Goal: Task Accomplishment & Management: Complete application form

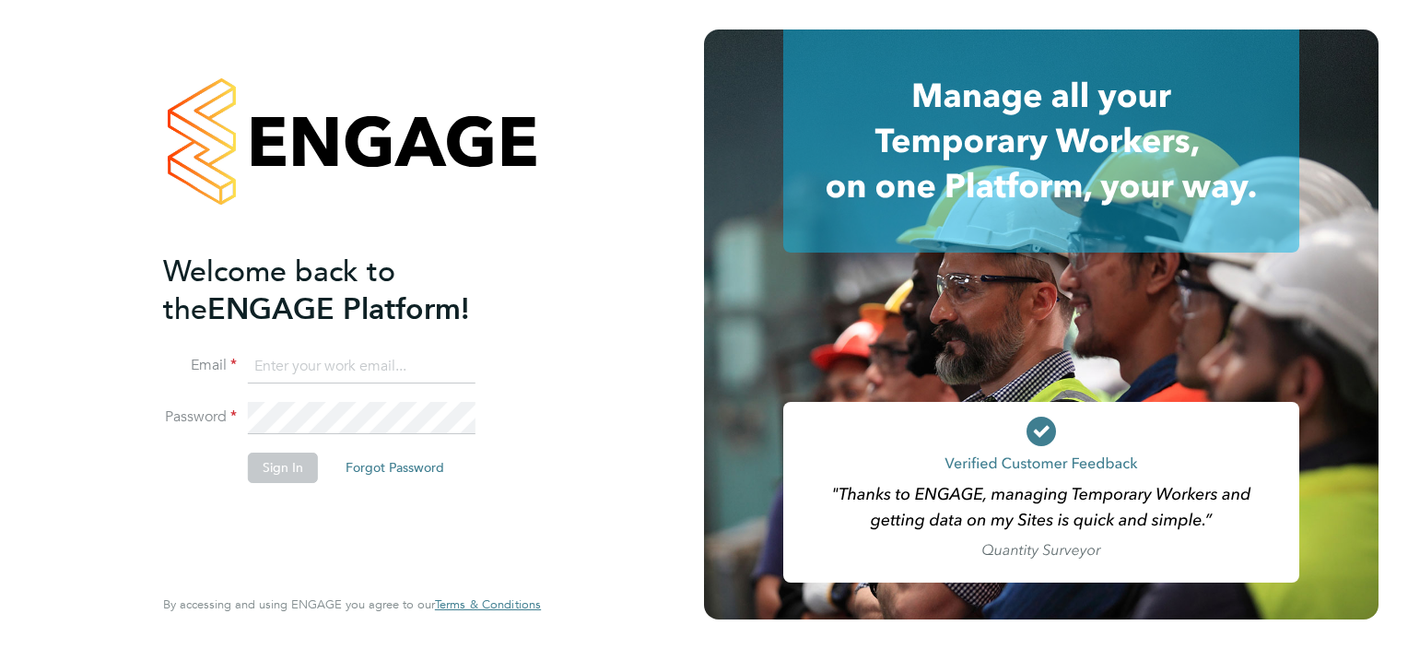
click at [344, 361] on input at bounding box center [362, 366] width 228 height 33
type input "olivercurrill@itsconstruction.co.uk"
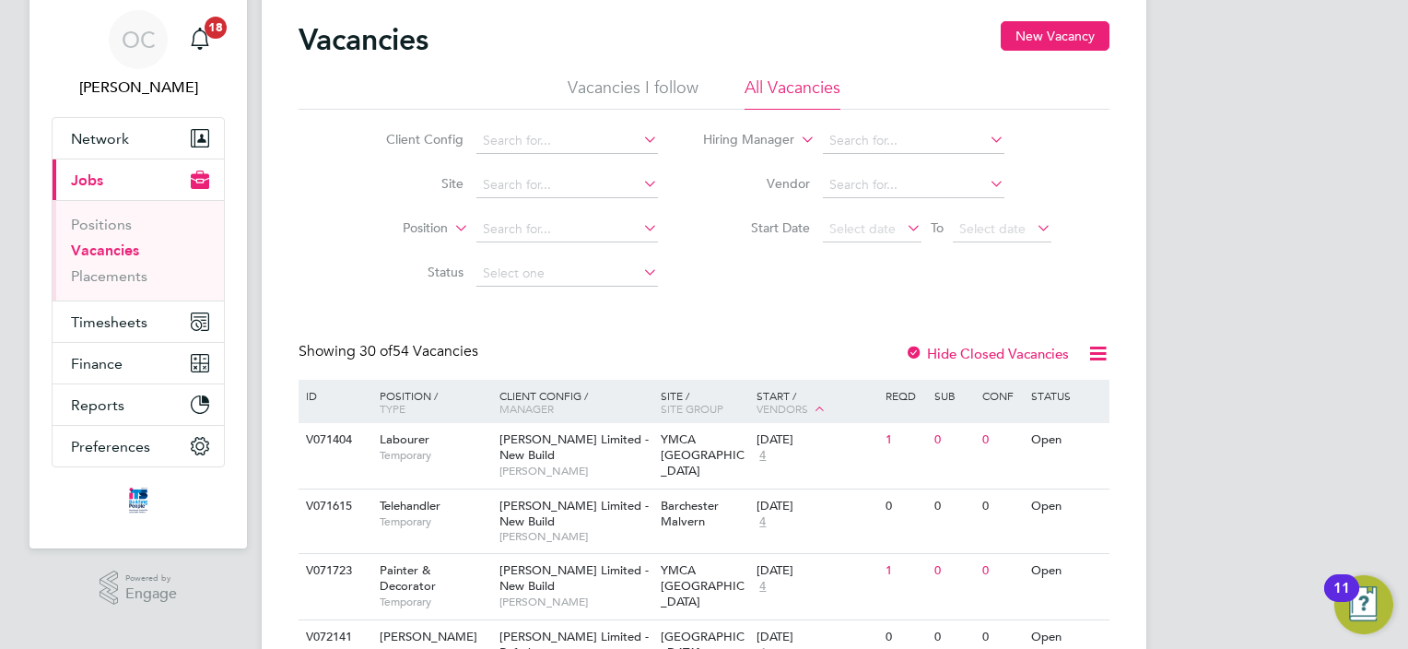
scroll to position [92, 0]
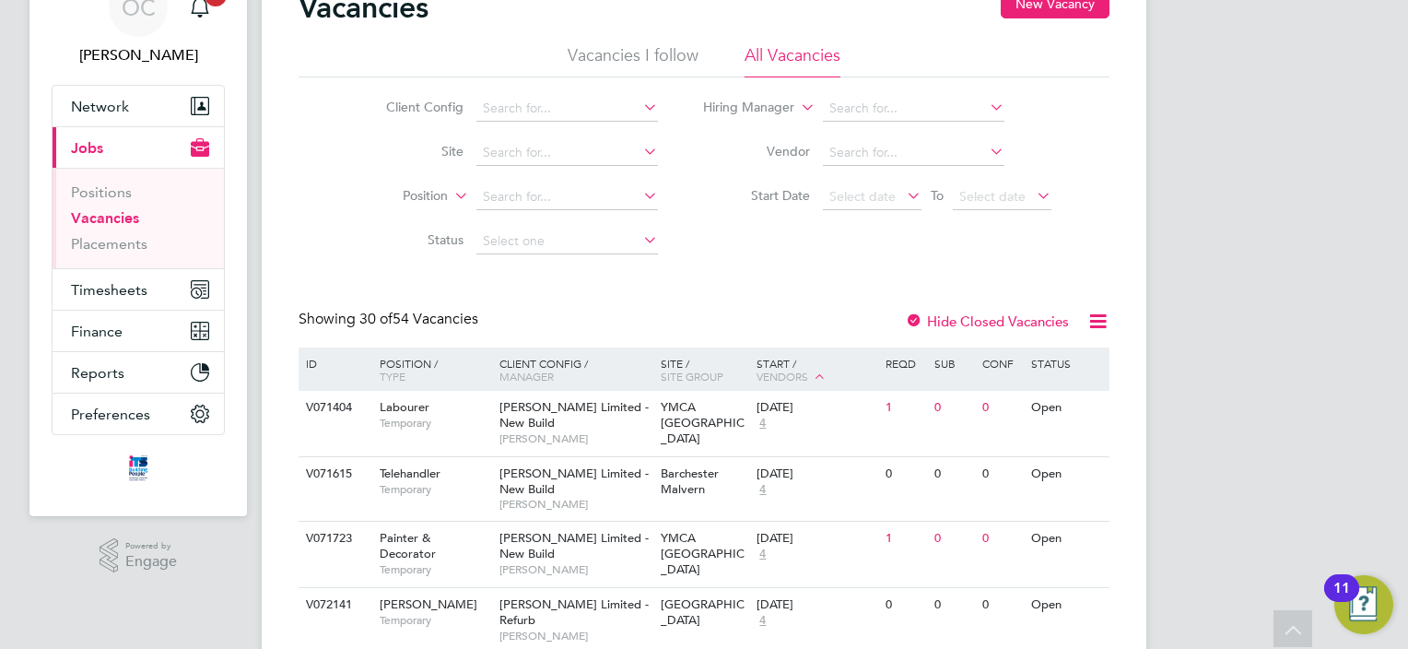
click at [118, 147] on button "Current page: Jobs" at bounding box center [138, 147] width 171 height 41
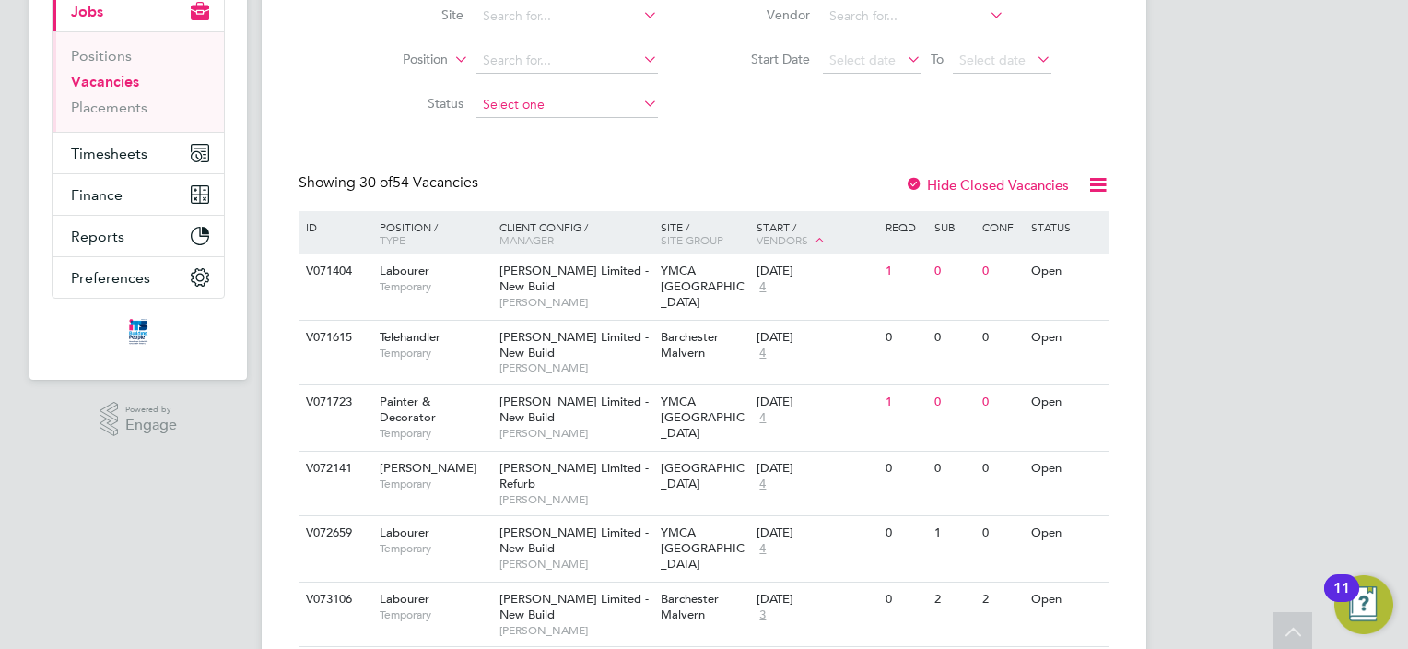
scroll to position [0, 0]
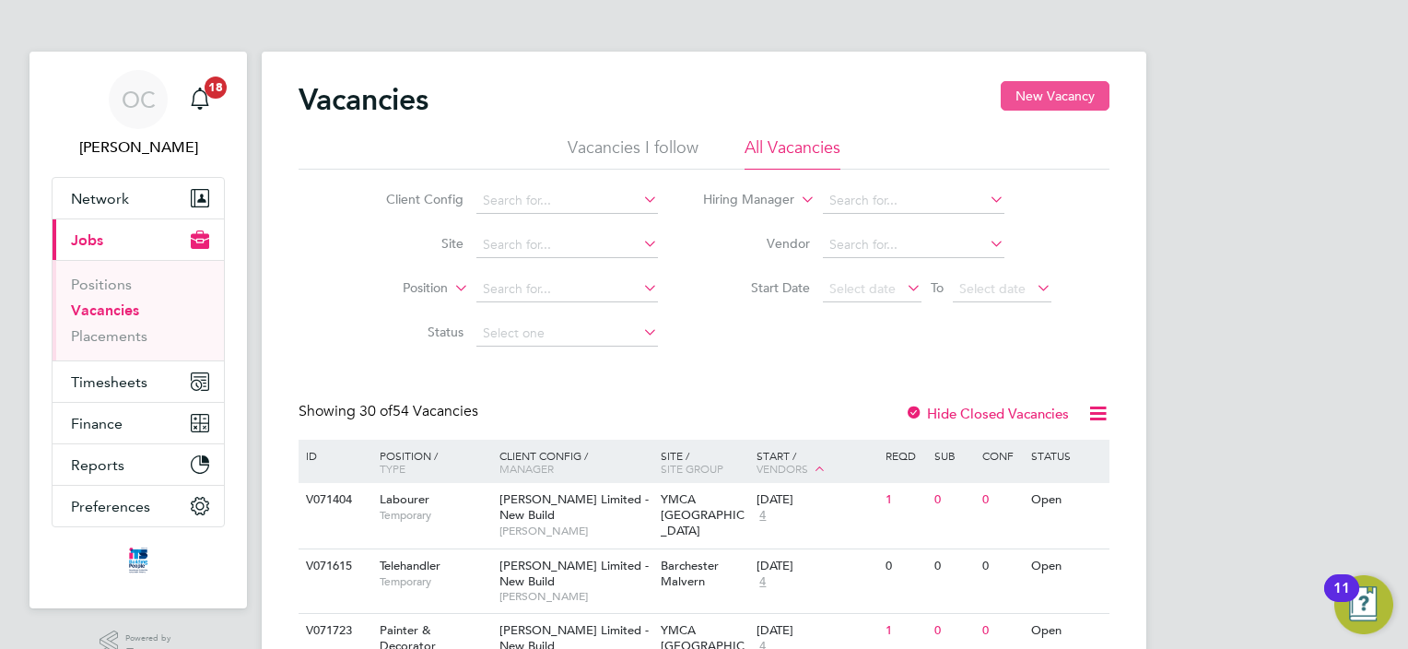
click at [1058, 98] on button "New Vacancy" at bounding box center [1055, 95] width 109 height 29
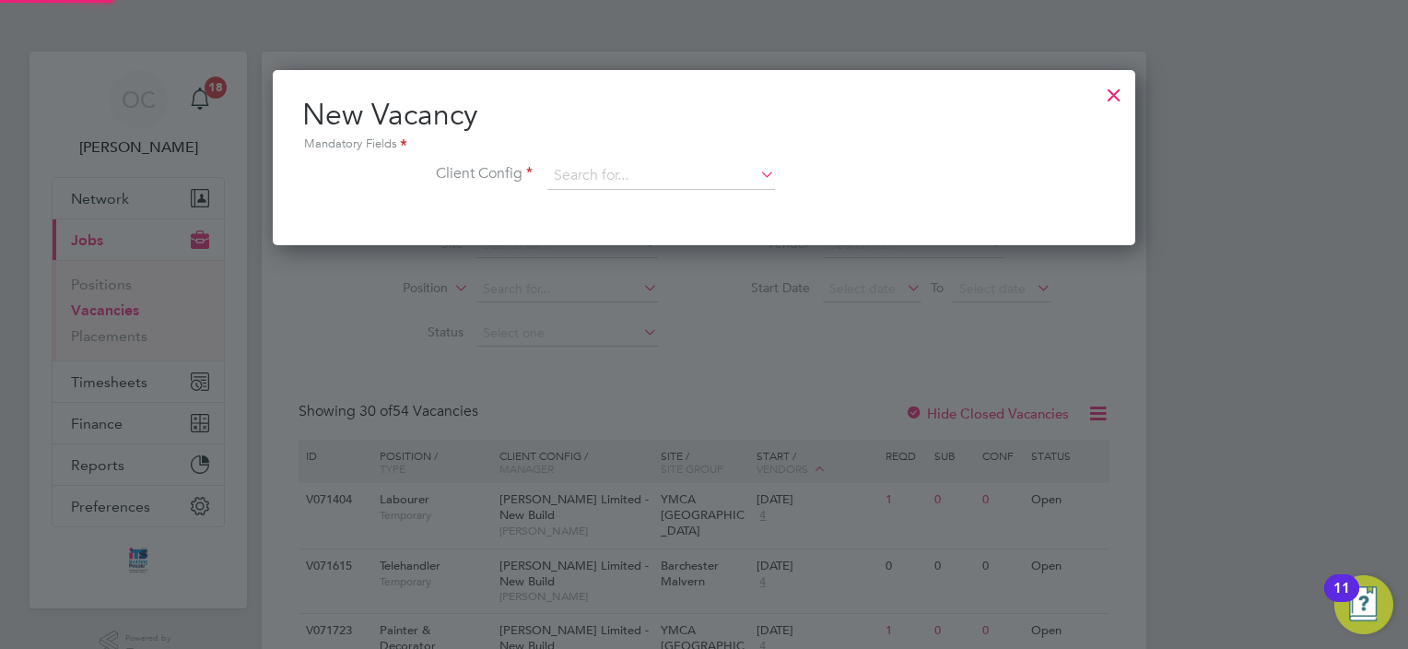
scroll to position [174, 864]
drag, startPoint x: 1112, startPoint y: 96, endPoint x: 645, endPoint y: 188, distance: 476.3
click at [1113, 96] on div at bounding box center [1114, 90] width 33 height 33
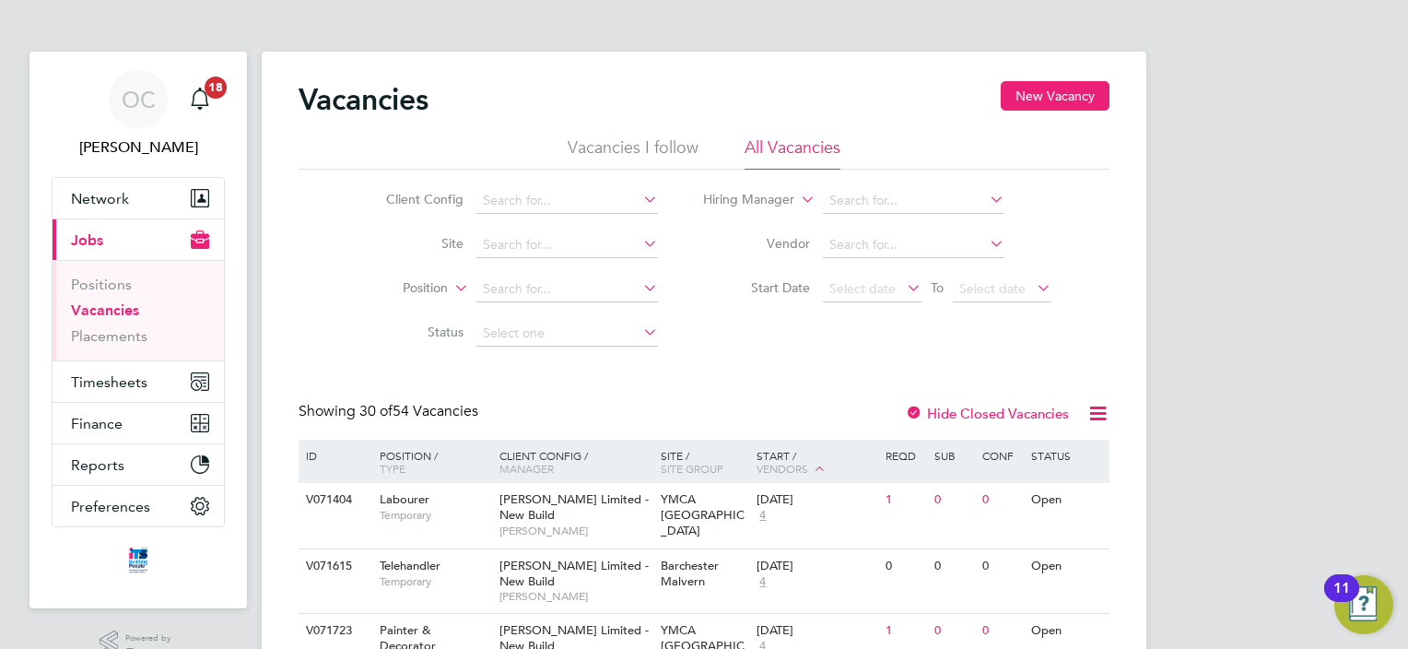
click at [95, 312] on link "Vacancies" at bounding box center [105, 310] width 68 height 18
click at [640, 251] on icon at bounding box center [640, 243] width 0 height 26
type input "[GEOGRAPHIC_DATA]"
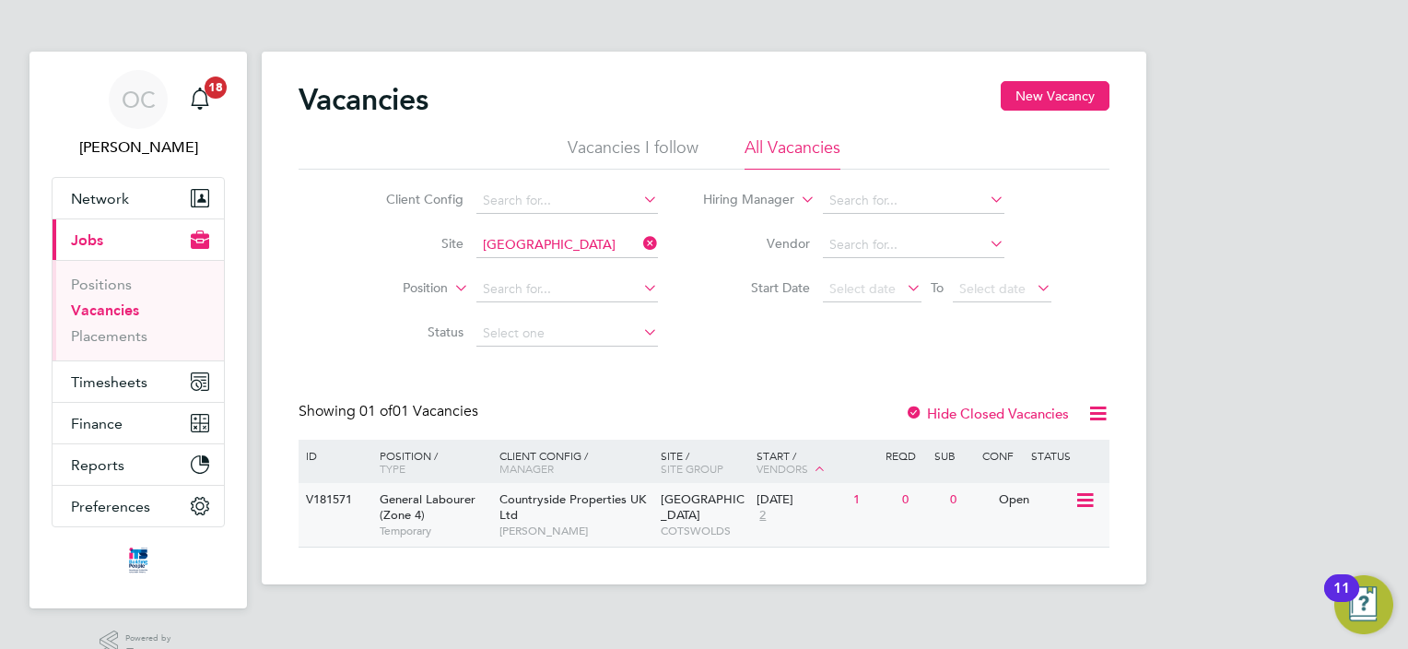
click at [1086, 502] on icon at bounding box center [1084, 500] width 18 height 22
click at [1021, 540] on li "View Details" at bounding box center [1041, 543] width 107 height 26
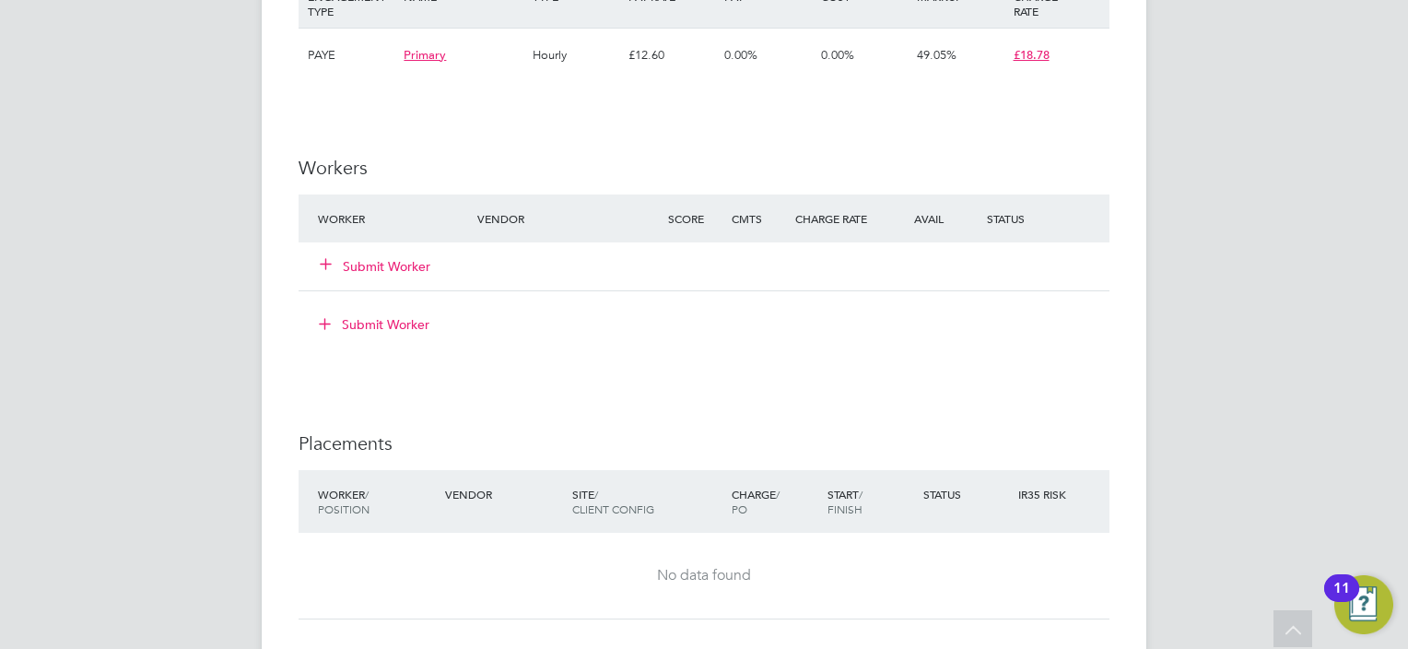
scroll to position [1106, 0]
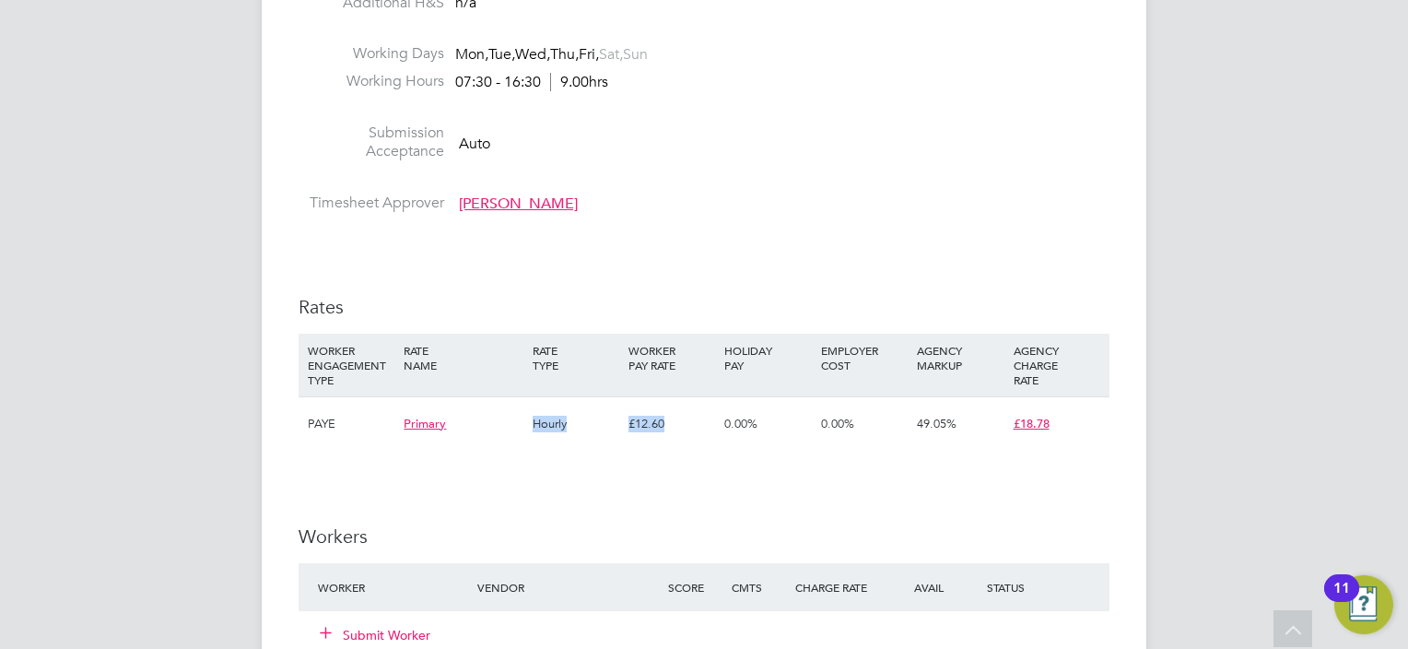
drag, startPoint x: 535, startPoint y: 426, endPoint x: 719, endPoint y: 430, distance: 184.4
click at [718, 431] on div "PAYE Primary Hourly £12.60 0.00% 0.00% 49.05% £18.78" at bounding box center [704, 423] width 811 height 54
click at [734, 437] on div "0.00%" at bounding box center [768, 423] width 96 height 53
drag, startPoint x: 535, startPoint y: 423, endPoint x: 954, endPoint y: 443, distance: 419.8
click at [954, 443] on div "PAYE Primary Hourly £12.60 0.00% 0.00% 49.05% £18.78" at bounding box center [704, 423] width 811 height 54
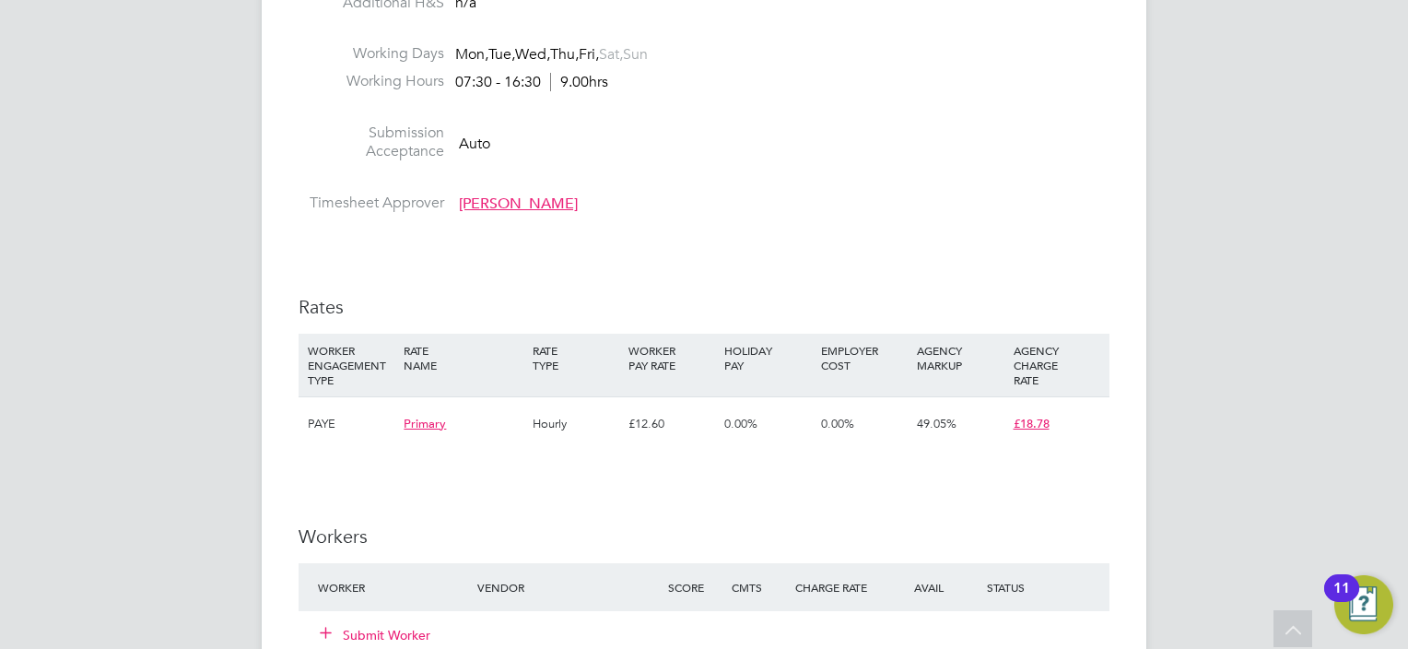
click at [797, 461] on div "IR35 Determination IR35 Status Inside IR35 Status Determination Statement Role_…" at bounding box center [704, 344] width 811 height 2120
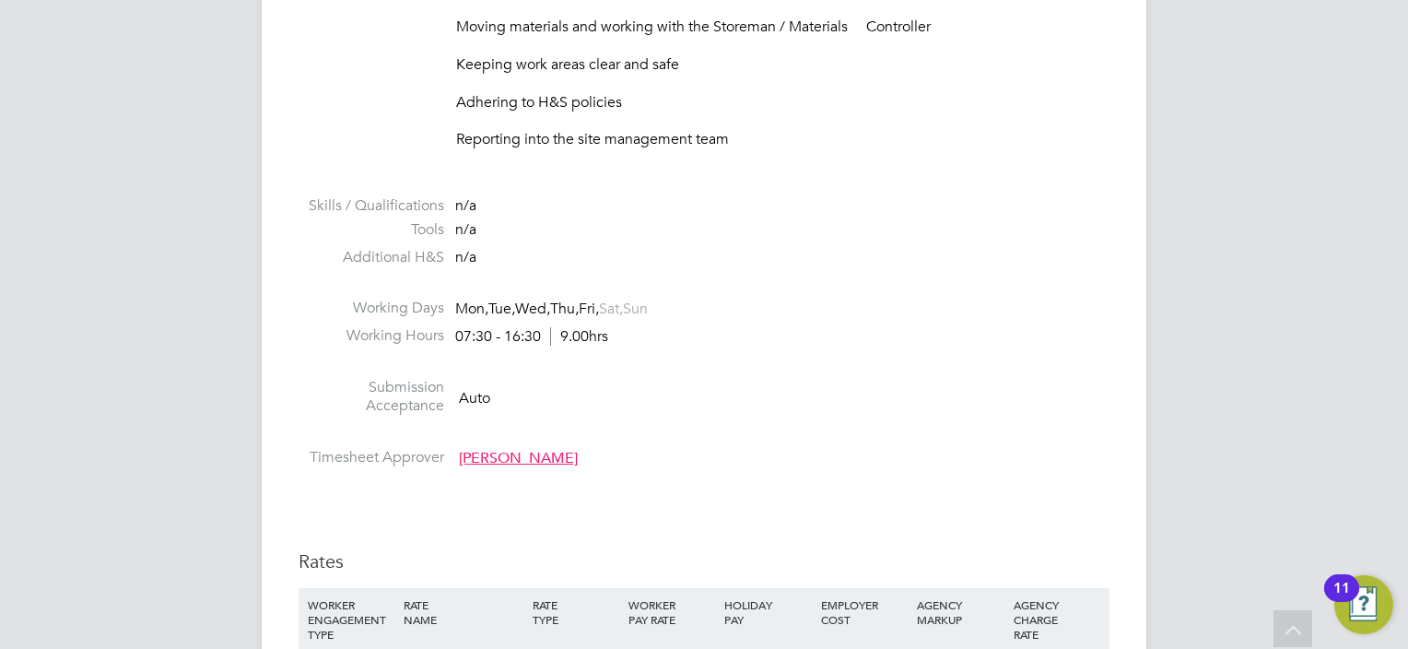
scroll to position [737, 0]
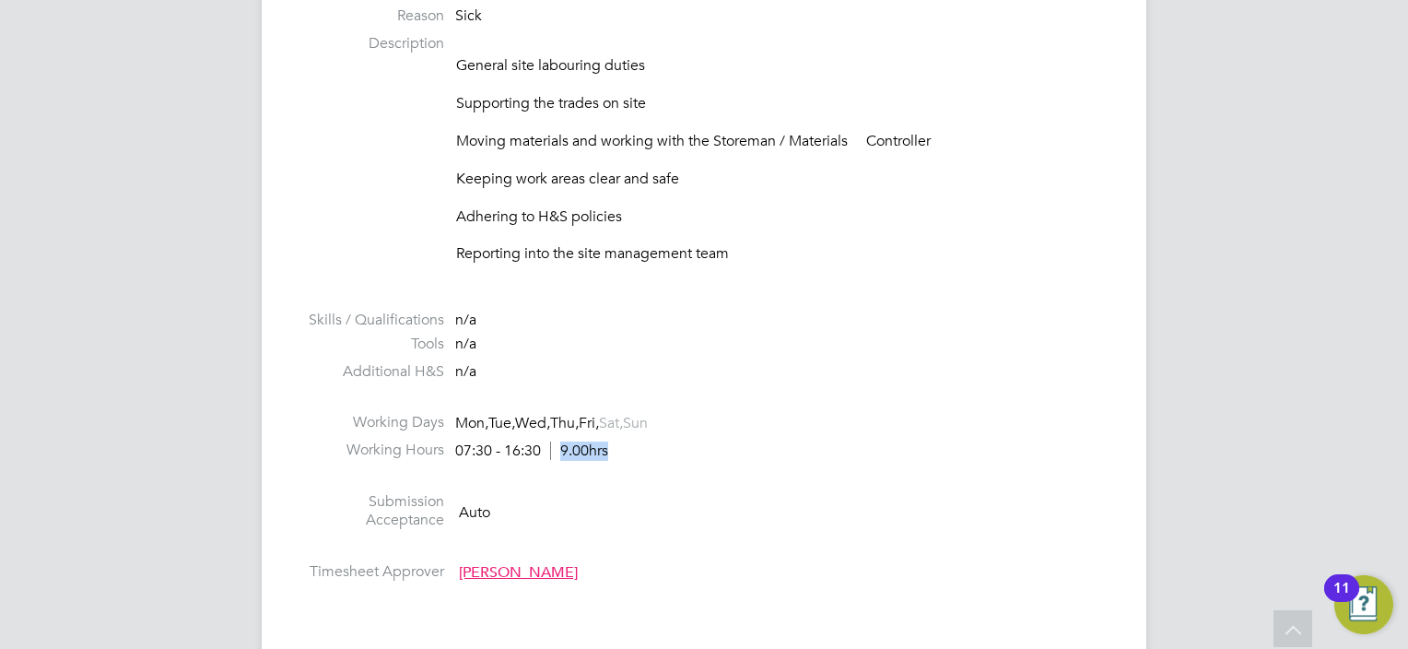
drag, startPoint x: 565, startPoint y: 452, endPoint x: 622, endPoint y: 457, distance: 57.4
click at [622, 457] on li "Working Hours 07:30 - 16:30 9.00hrs" at bounding box center [704, 455] width 811 height 28
click at [610, 486] on li at bounding box center [704, 480] width 811 height 24
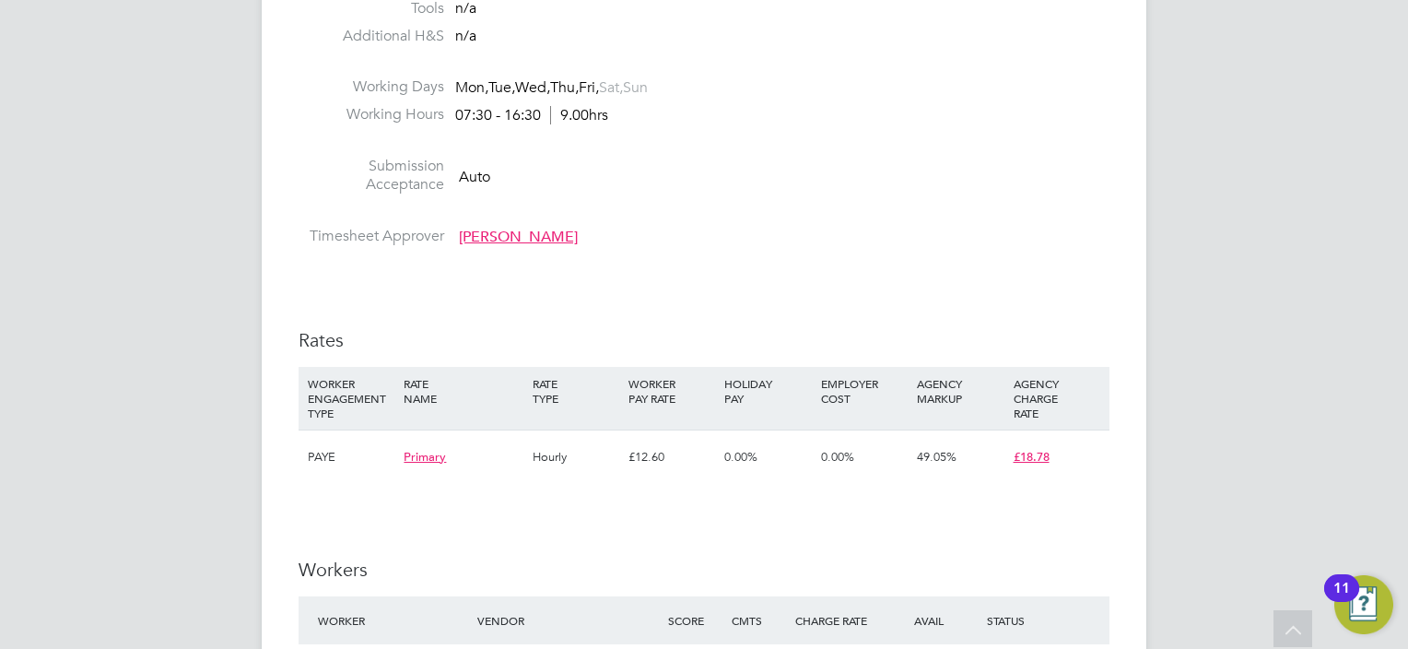
scroll to position [1198, 0]
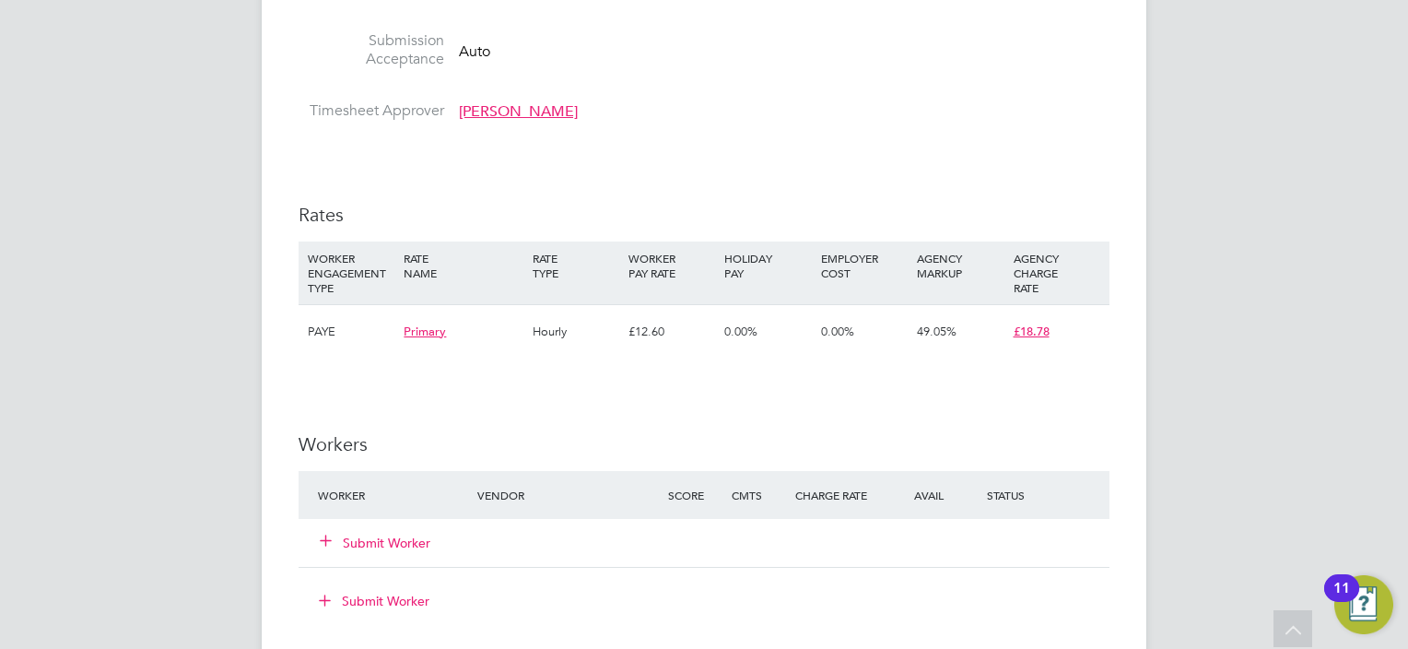
click at [354, 547] on button "Submit Worker" at bounding box center [376, 543] width 111 height 18
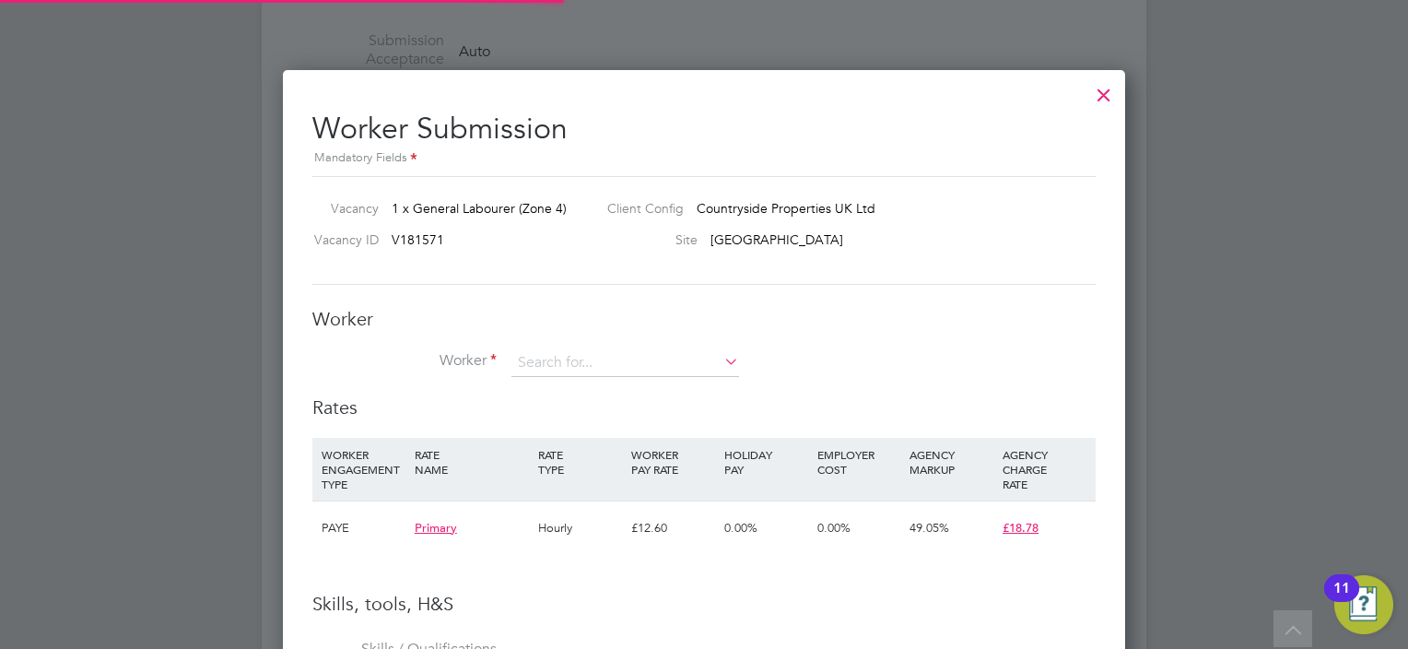
scroll to position [1161, 843]
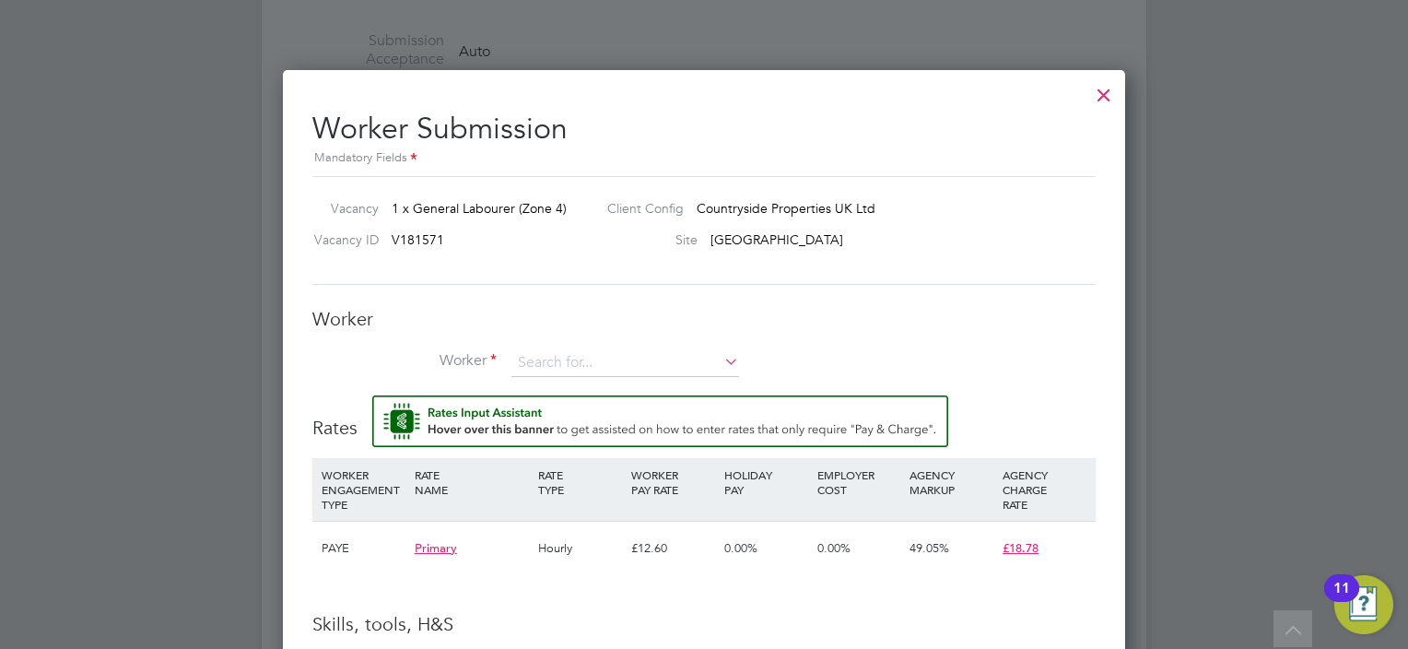
click at [721, 359] on icon at bounding box center [721, 361] width 0 height 26
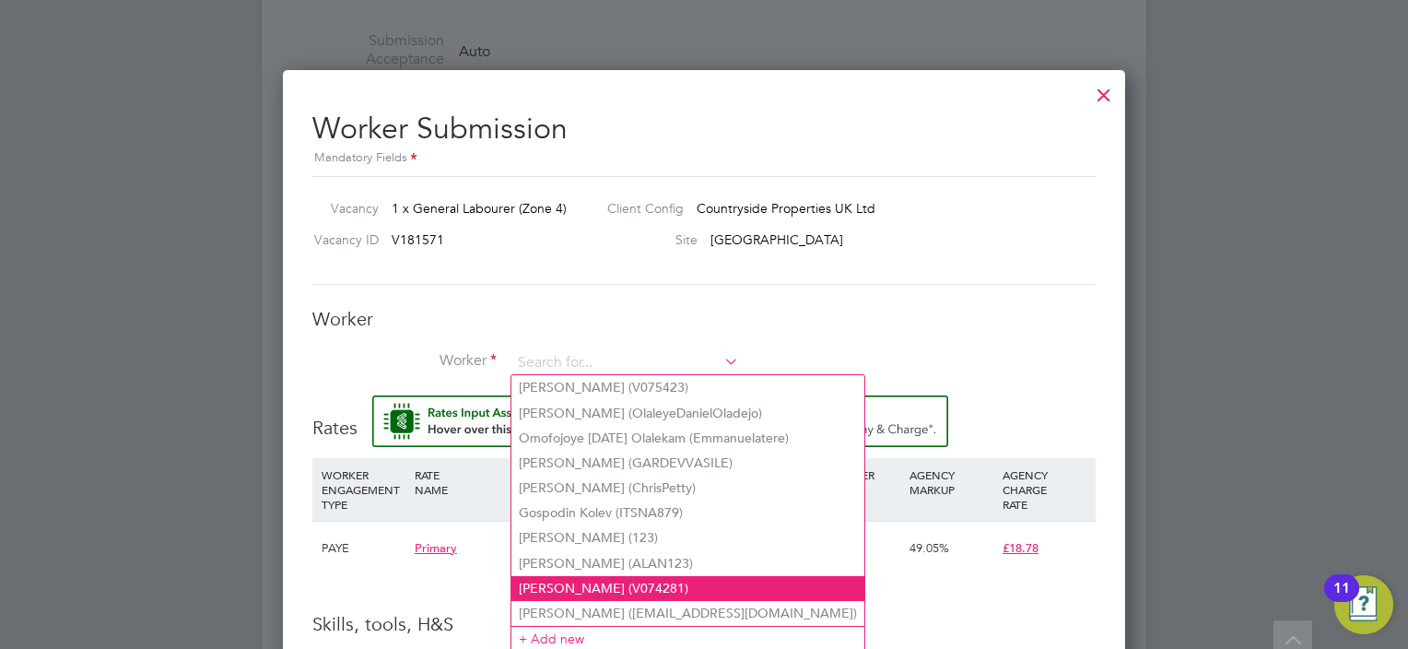
scroll to position [1475, 0]
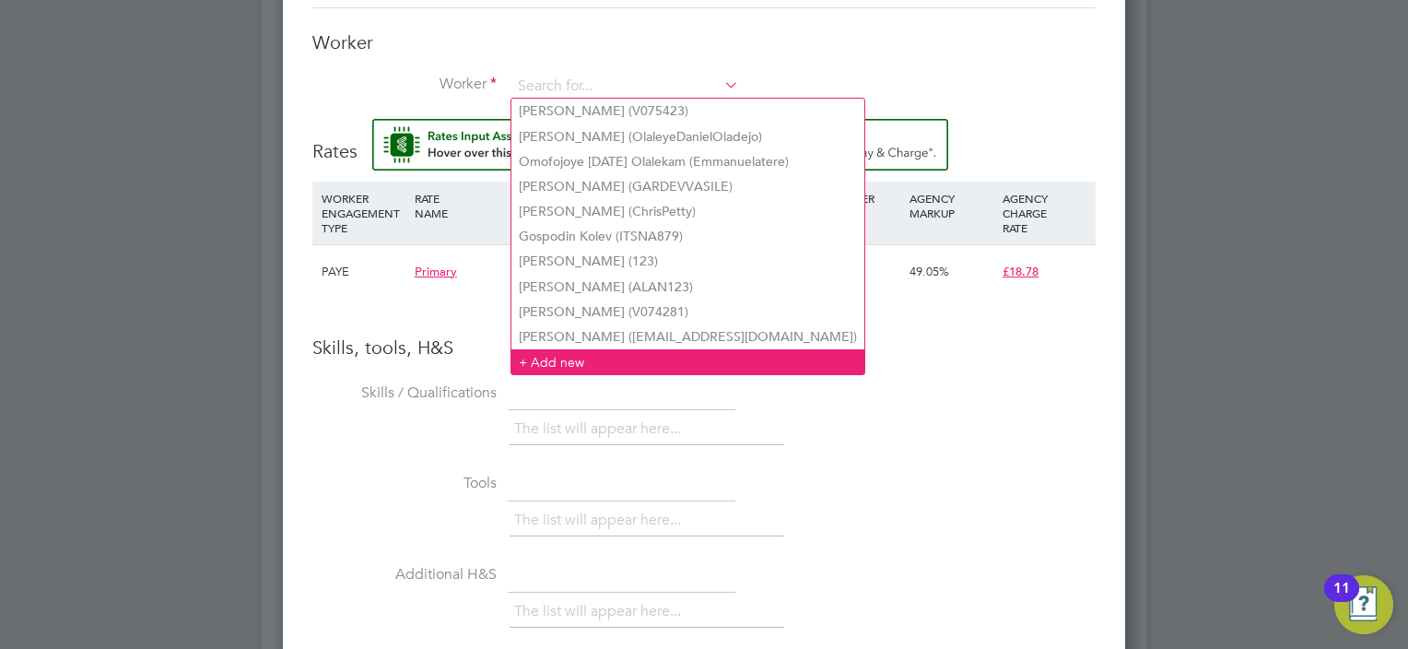
click at [560, 355] on li "+ Add new" at bounding box center [688, 361] width 353 height 25
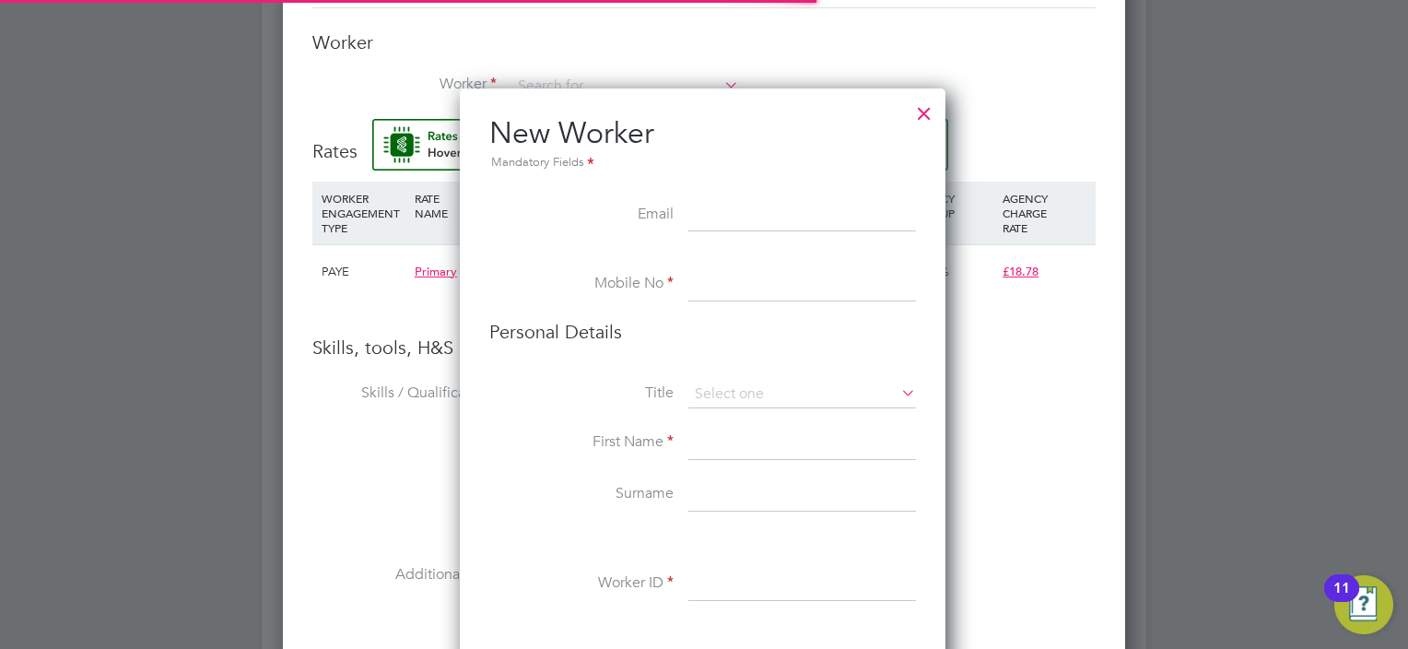
scroll to position [8, 9]
click at [727, 218] on input at bounding box center [802, 215] width 228 height 33
click at [740, 218] on input at bounding box center [802, 215] width 228 height 33
paste input "e.enechukwu1@gmail.com"
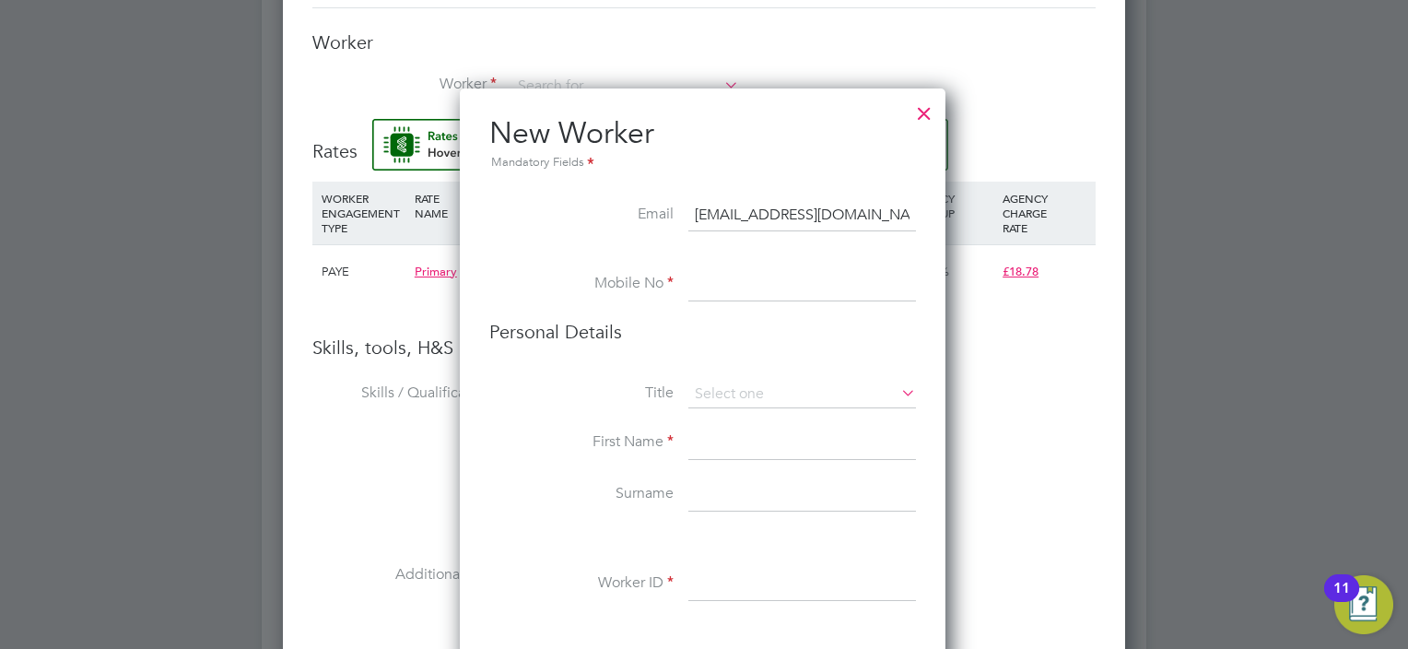
type input "e.enechukwu1@gmail.com"
click at [733, 287] on input at bounding box center [802, 284] width 228 height 33
click at [760, 286] on input at bounding box center [802, 284] width 228 height 33
paste input "07717831874"
type input "07717831874"
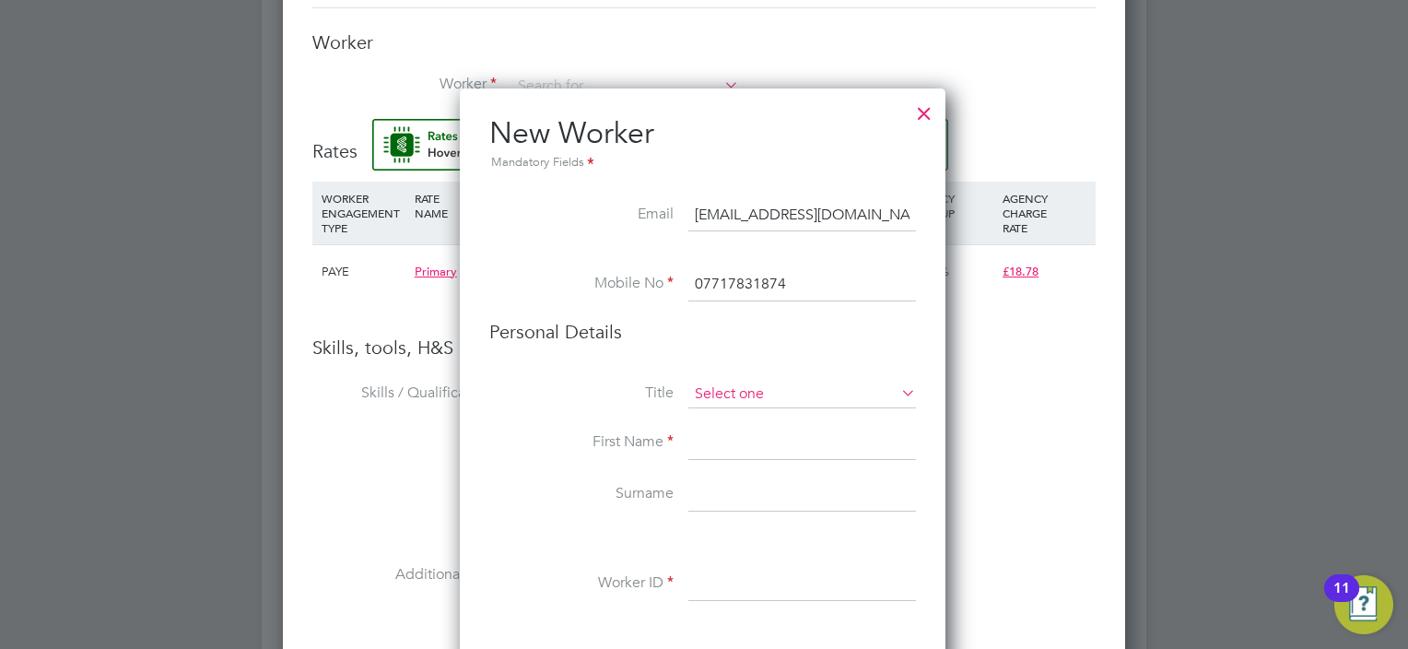
click at [752, 394] on input at bounding box center [802, 395] width 228 height 28
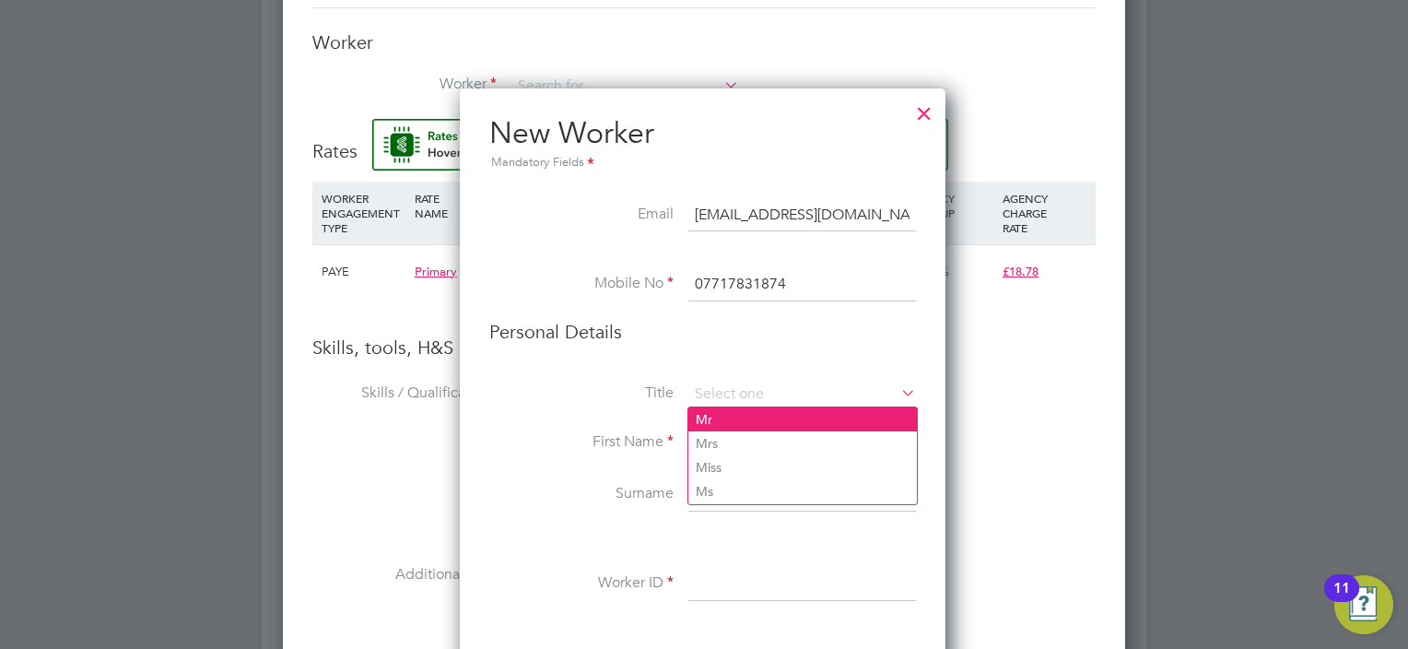
click at [729, 414] on li "Mr" at bounding box center [802, 419] width 229 height 24
type input "Mr"
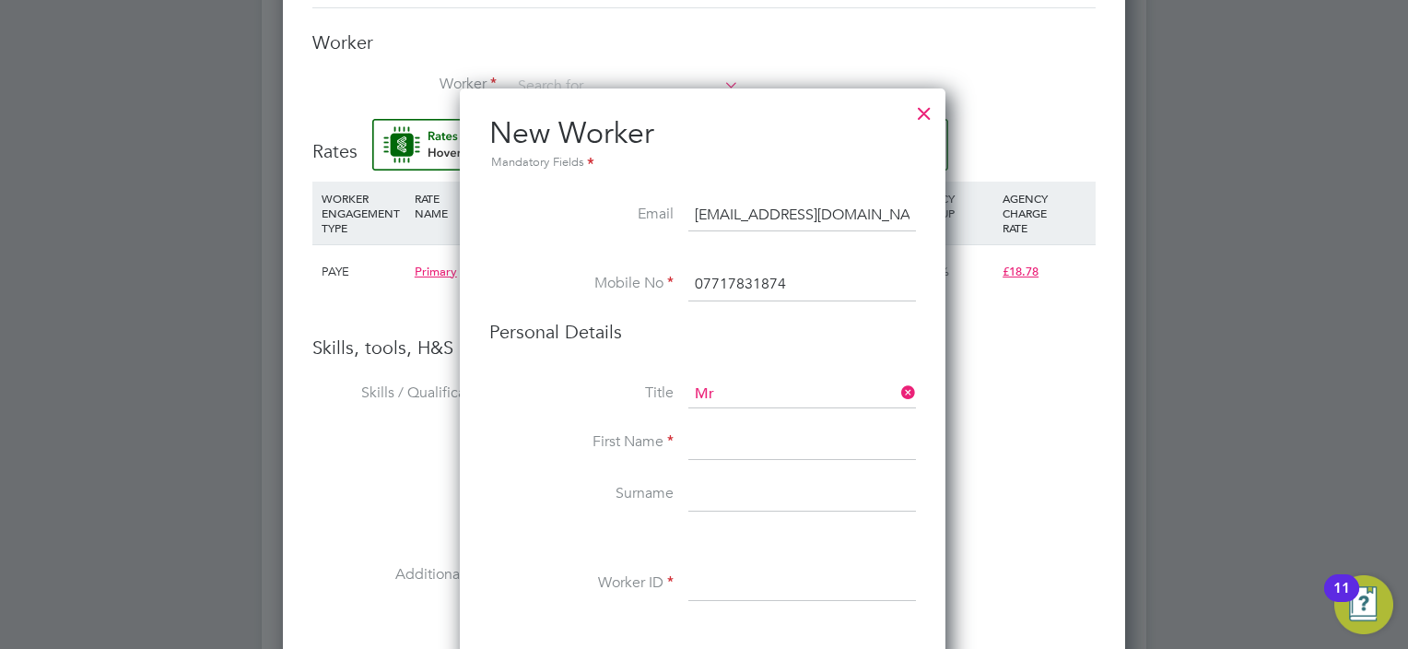
click at [728, 439] on input at bounding box center [802, 443] width 228 height 33
paste input "Emmanuel"
type input "Emmanuel"
click at [765, 487] on input at bounding box center [802, 494] width 228 height 33
click at [742, 494] on input at bounding box center [802, 494] width 228 height 33
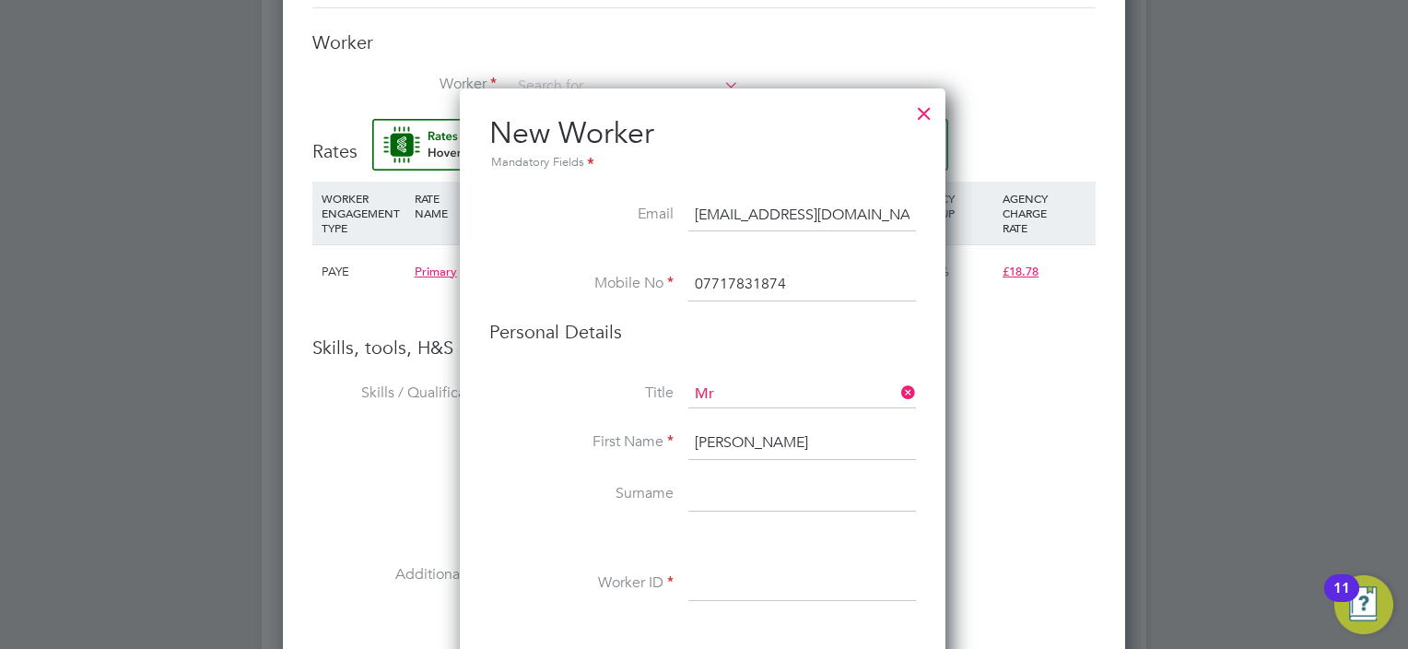
paste input "Enechukwu"
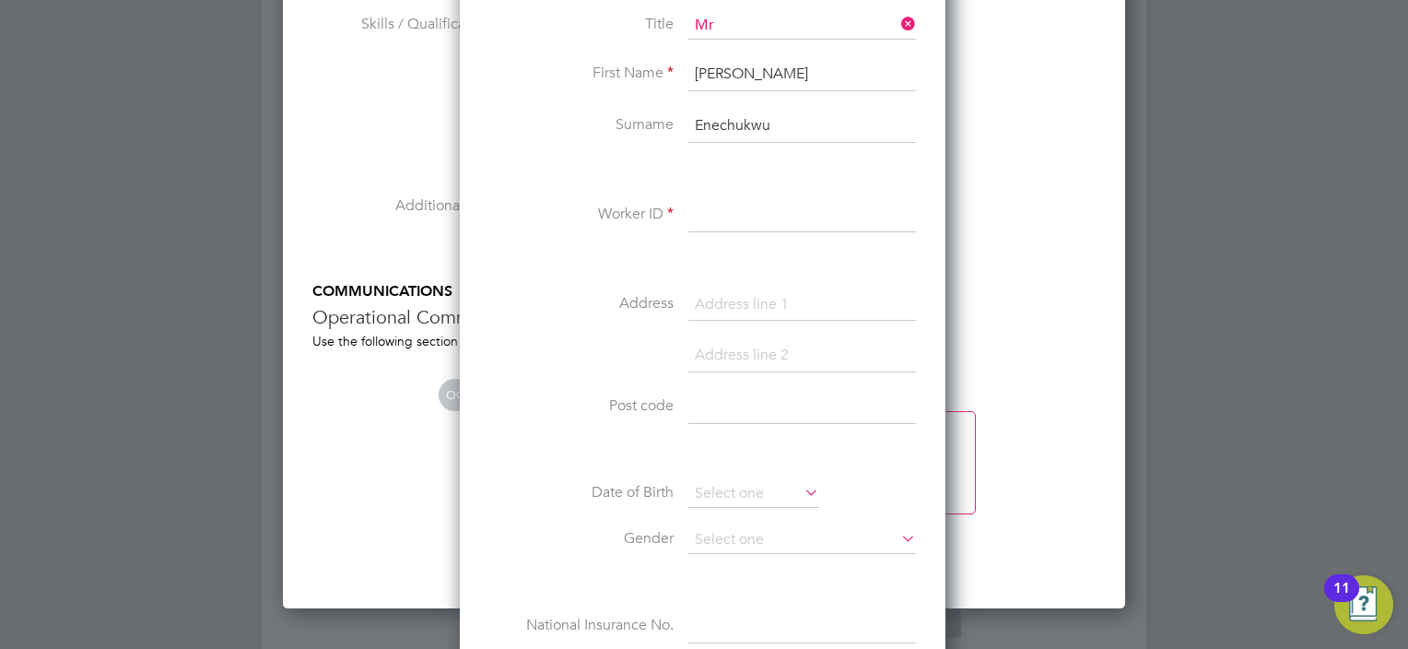
type input "Enechukwu"
click at [744, 210] on input at bounding box center [802, 215] width 228 height 33
click at [719, 211] on input at bounding box center [802, 215] width 228 height 33
type input "ITSEmmanuel"
click at [767, 299] on input at bounding box center [802, 304] width 228 height 33
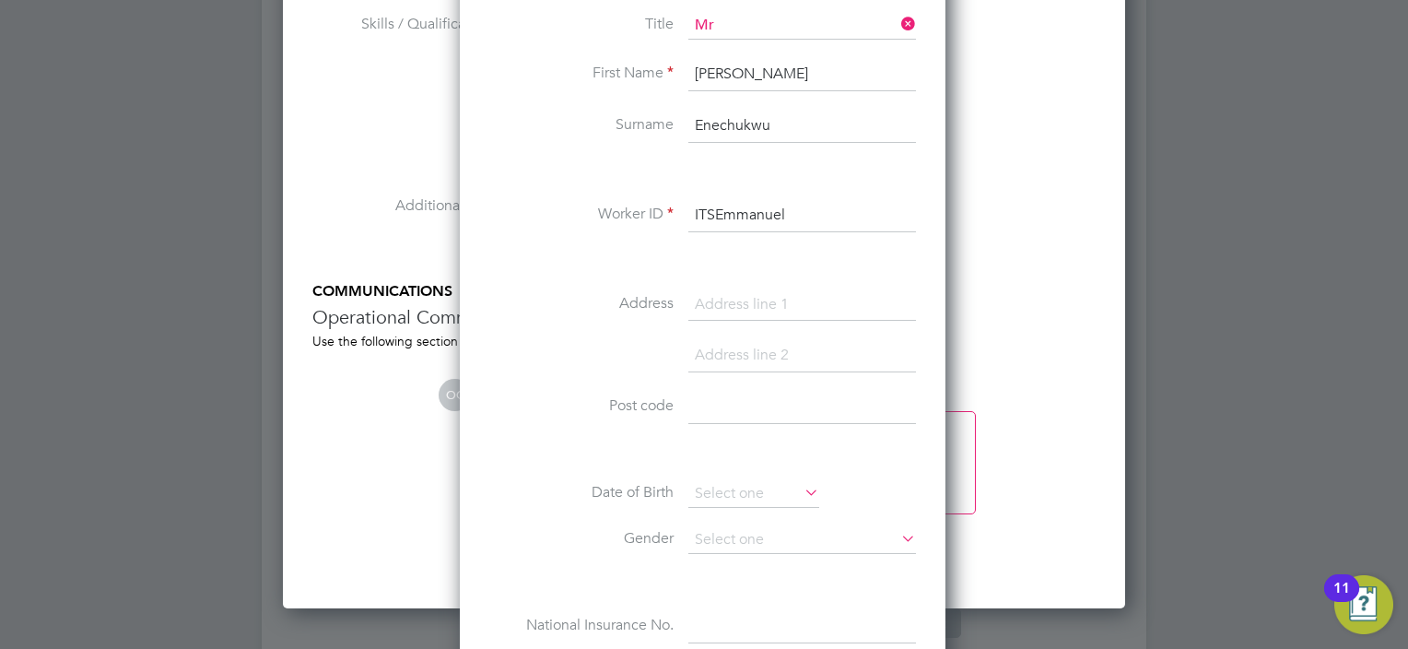
click at [777, 300] on input at bounding box center [802, 304] width 228 height 33
click at [720, 310] on input at bounding box center [802, 304] width 228 height 33
type input "7 Henley Close"
click at [745, 349] on input at bounding box center [802, 355] width 228 height 33
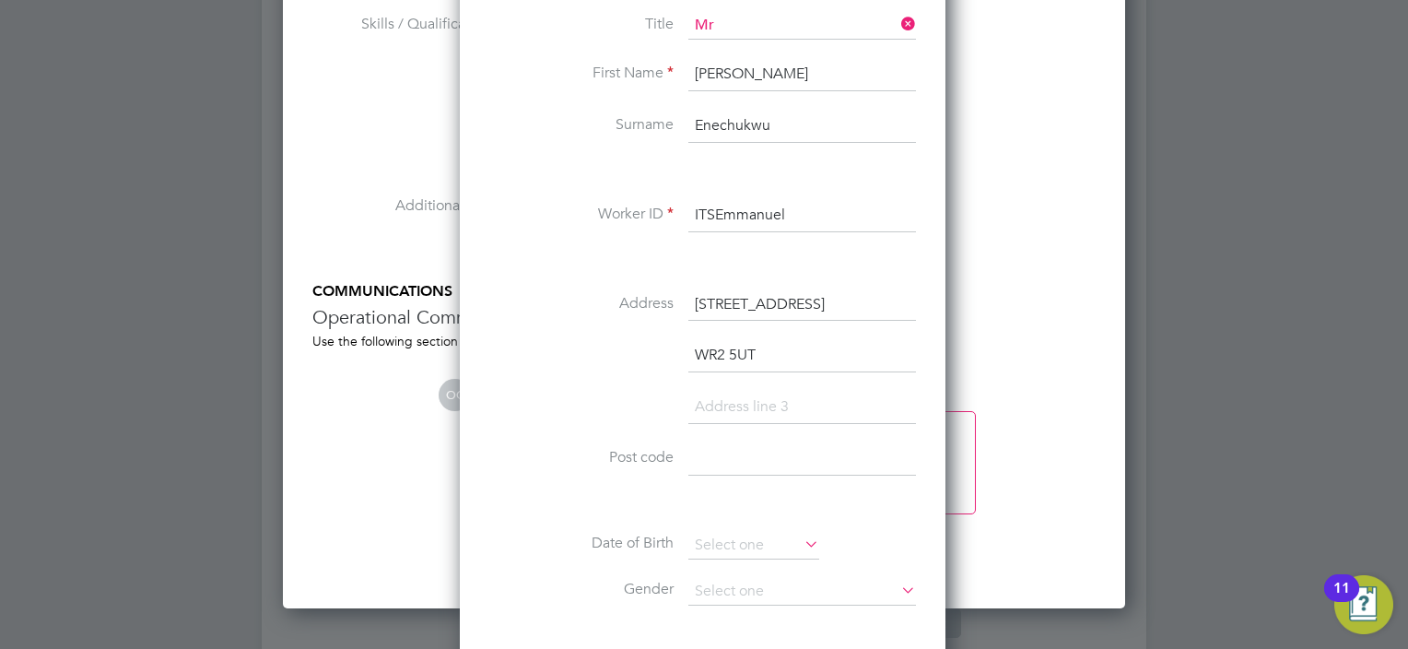
type input "WR2 5UT"
click at [742, 465] on input at bounding box center [802, 458] width 228 height 33
click at [710, 449] on input at bounding box center [802, 458] width 228 height 33
type input "w"
type input "WR2 5UT"
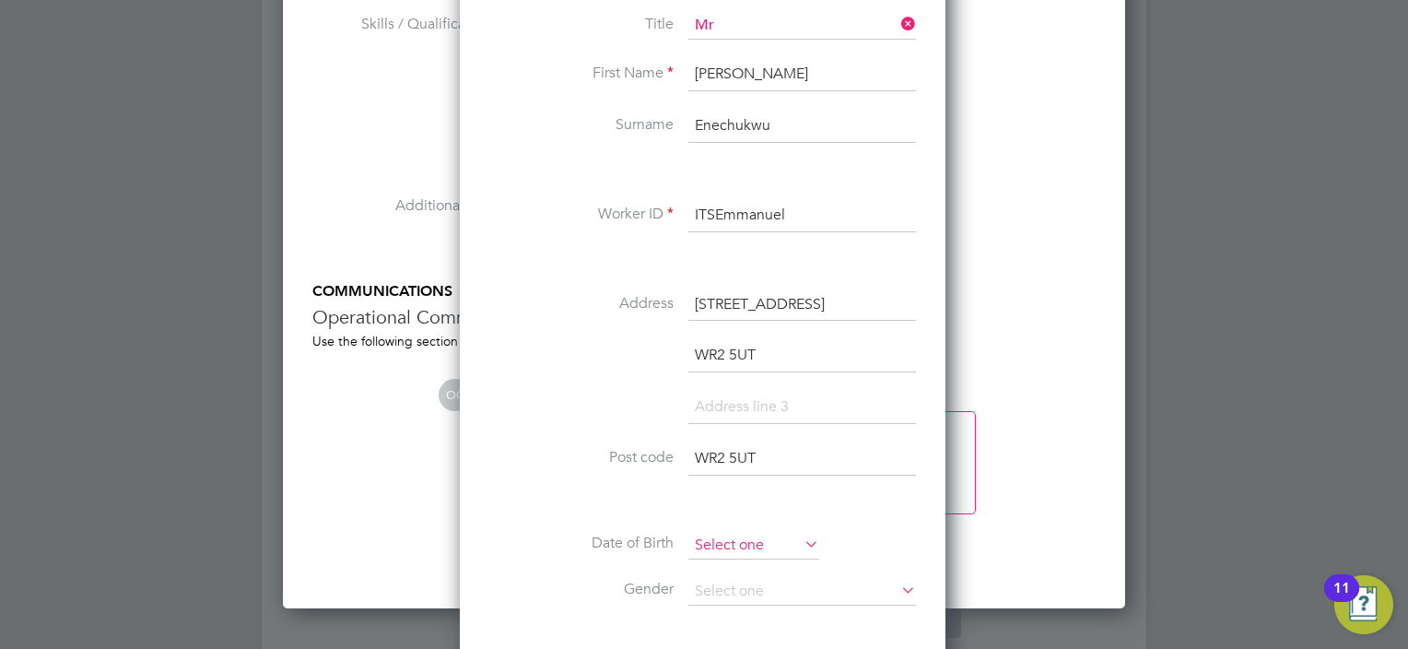
click at [782, 540] on input at bounding box center [753, 546] width 131 height 28
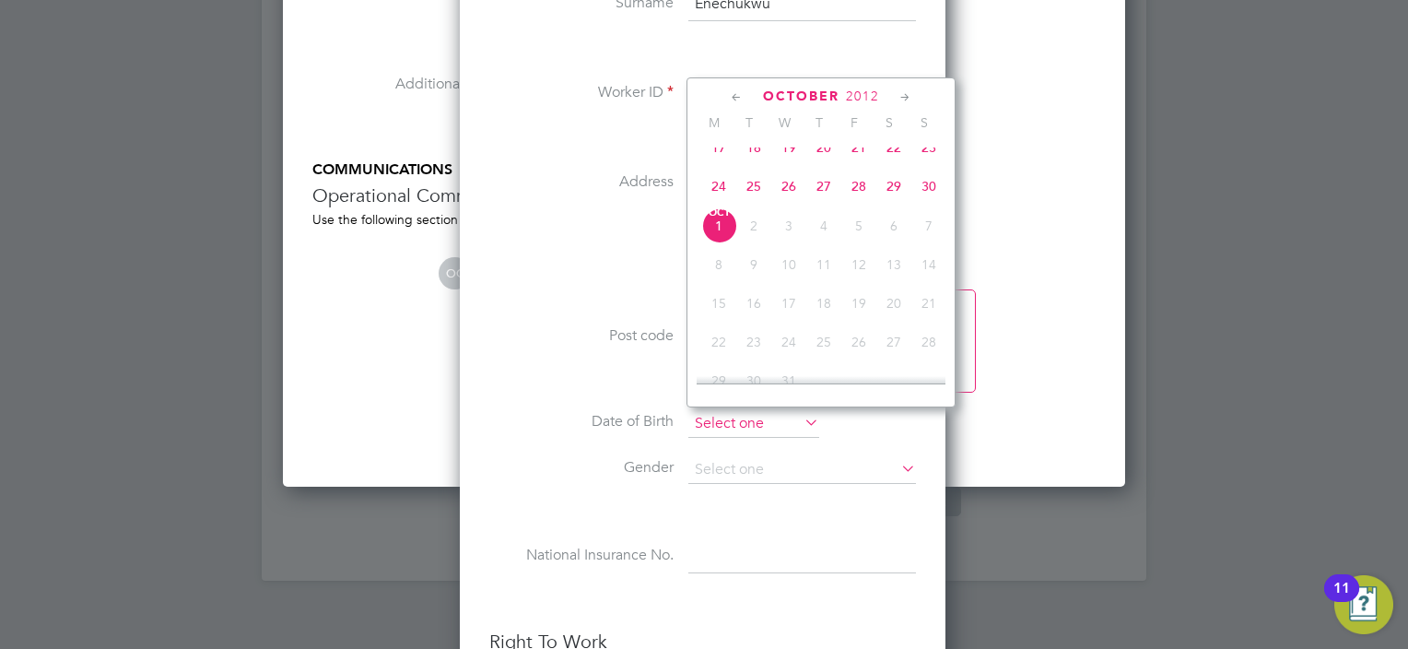
scroll to position [469, 0]
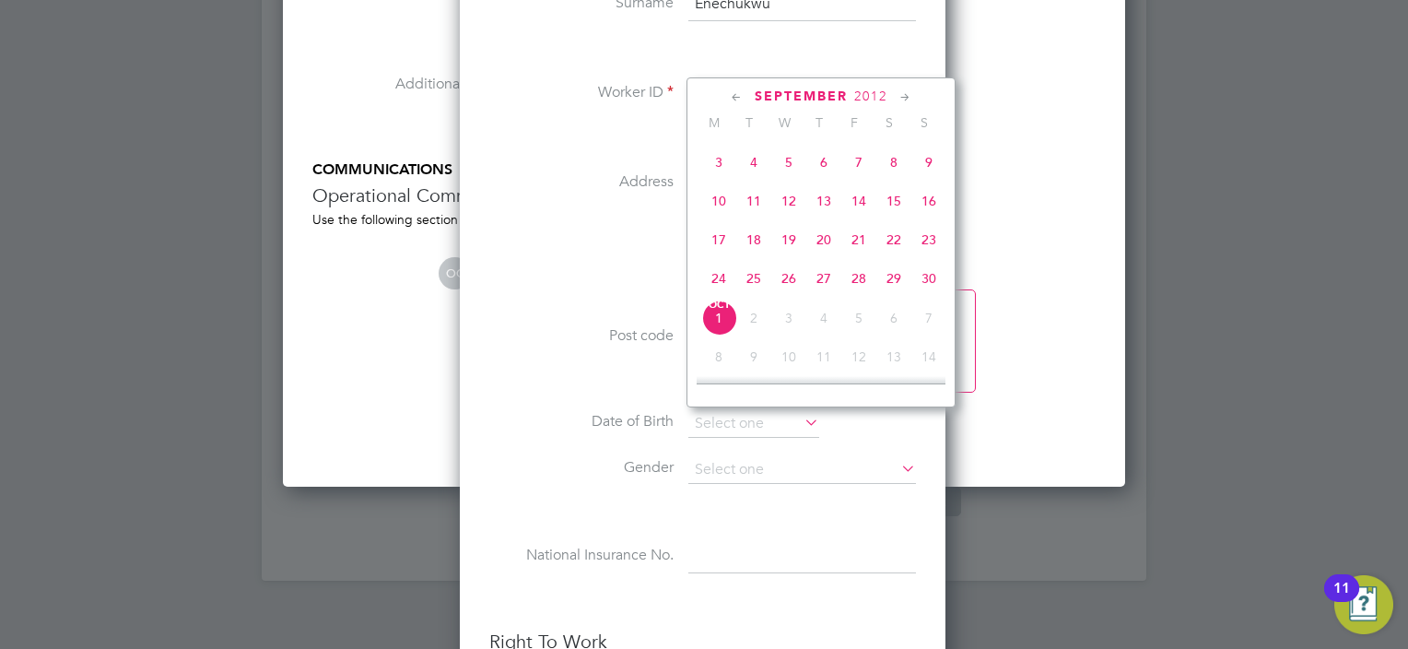
click at [876, 95] on span "2012" at bounding box center [870, 96] width 33 height 16
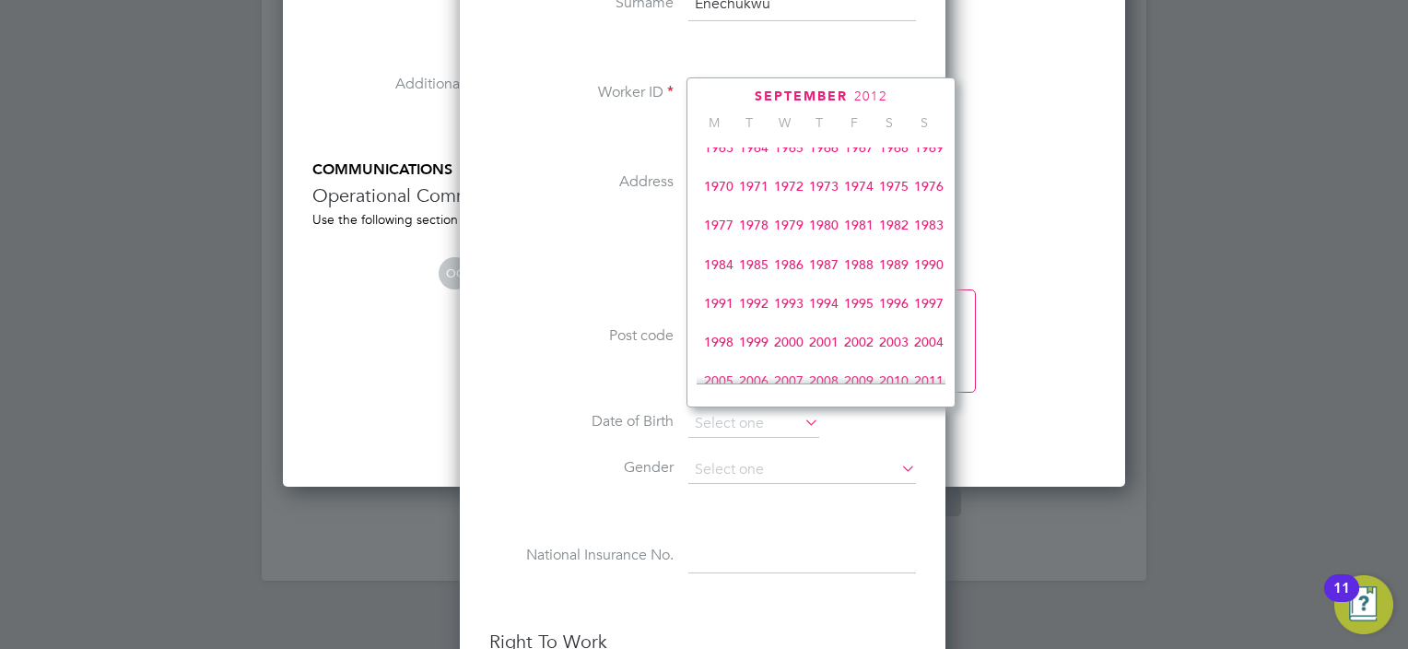
scroll to position [309, 0]
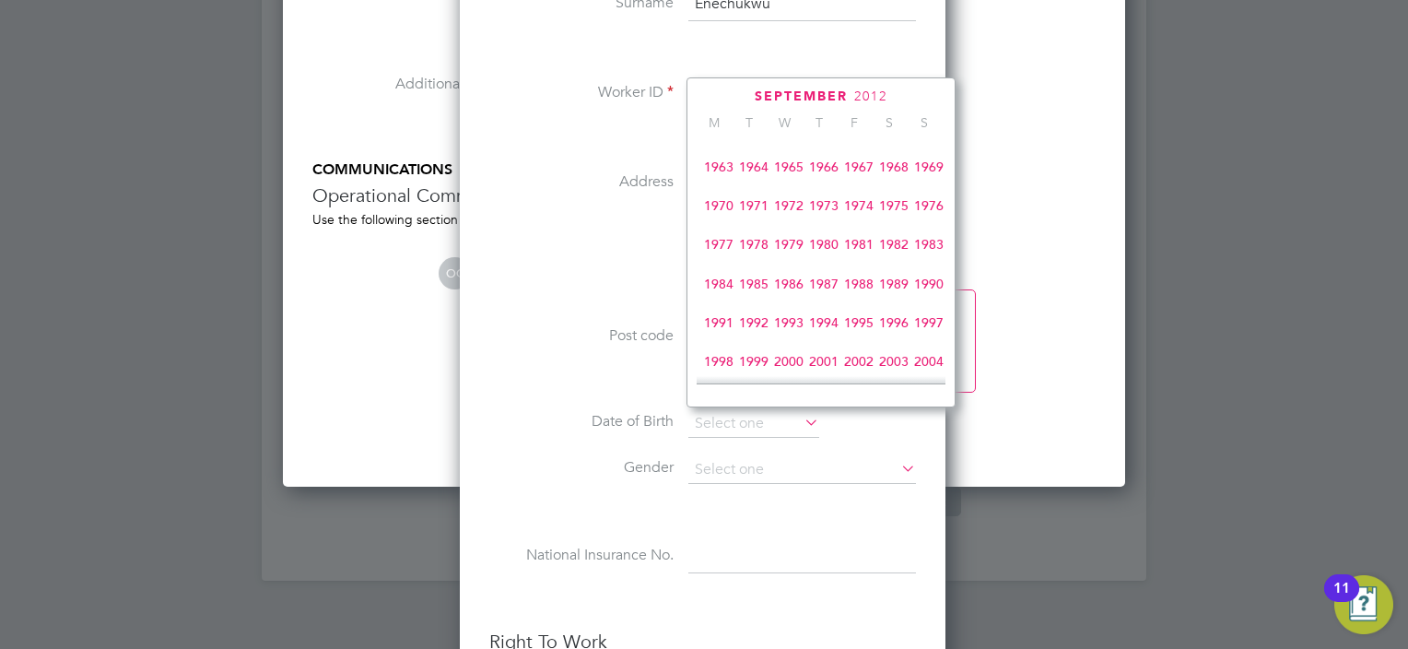
click at [866, 206] on span "1974" at bounding box center [858, 205] width 35 height 35
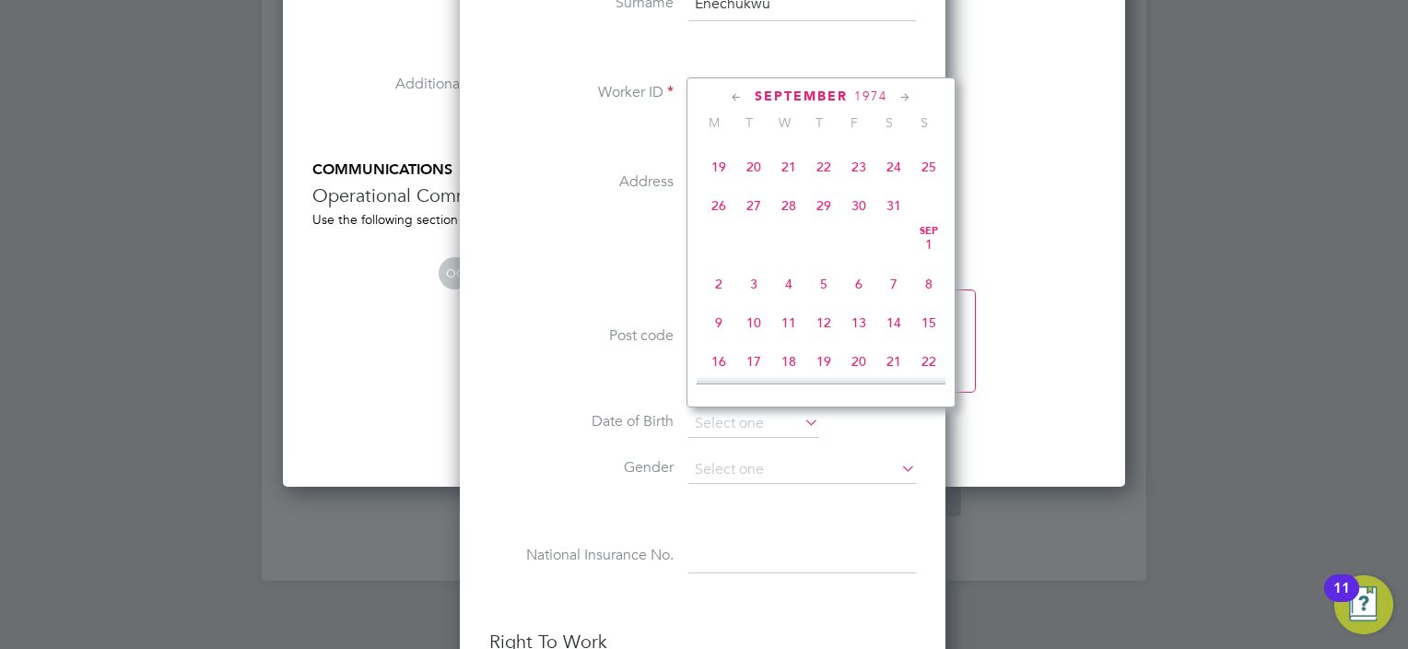
click at [811, 95] on span "September" at bounding box center [801, 96] width 93 height 16
click at [800, 91] on span "October" at bounding box center [801, 96] width 76 height 16
click at [866, 95] on span "2025" at bounding box center [862, 96] width 33 height 16
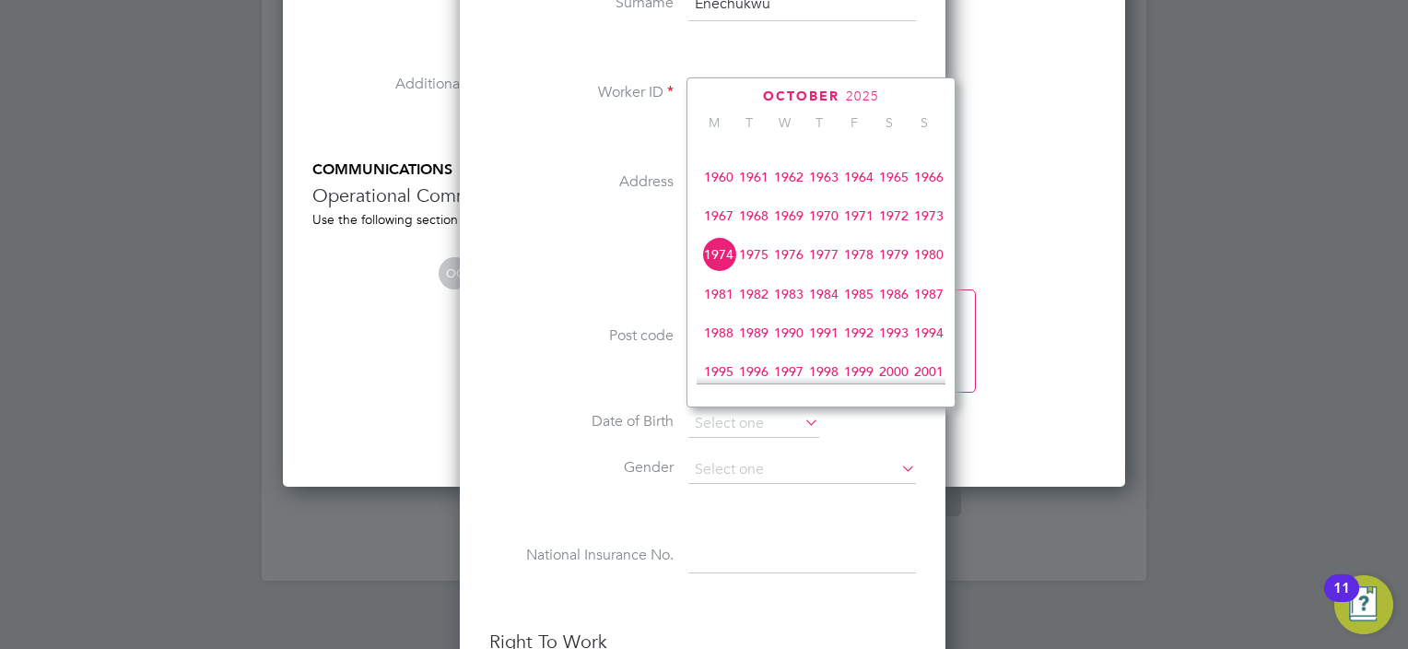
click at [717, 269] on span "1974" at bounding box center [718, 254] width 35 height 35
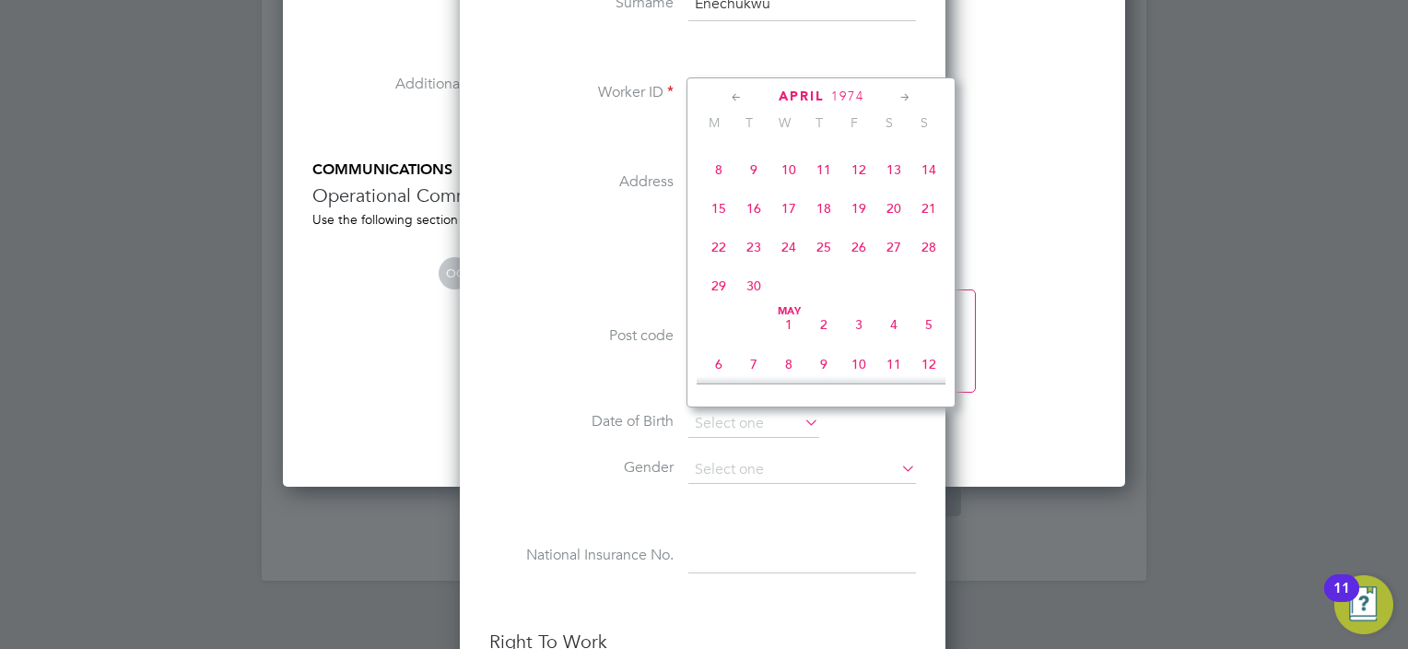
scroll to position [186, 0]
click at [754, 215] on span "9" at bounding box center [753, 211] width 35 height 35
type input "09 Apr 1974"
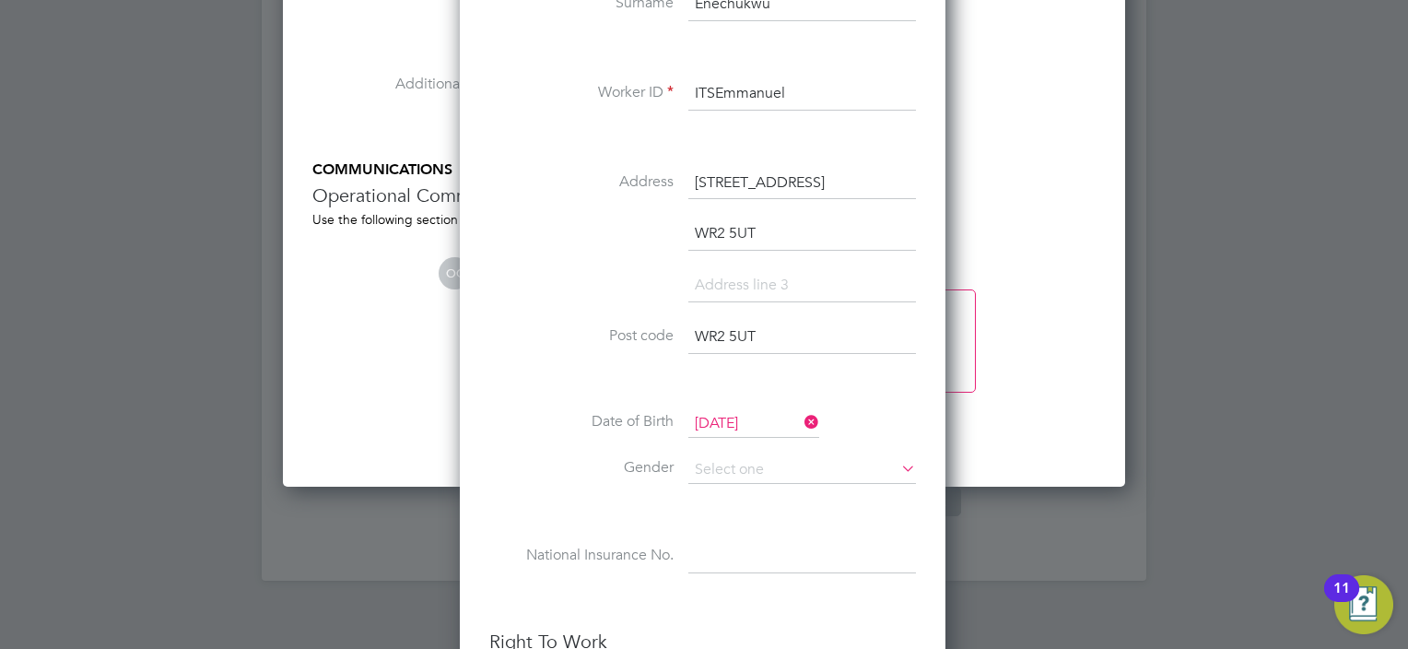
click at [898, 459] on icon at bounding box center [898, 468] width 0 height 26
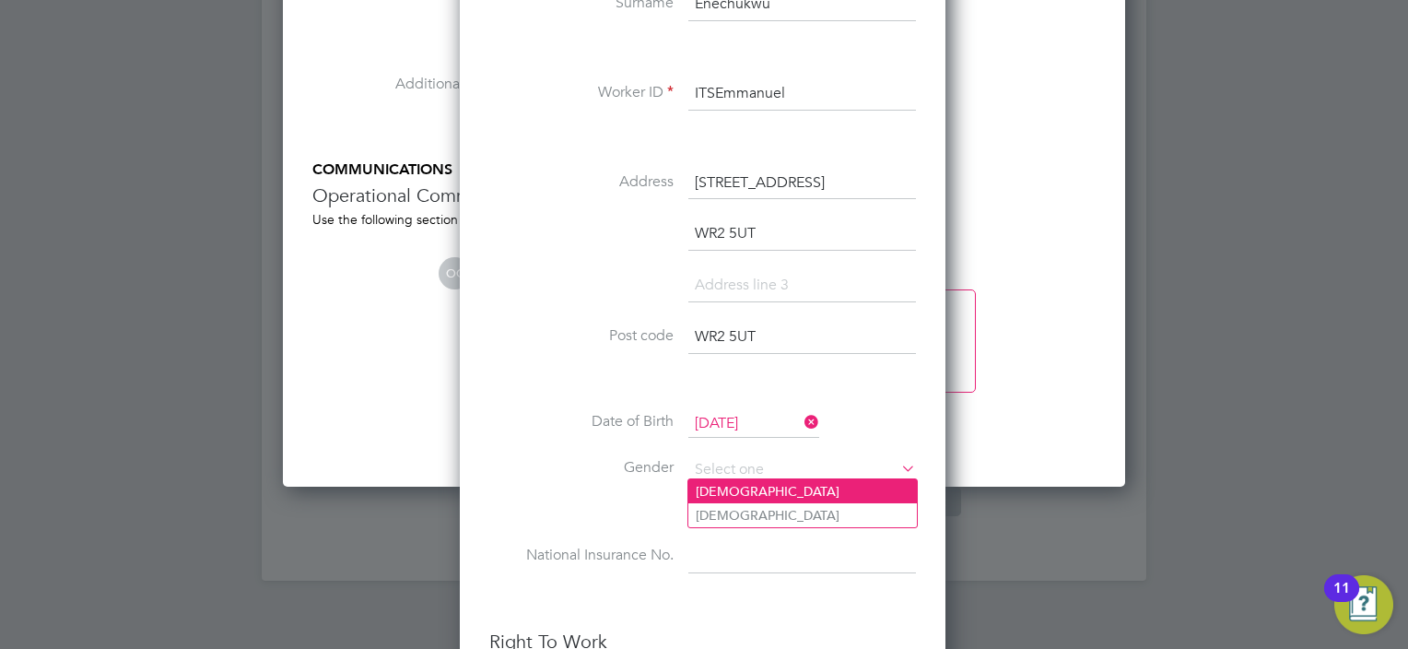
click at [715, 498] on li "Male" at bounding box center [802, 491] width 229 height 24
type input "Male"
click at [719, 494] on li "Male" at bounding box center [802, 491] width 229 height 24
click at [715, 479] on li "Male" at bounding box center [802, 491] width 229 height 24
click at [709, 485] on li "Male" at bounding box center [802, 491] width 229 height 24
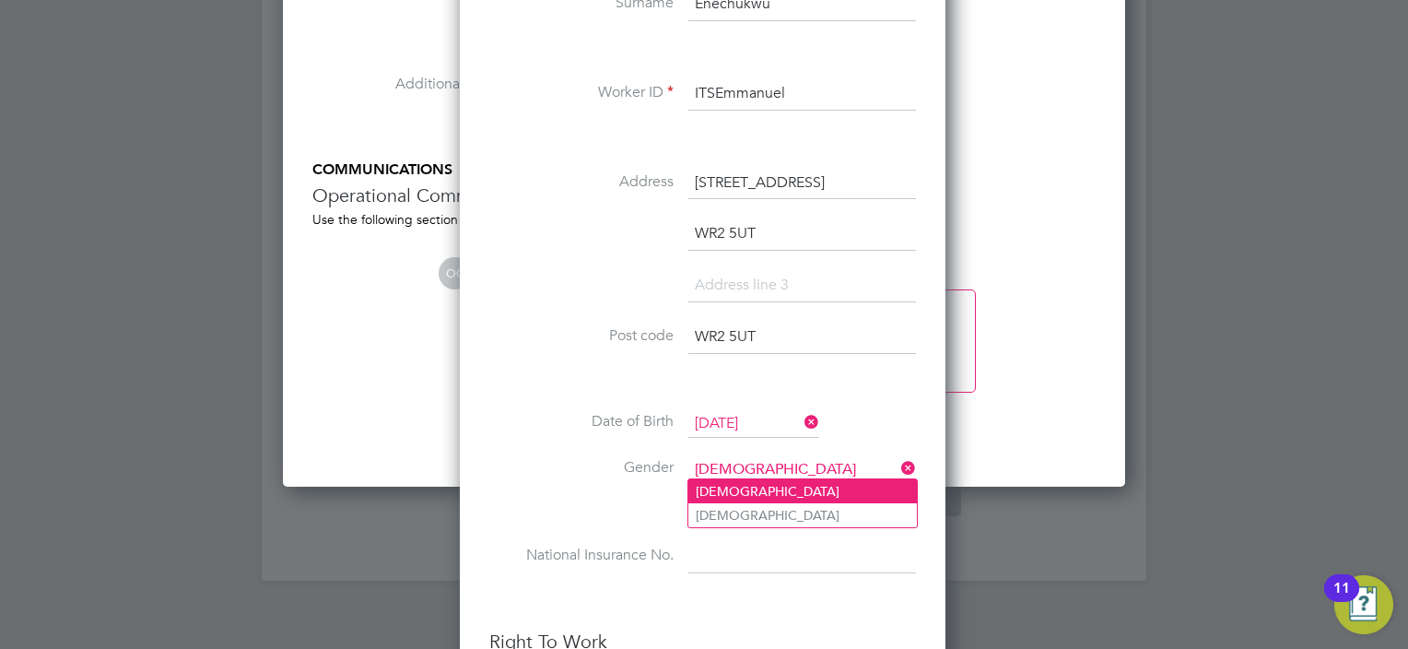
click at [708, 485] on li "Male" at bounding box center [802, 491] width 229 height 24
click at [708, 488] on li "Male" at bounding box center [802, 491] width 229 height 24
click at [691, 540] on input at bounding box center [802, 556] width 228 height 33
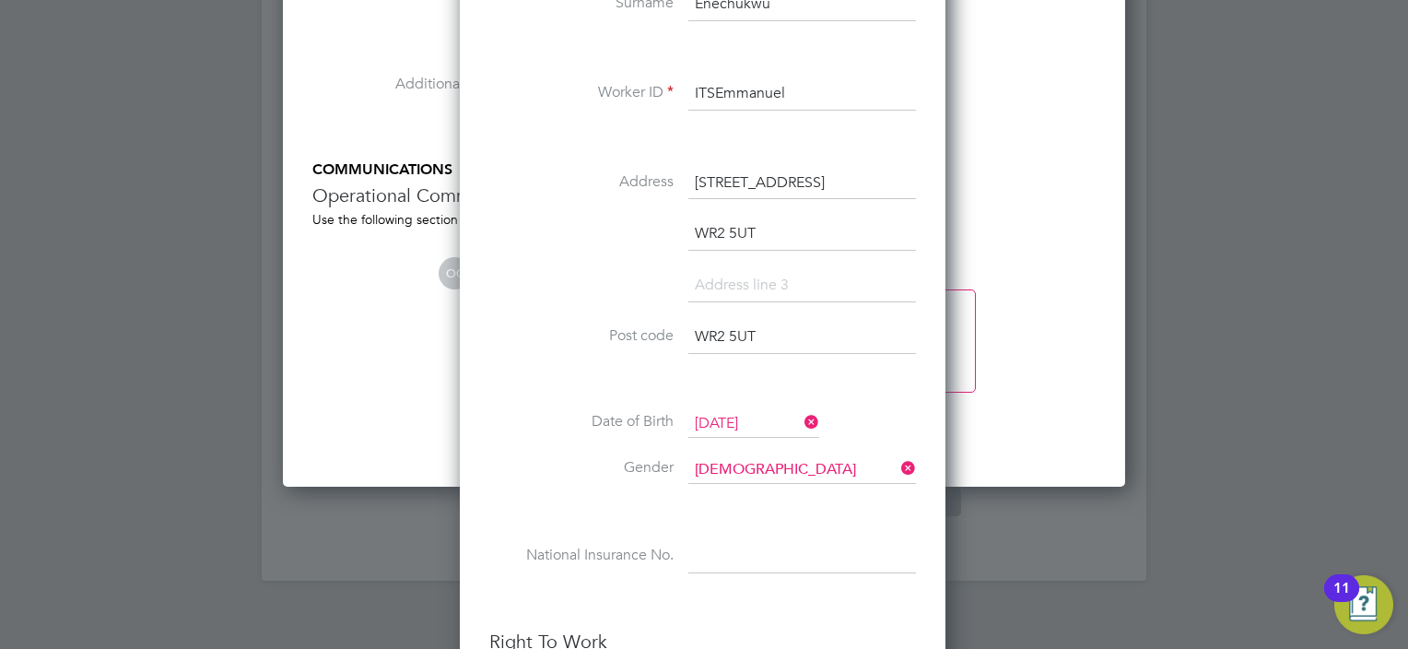
click at [803, 551] on input at bounding box center [802, 556] width 228 height 33
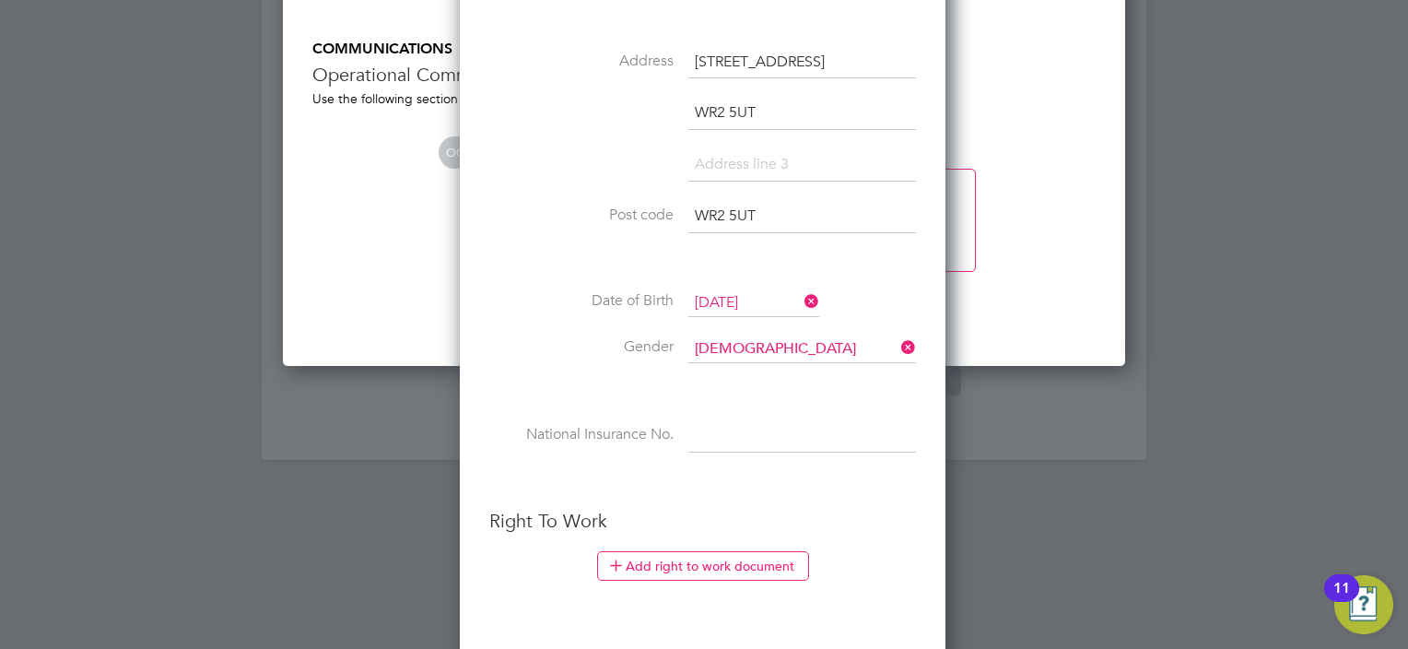
scroll to position [2057, 0]
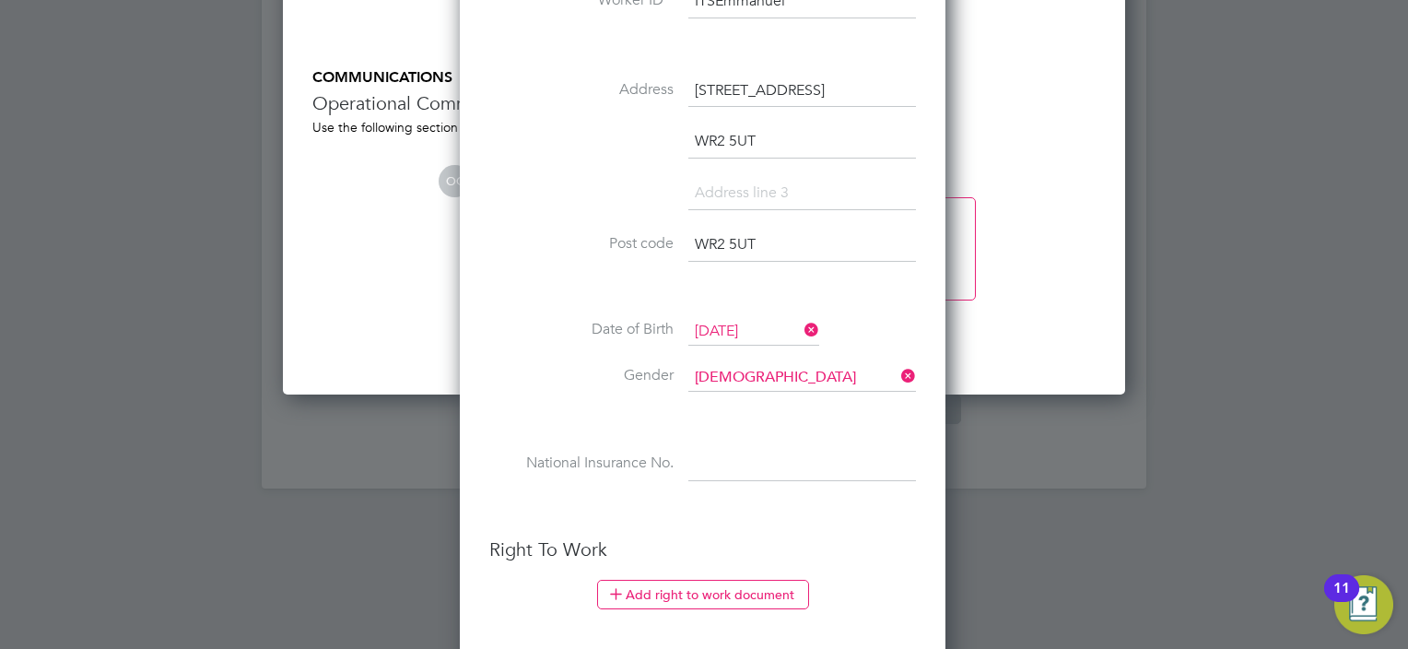
click at [775, 195] on input at bounding box center [802, 193] width 228 height 33
click at [726, 461] on input at bounding box center [802, 464] width 228 height 33
click at [749, 461] on input at bounding box center [802, 464] width 228 height 33
paste input "SX179559D"
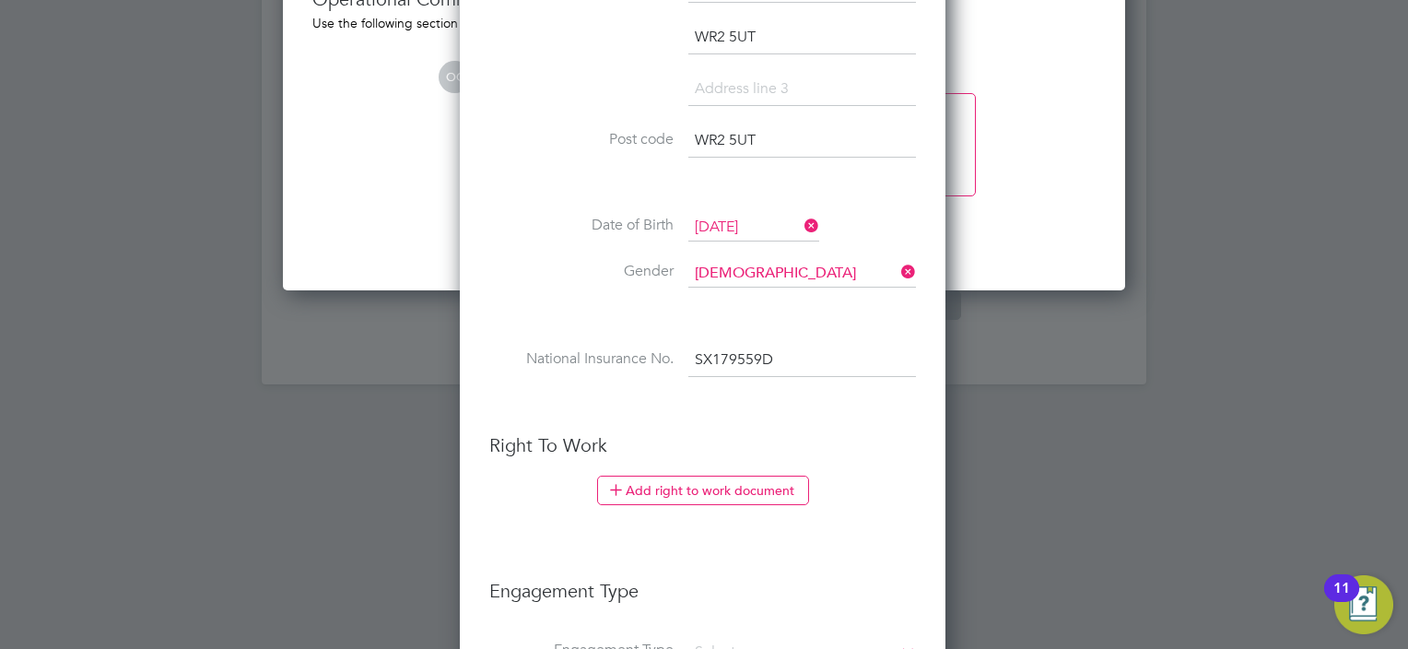
scroll to position [2334, 0]
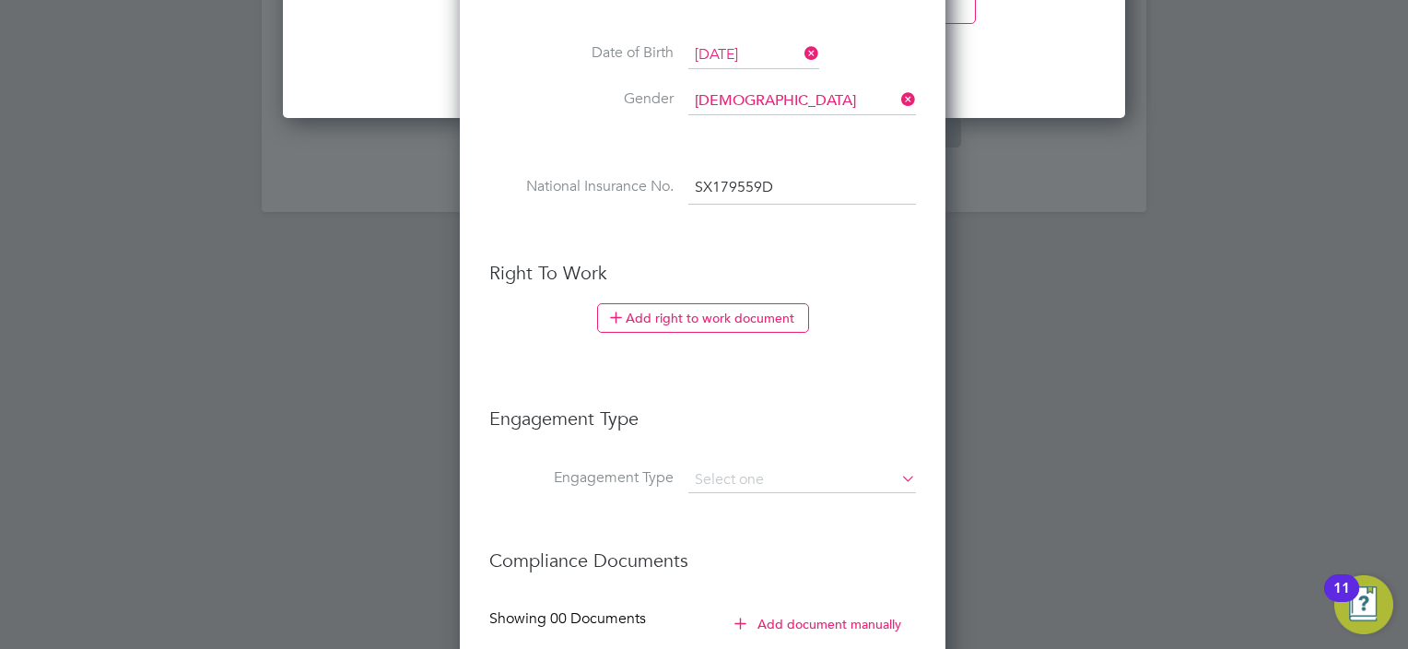
type input "SX 17 95 59 D"
click at [701, 314] on button "Add right to work document" at bounding box center [703, 317] width 212 height 29
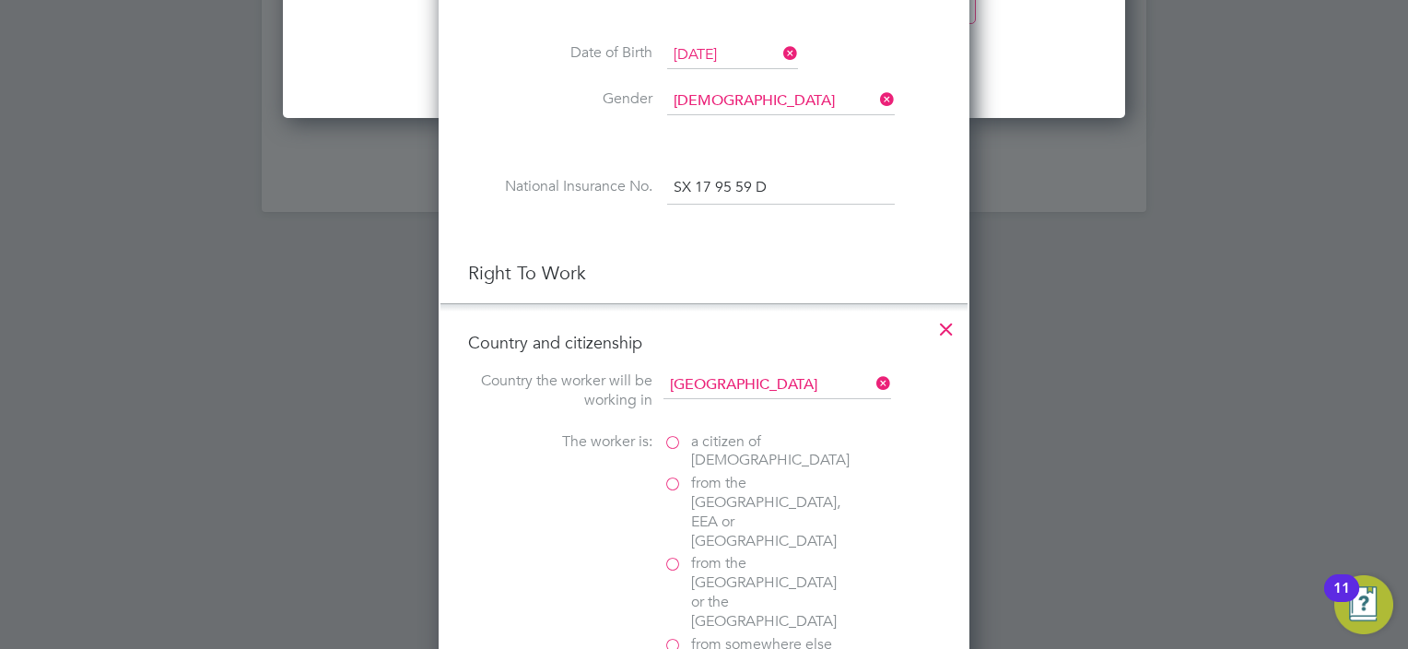
scroll to position [1881, 532]
click at [671, 635] on label "from somewhere else" at bounding box center [756, 644] width 184 height 19
click at [0, 0] on input "from somewhere else" at bounding box center [0, 0] width 0 height 0
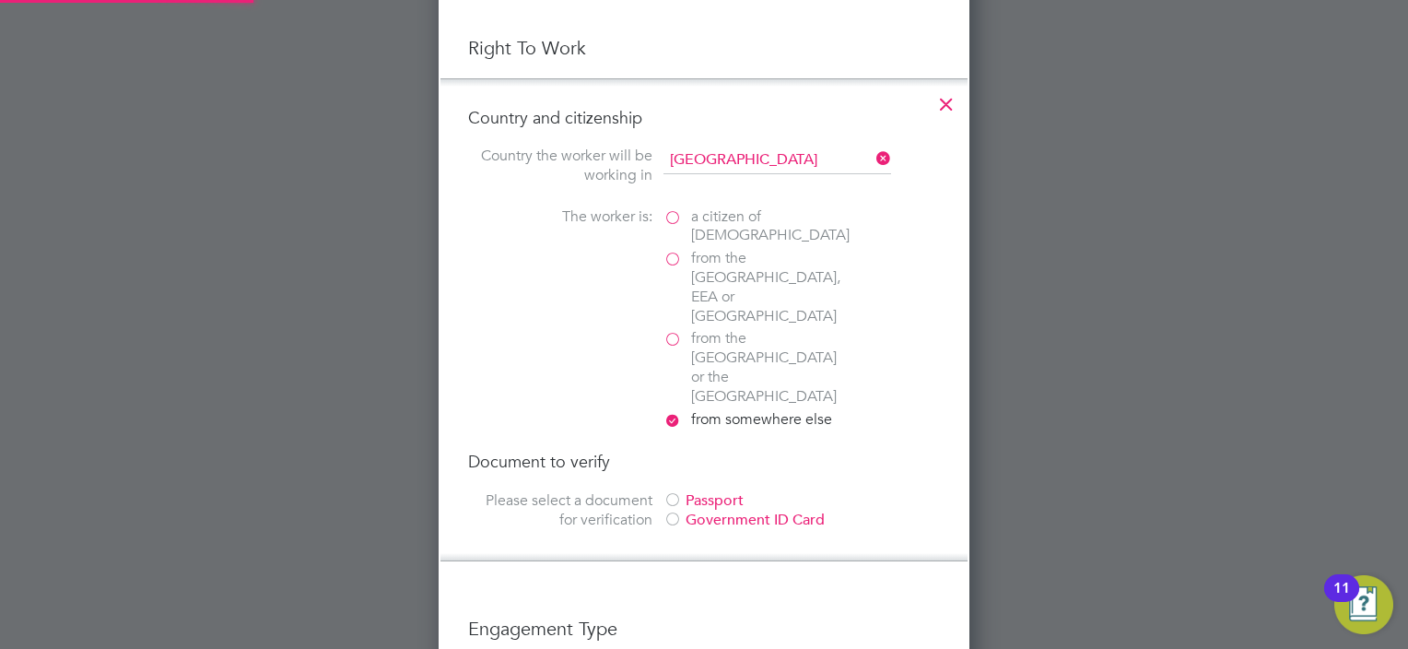
scroll to position [2702, 0]
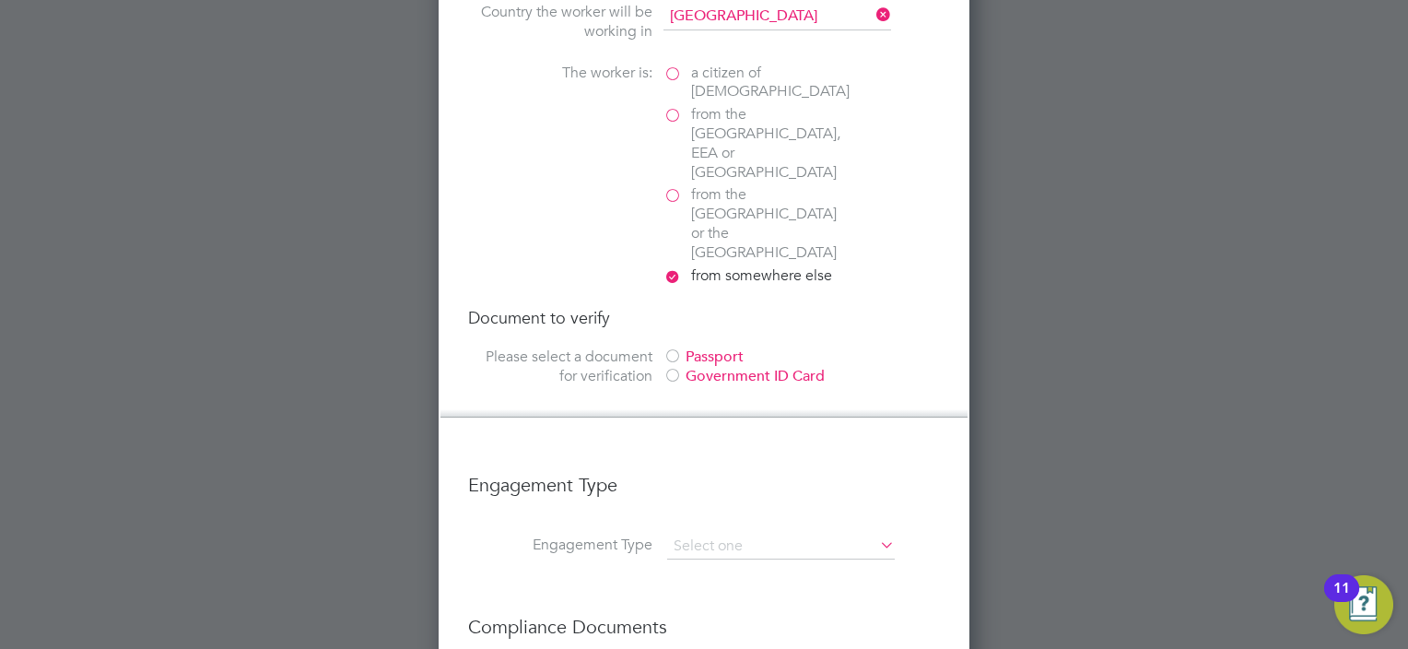
click at [674, 348] on div at bounding box center [673, 357] width 18 height 18
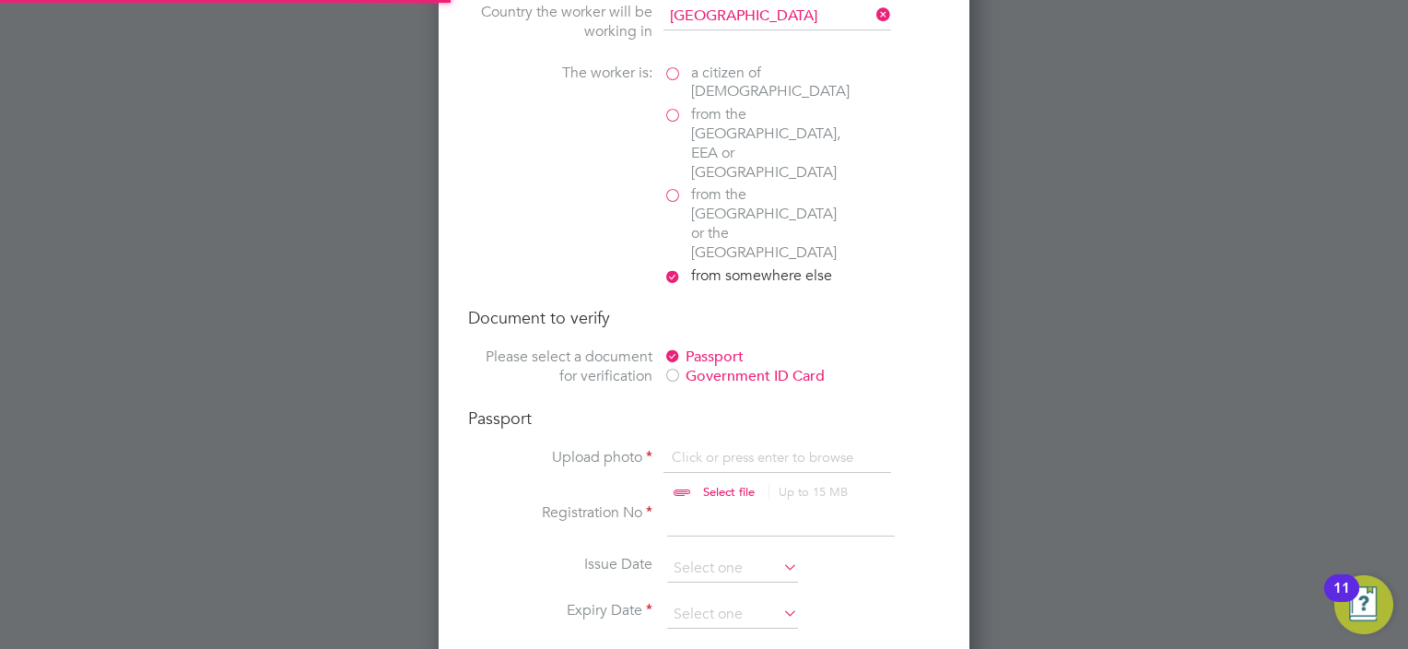
scroll to position [24, 229]
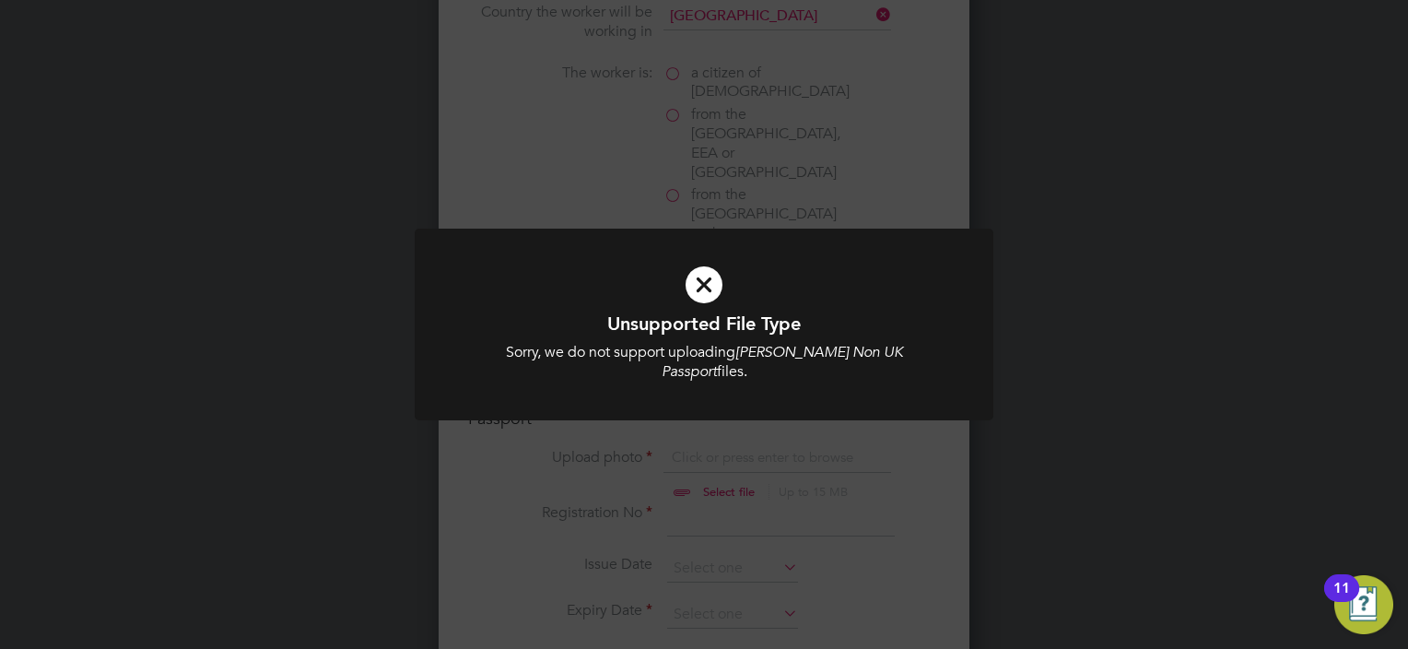
click at [705, 297] on icon at bounding box center [704, 285] width 479 height 72
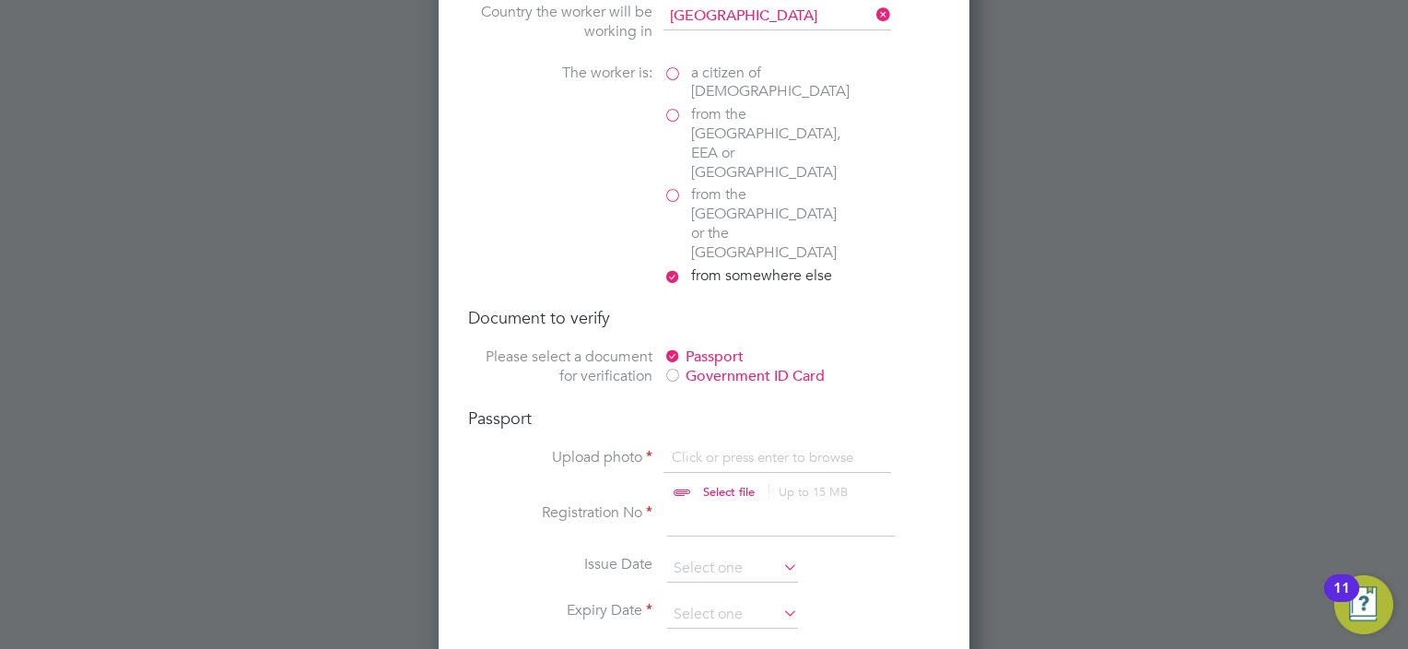
click at [722, 448] on input "file" at bounding box center [746, 475] width 289 height 55
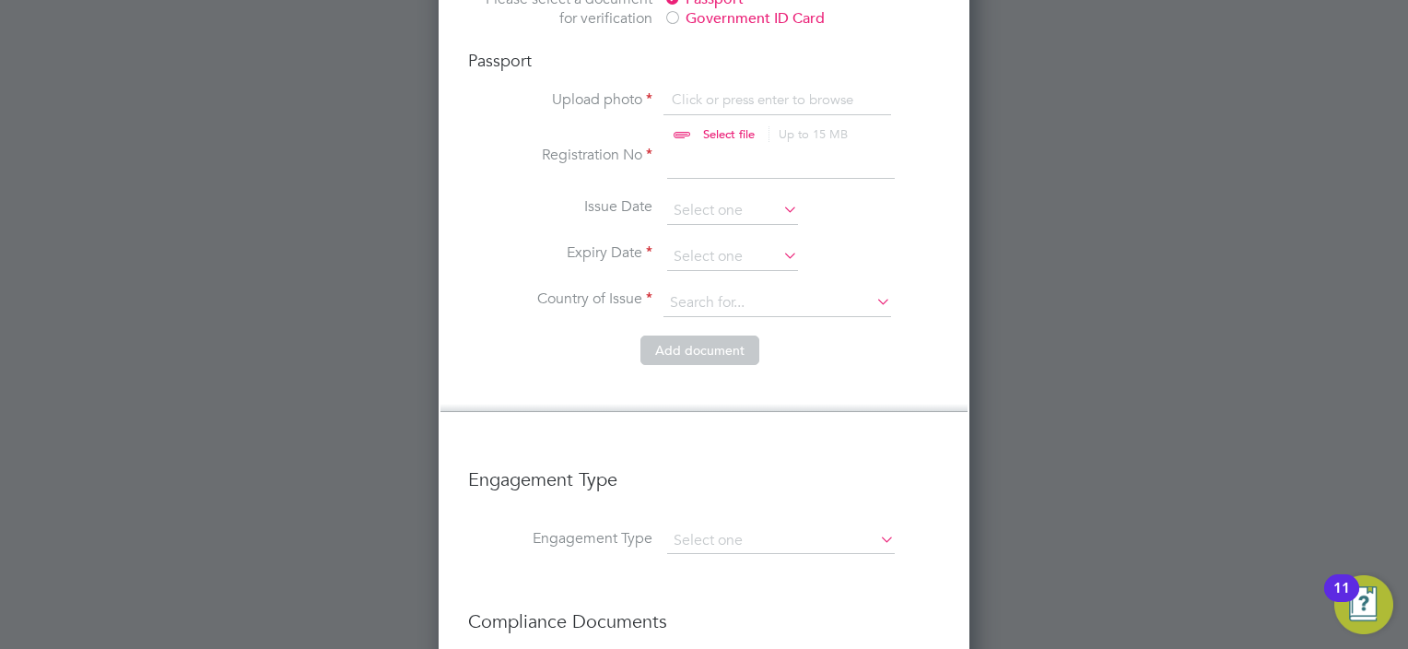
scroll to position [3244, 0]
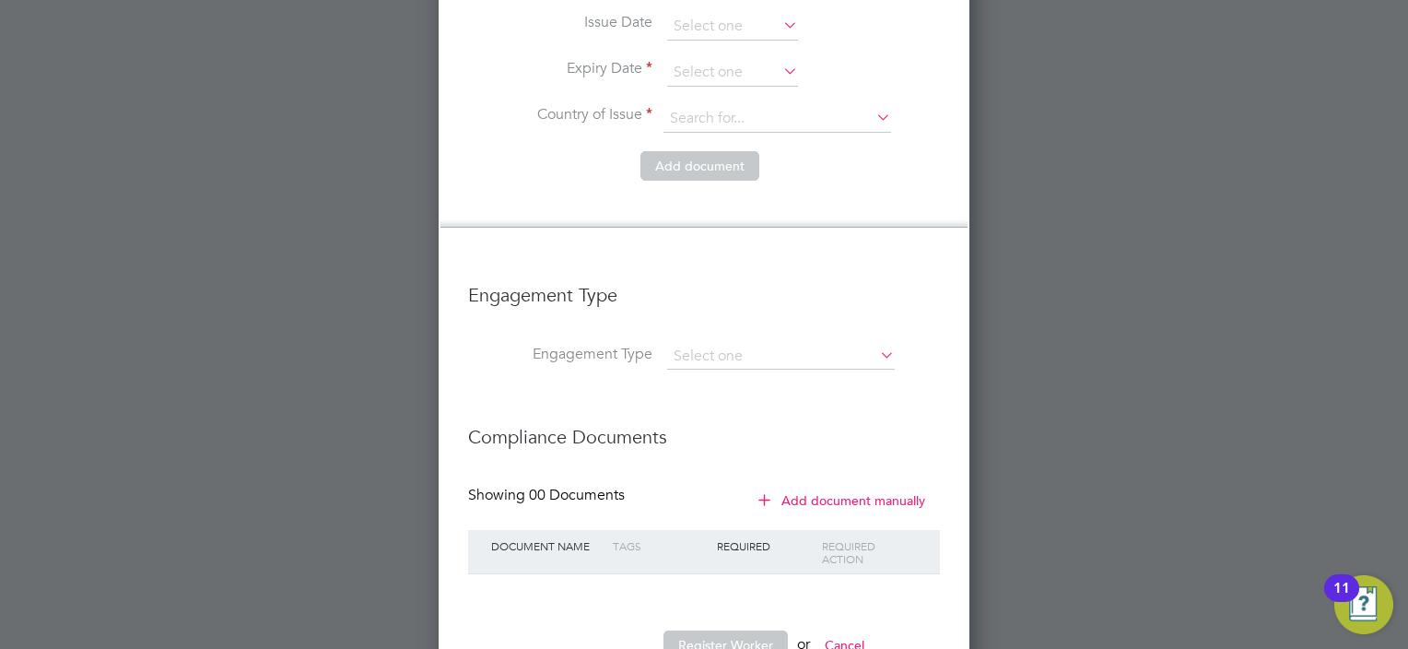
type input "C:\fakepath\Emmanuel - Passport.PDF"
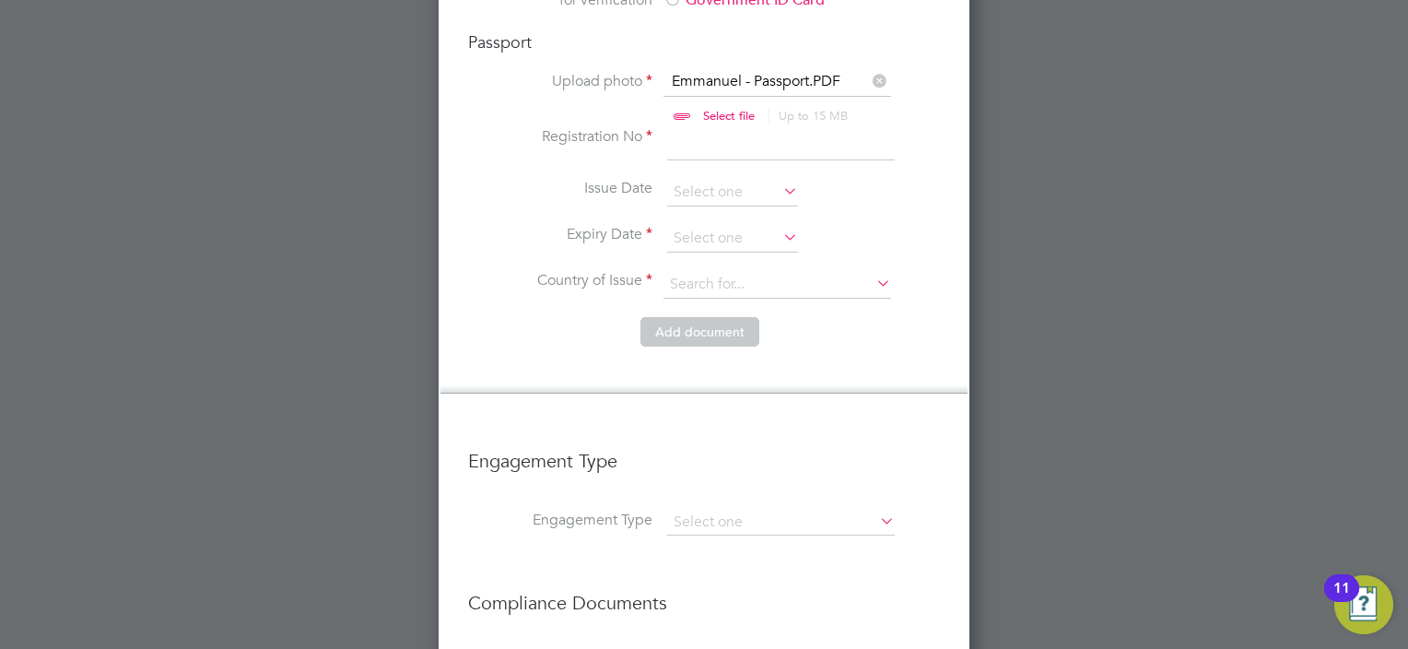
scroll to position [2968, 0]
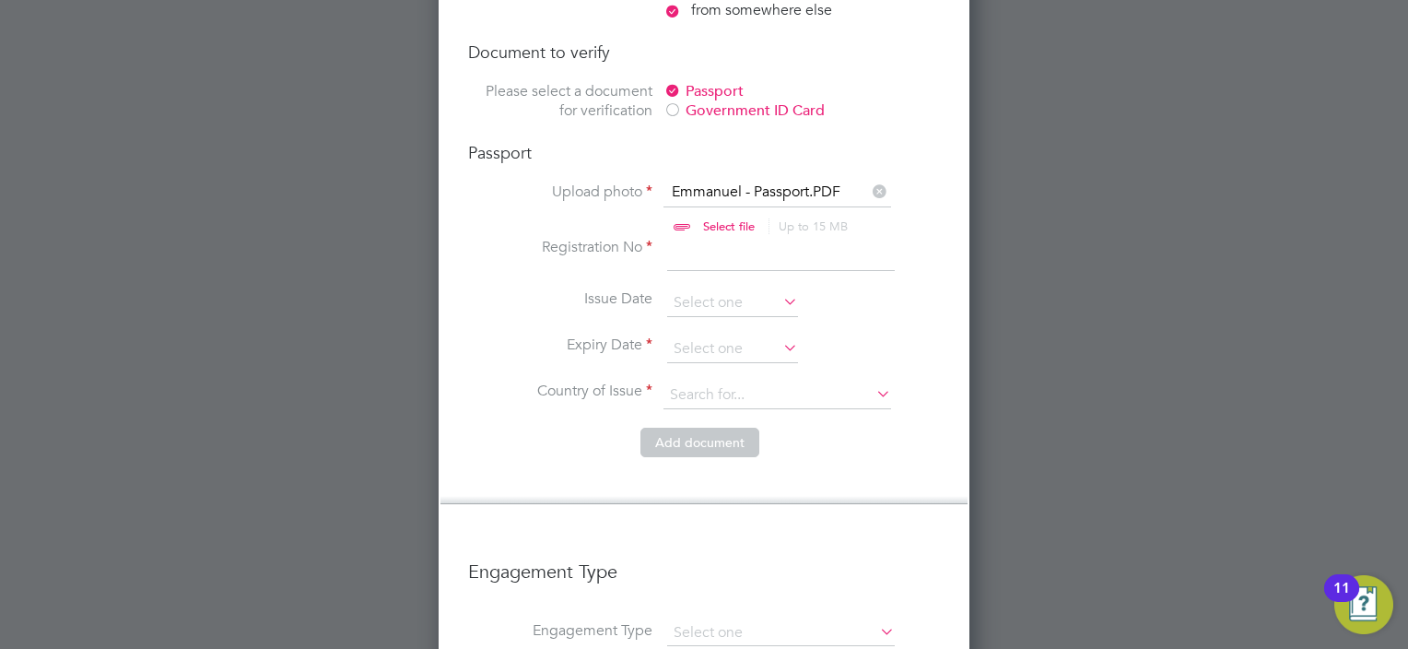
click at [724, 238] on input at bounding box center [781, 254] width 228 height 33
type input "B50406725"
click at [780, 288] on icon at bounding box center [780, 301] width 0 height 26
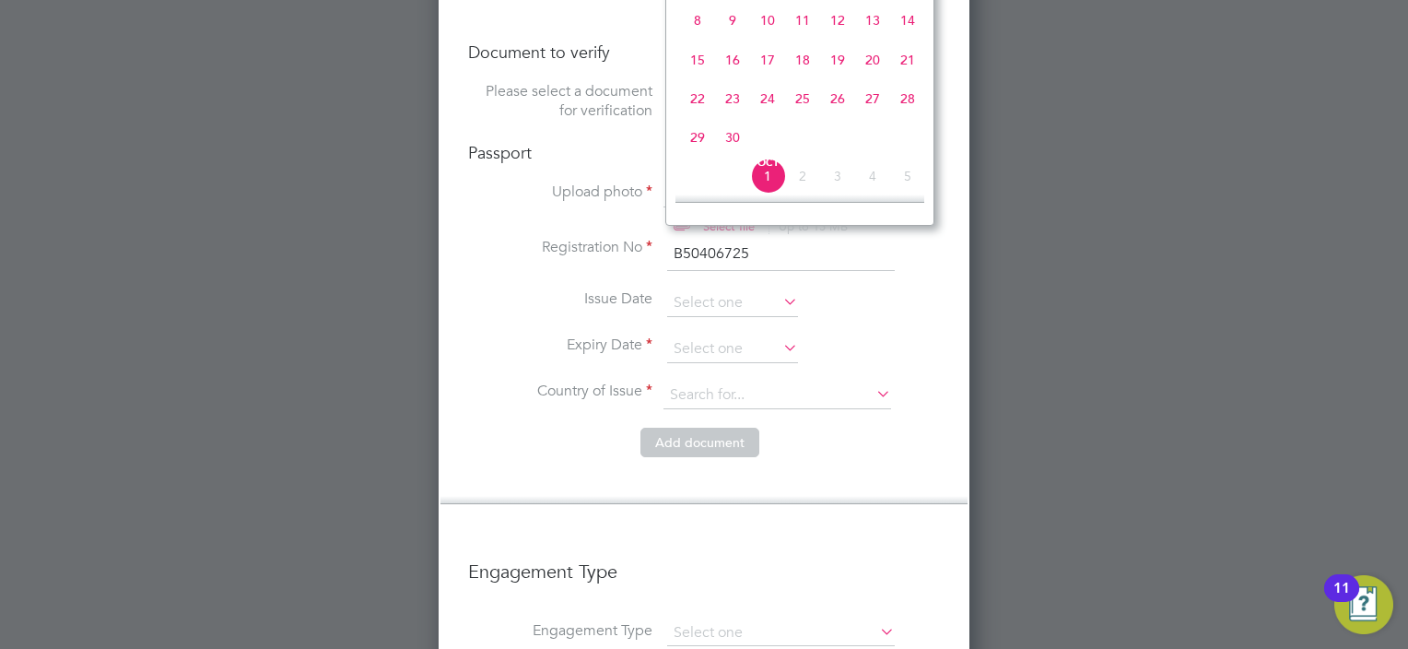
scroll to position [429, 0]
click at [1359, 256] on div at bounding box center [704, 324] width 1408 height 649
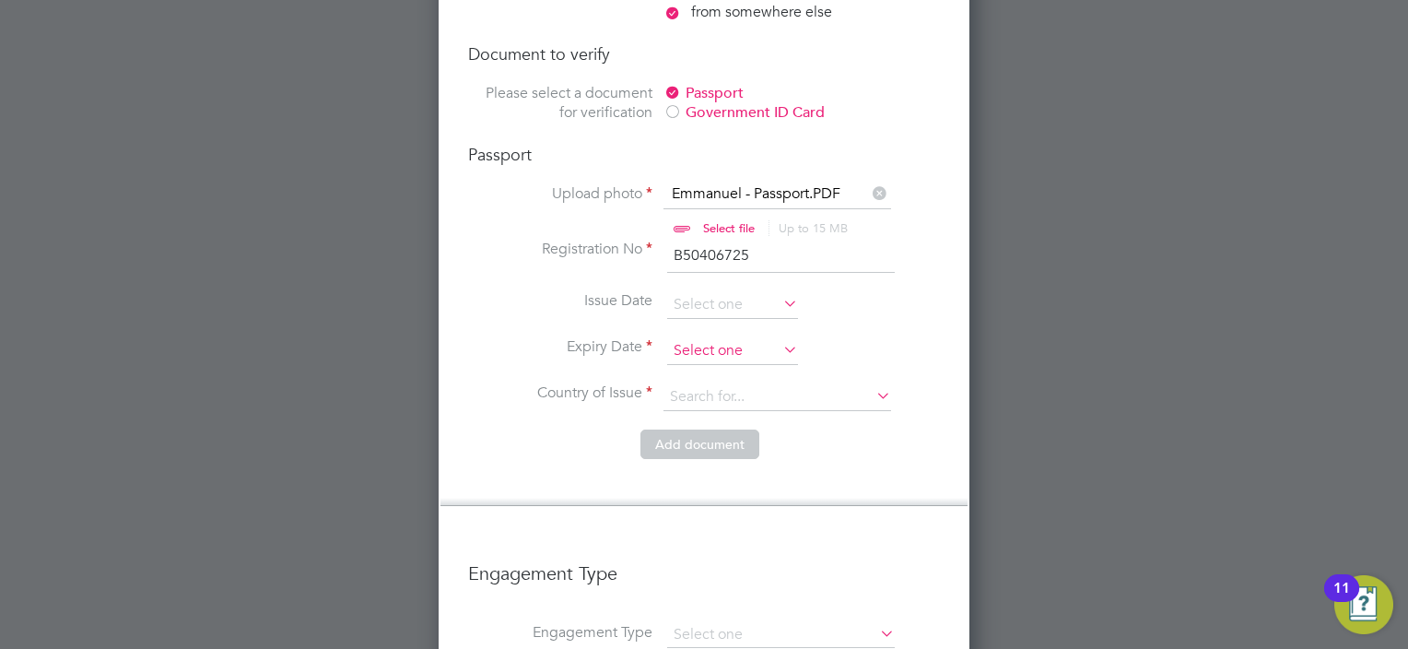
scroll to position [2968, 0]
click at [780, 288] on icon at bounding box center [780, 301] width 0 height 26
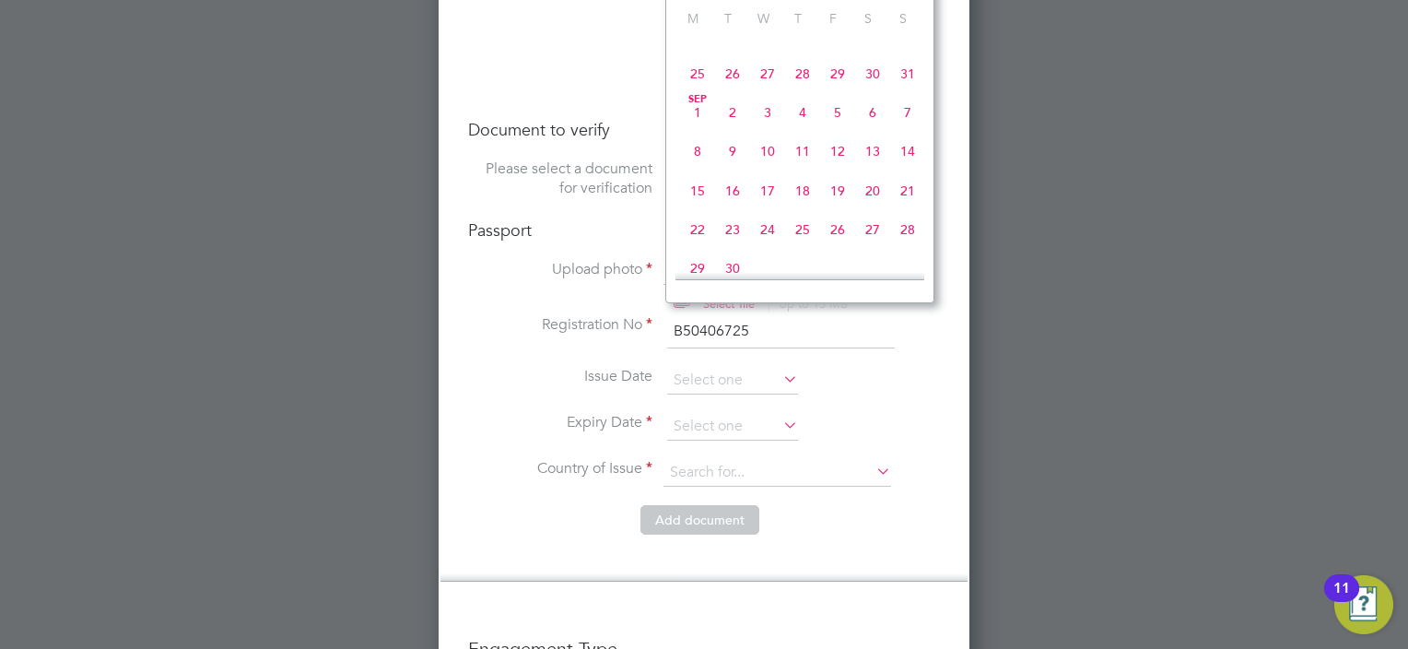
scroll to position [2783, 0]
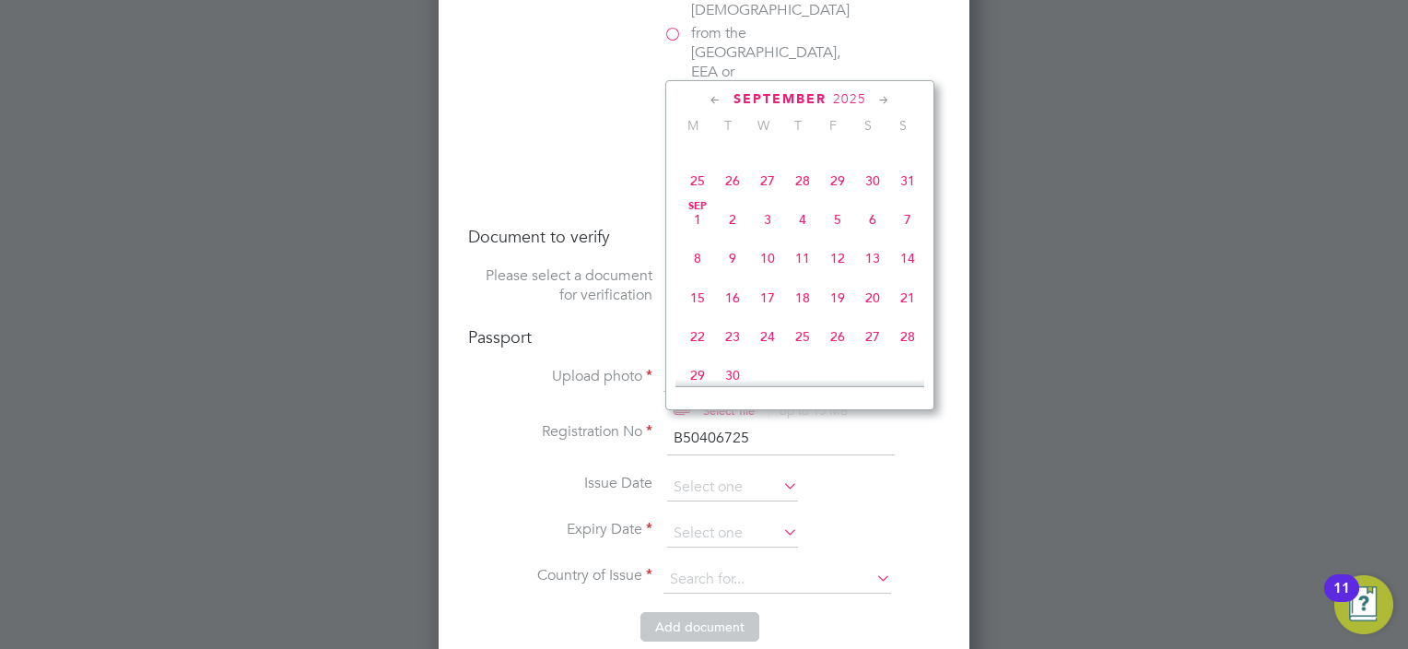
click at [844, 100] on span "2025" at bounding box center [849, 99] width 33 height 16
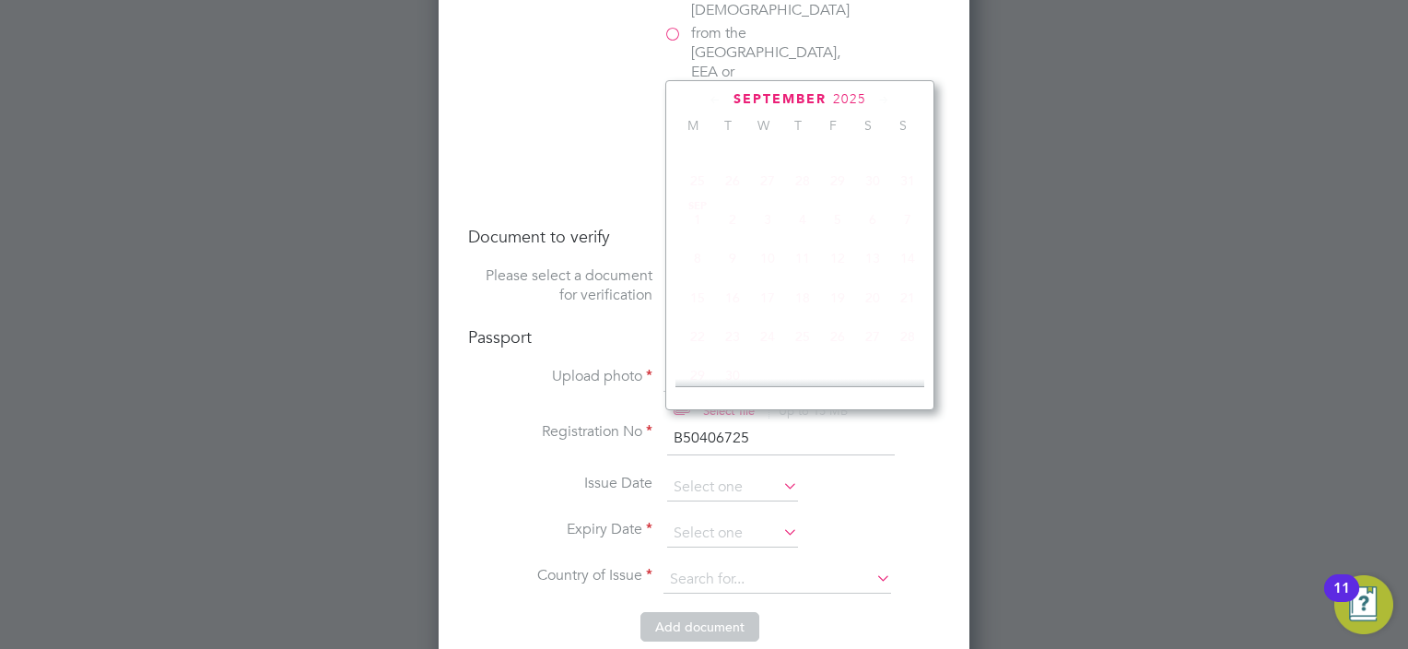
scroll to position [493, 0]
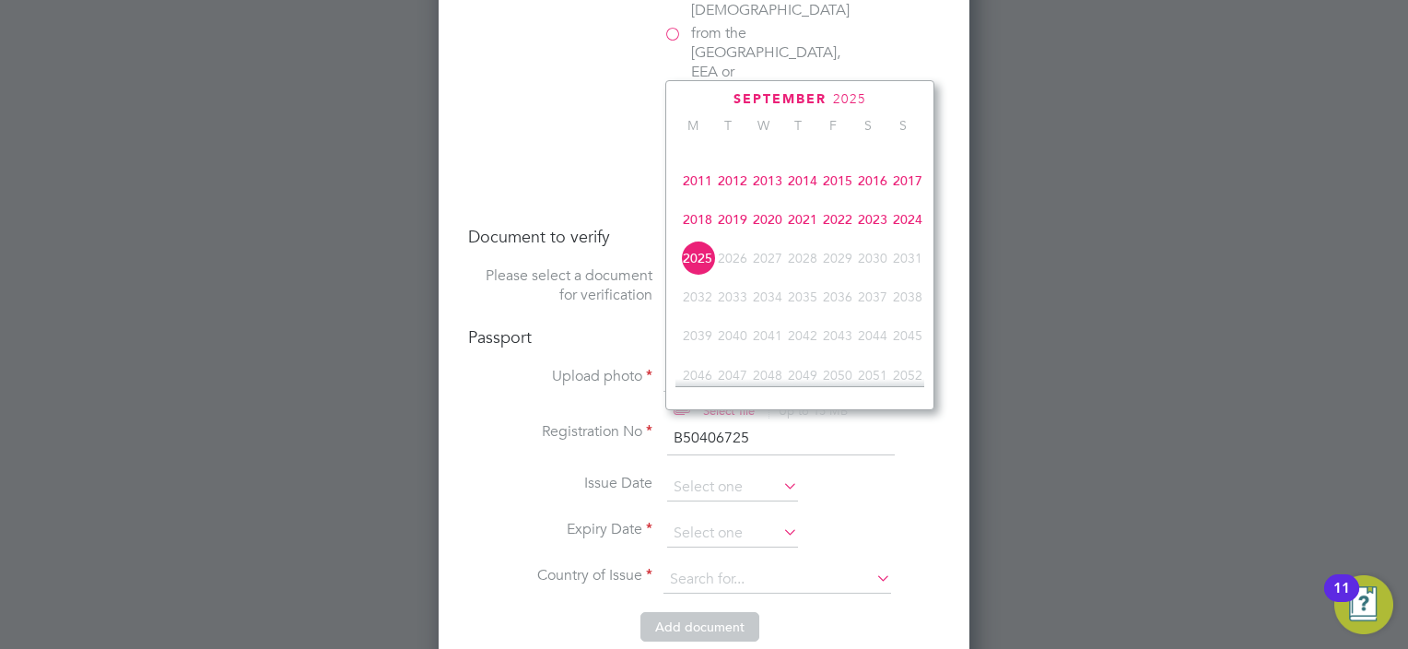
click at [885, 232] on span "2023" at bounding box center [872, 219] width 35 height 35
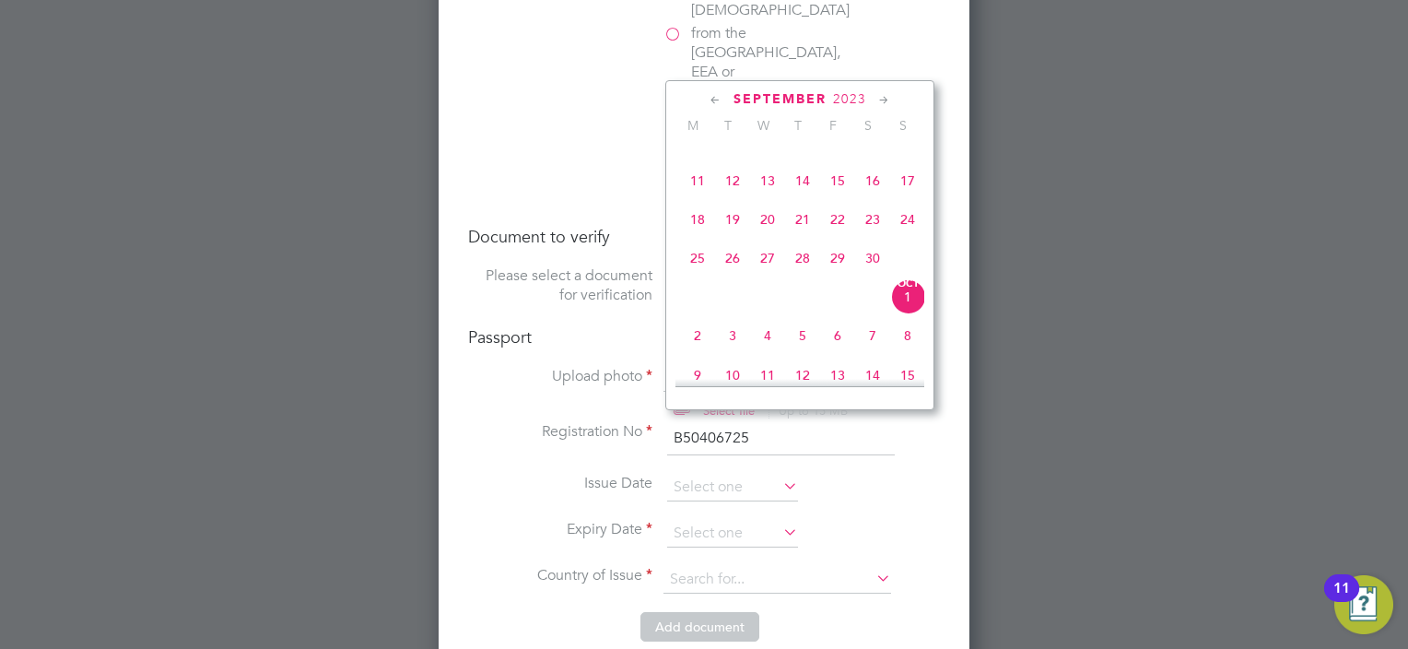
click at [785, 97] on span "September" at bounding box center [780, 99] width 93 height 16
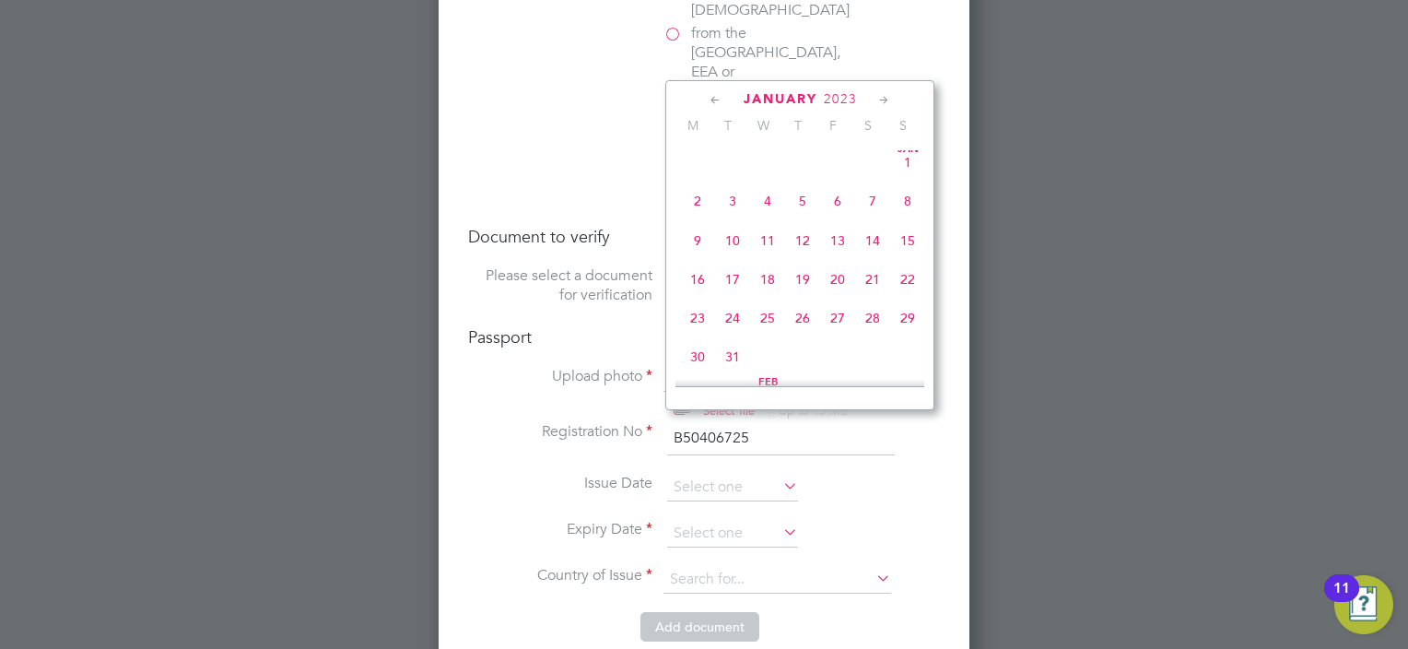
scroll to position [423, 0]
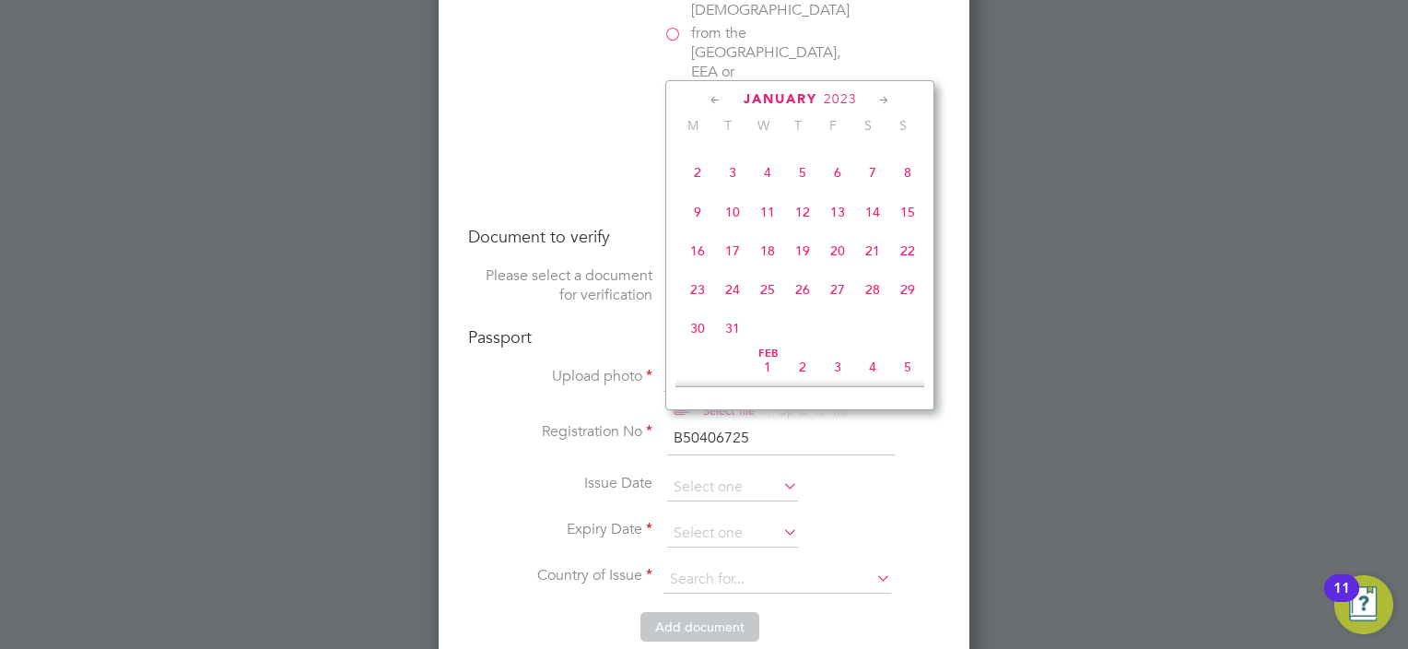
click at [907, 218] on span "15" at bounding box center [907, 211] width 35 height 35
type input "15 Jan 2023"
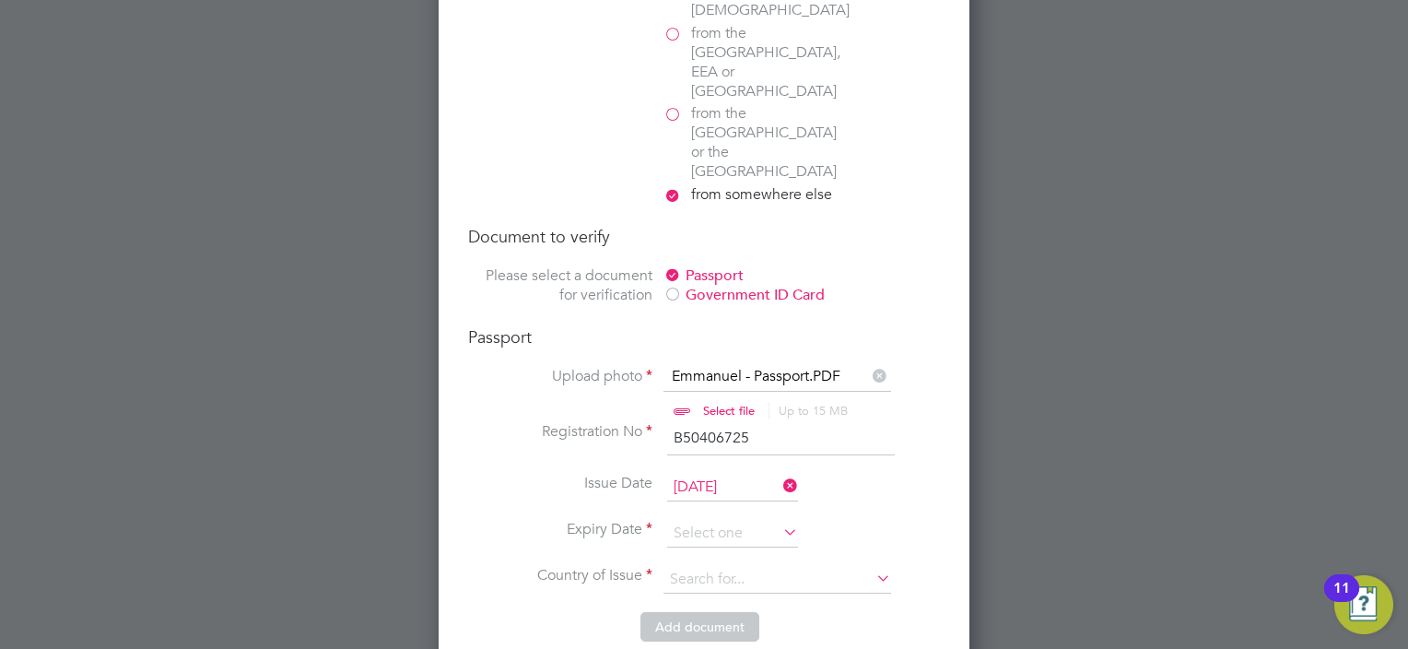
click at [780, 519] on icon at bounding box center [780, 532] width 0 height 26
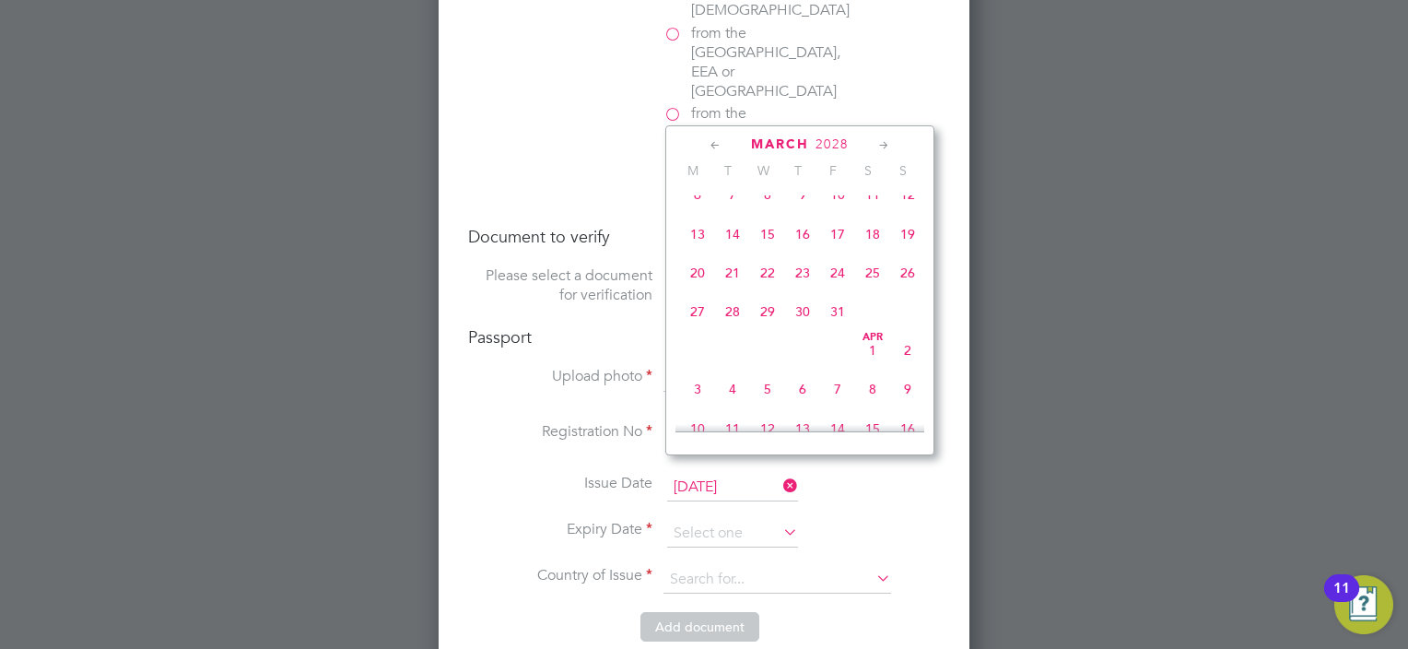
scroll to position [6564, 0]
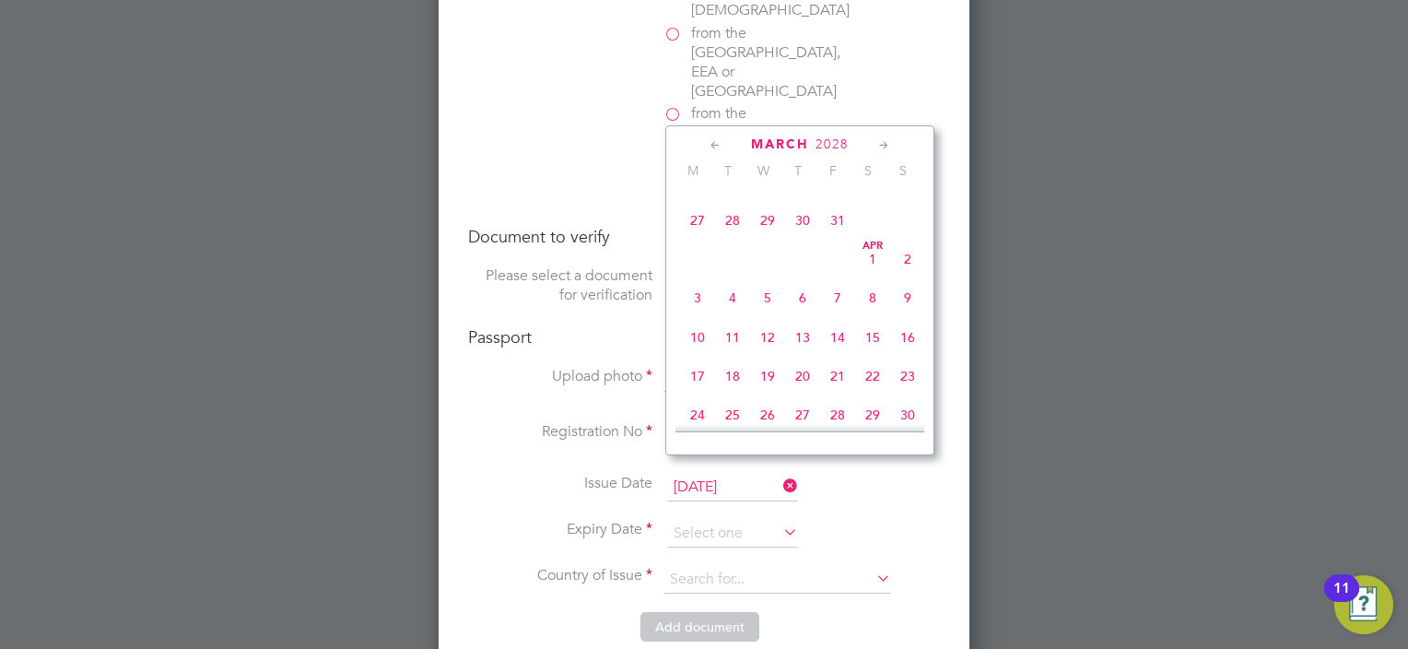
click at [837, 143] on span "2028" at bounding box center [832, 144] width 33 height 16
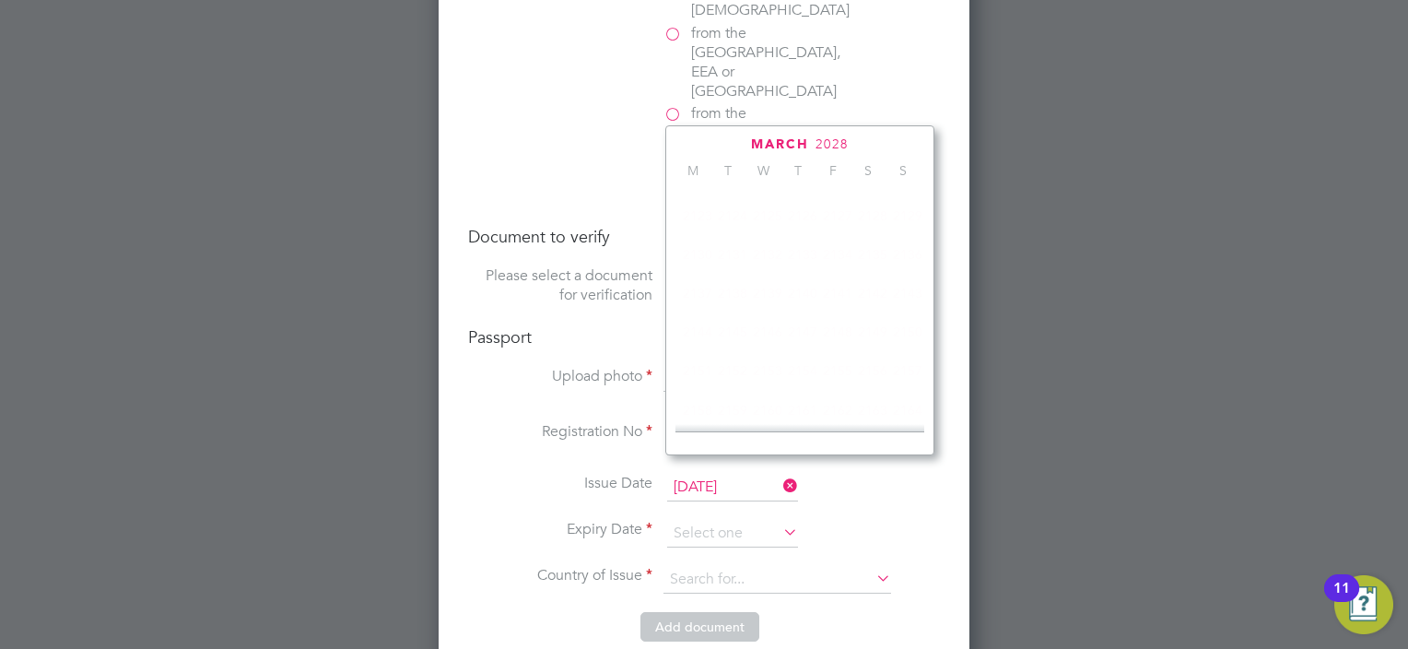
scroll to position [493, 0]
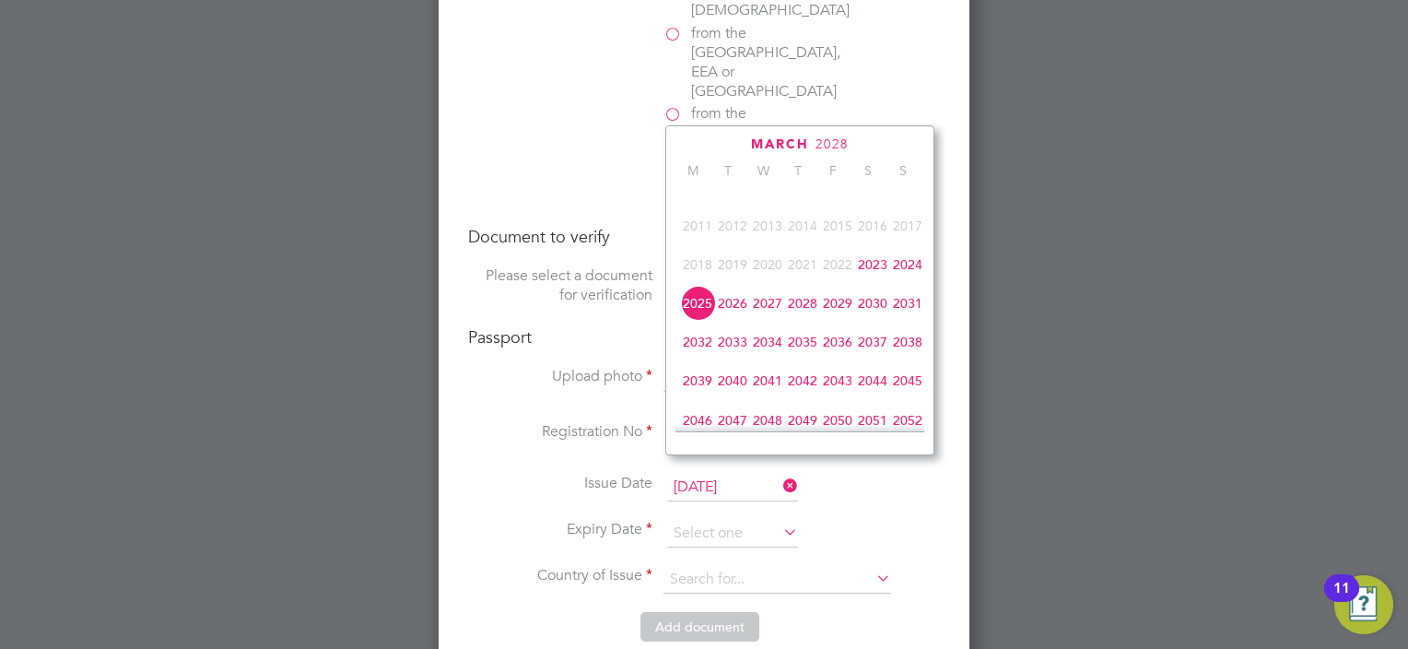
click at [731, 359] on span "2033" at bounding box center [732, 341] width 35 height 35
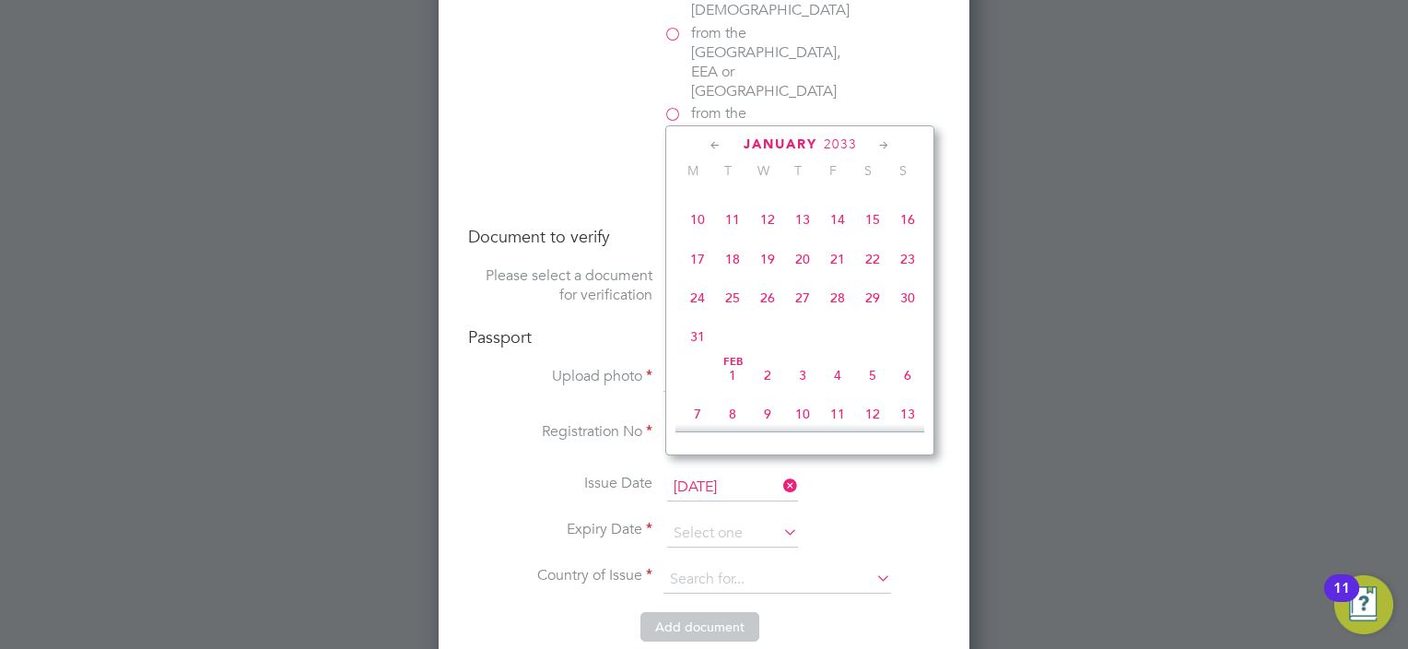
scroll to position [562, 0]
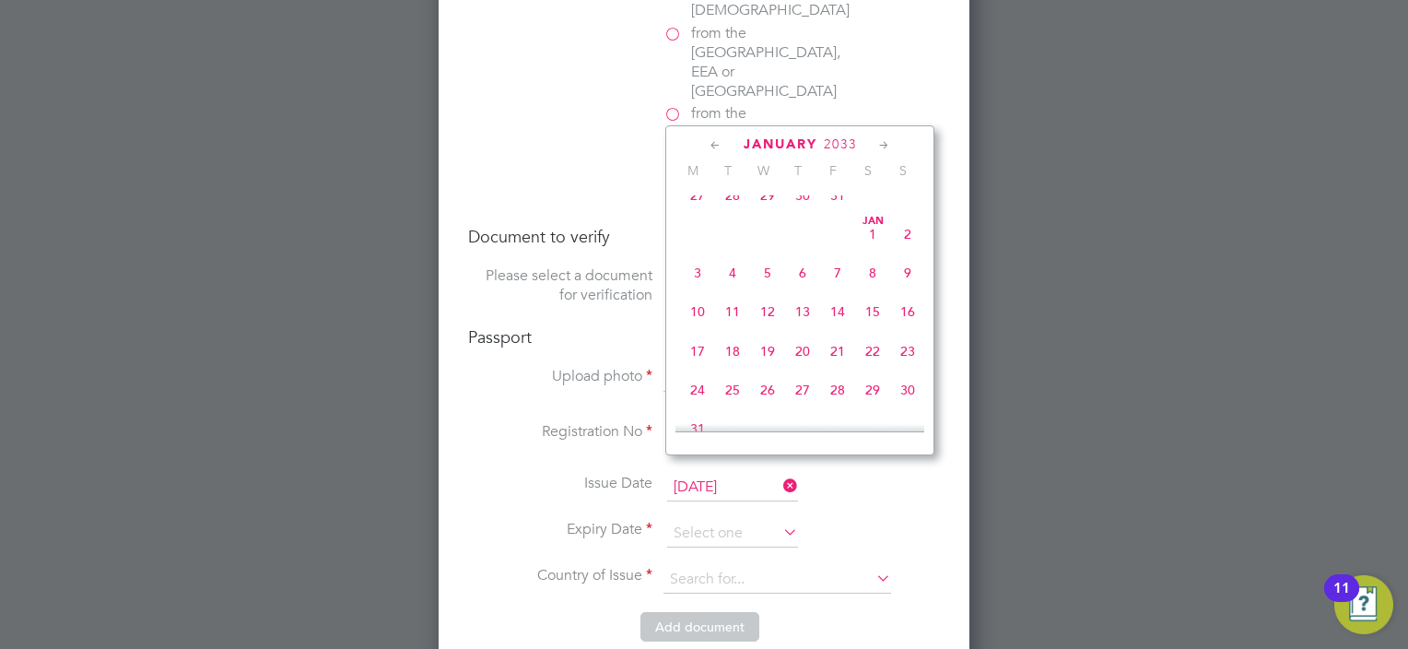
click at [839, 328] on span "14" at bounding box center [837, 311] width 35 height 35
type input "14 Jan 2033"
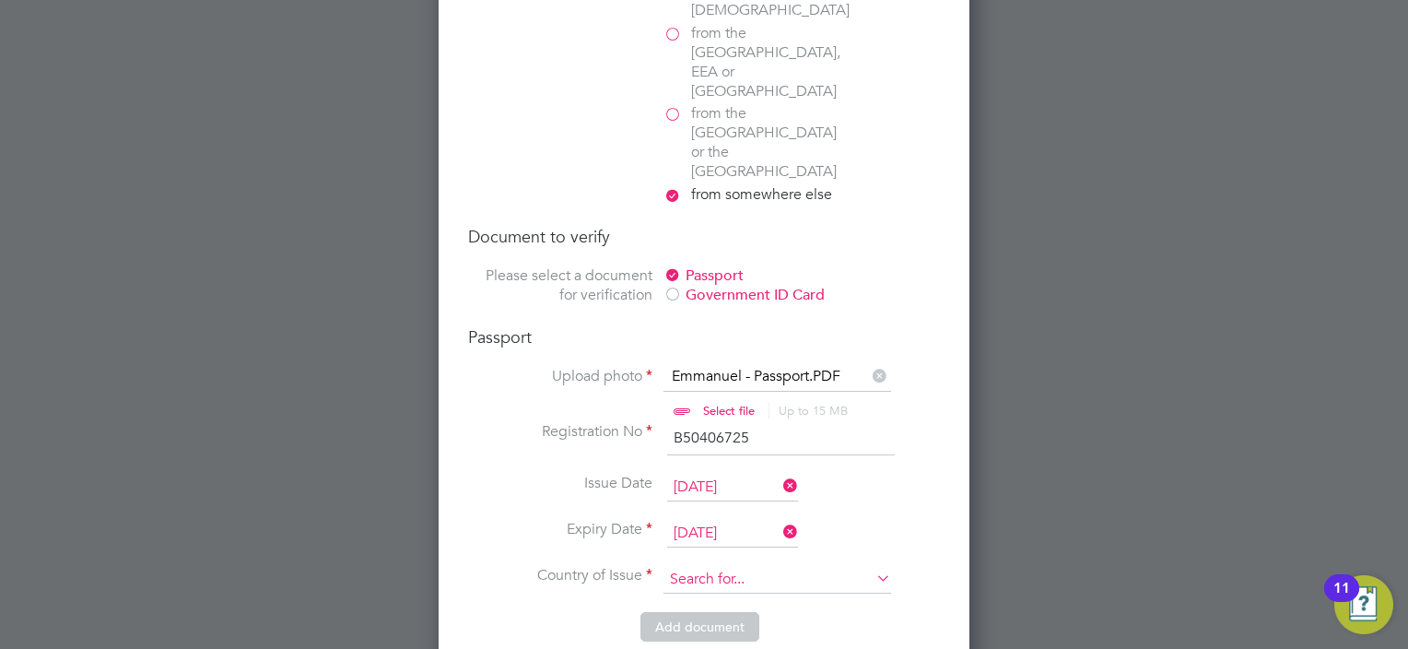
click at [723, 566] on input at bounding box center [778, 580] width 228 height 28
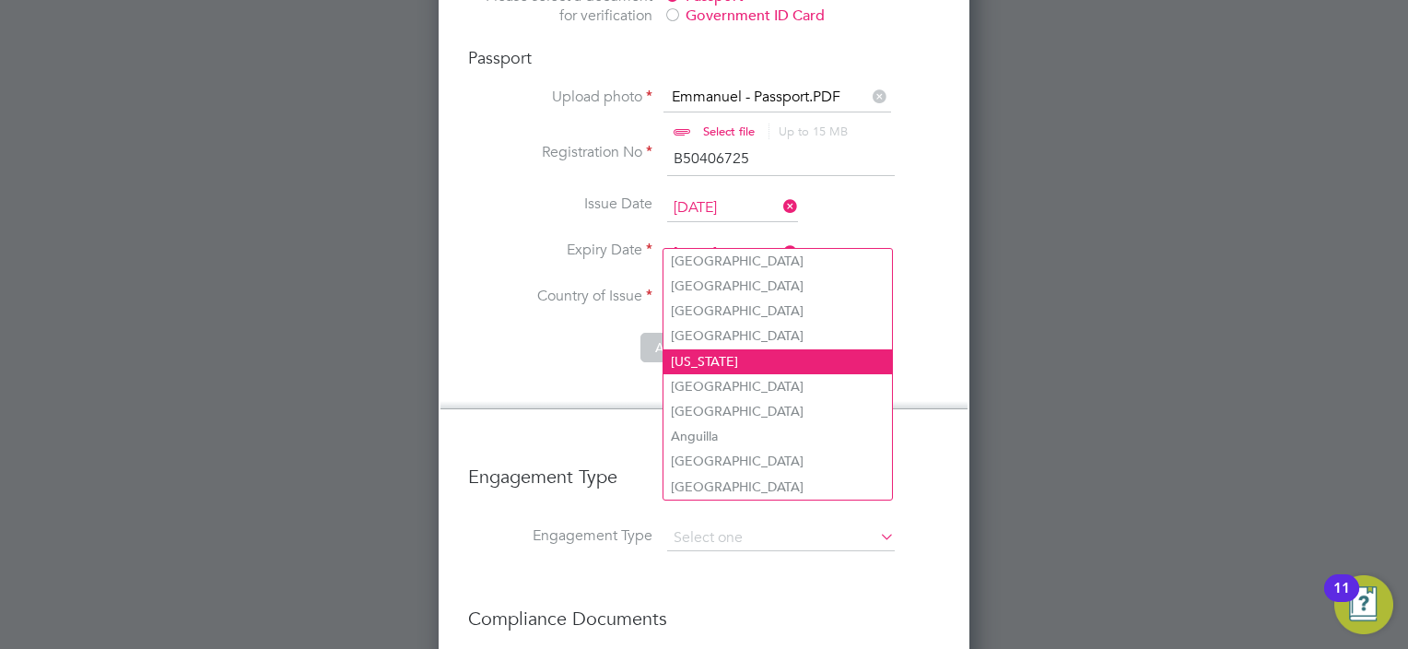
scroll to position [3244, 0]
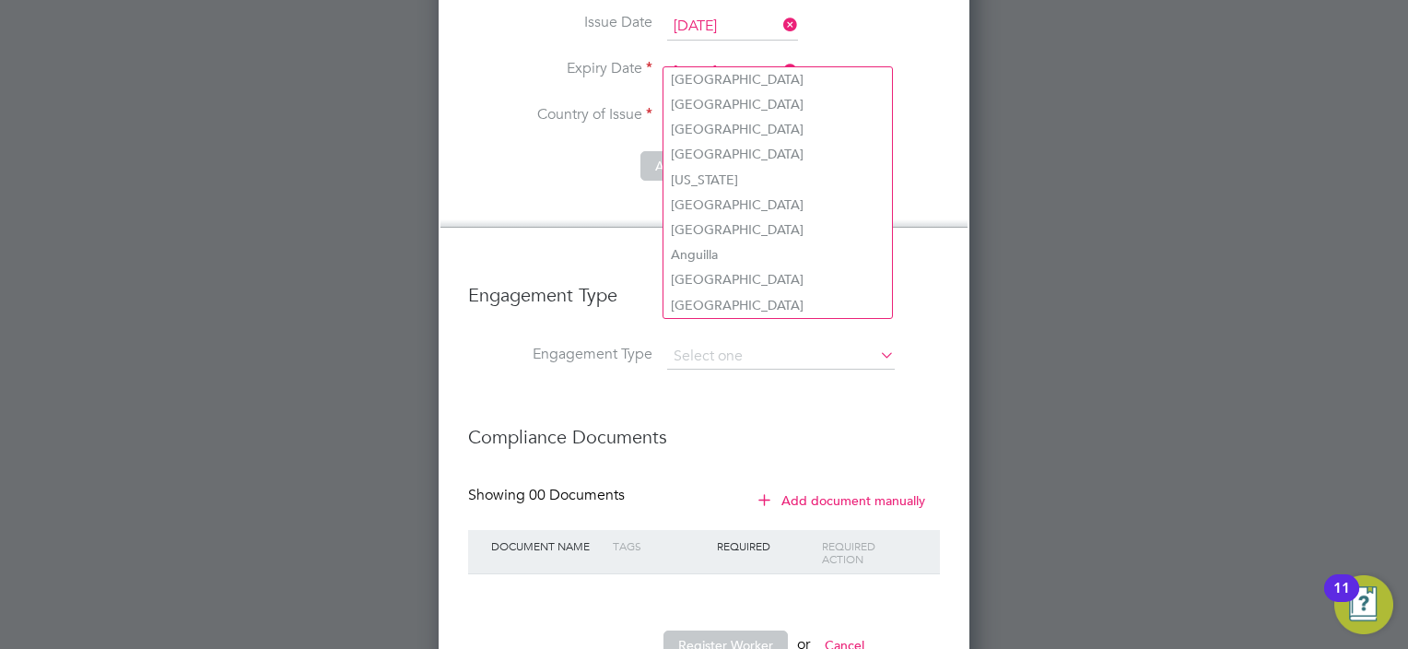
click at [745, 105] on input at bounding box center [778, 119] width 228 height 28
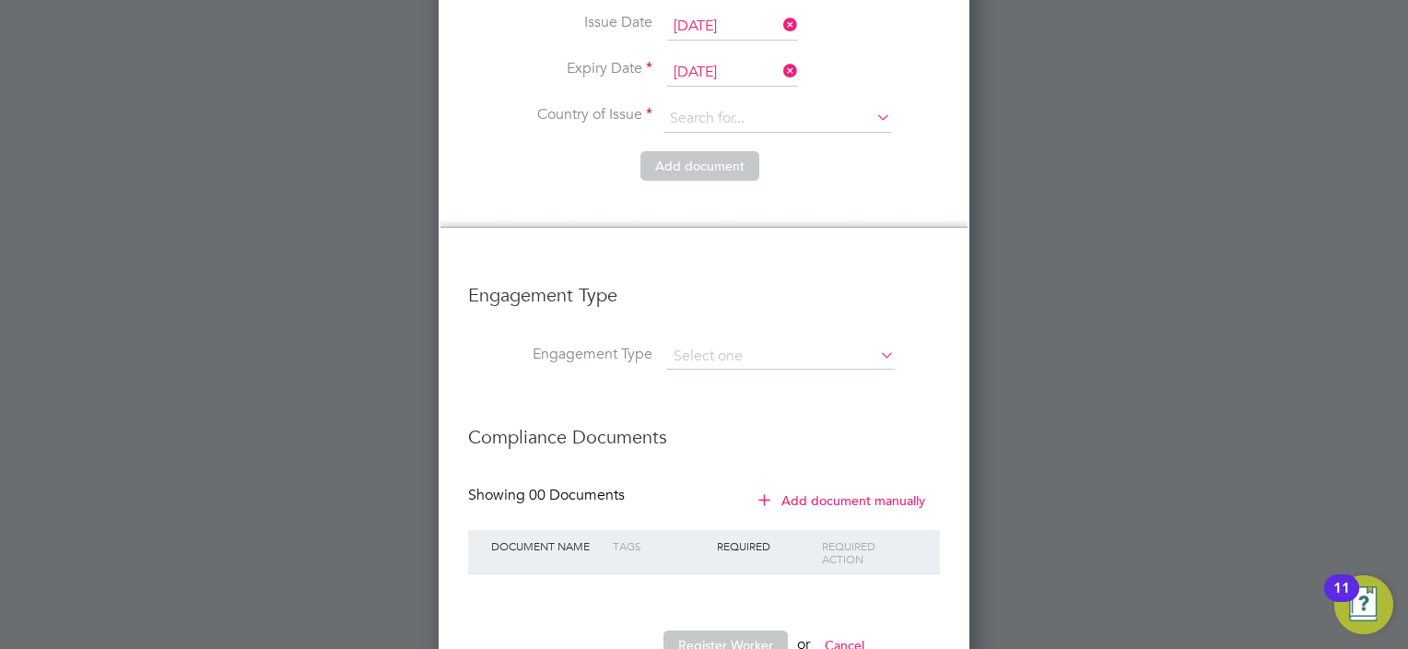
click at [873, 104] on icon at bounding box center [873, 117] width 0 height 26
click at [774, 105] on input at bounding box center [778, 119] width 228 height 28
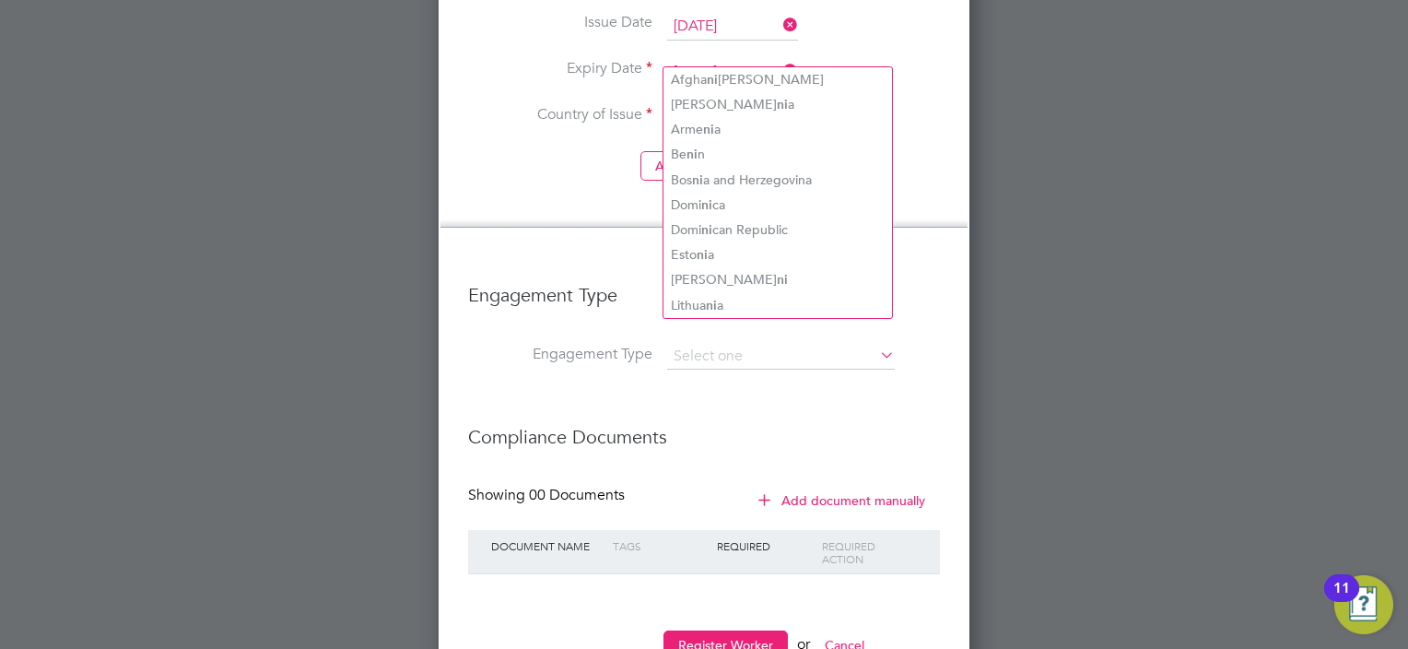
type input "n"
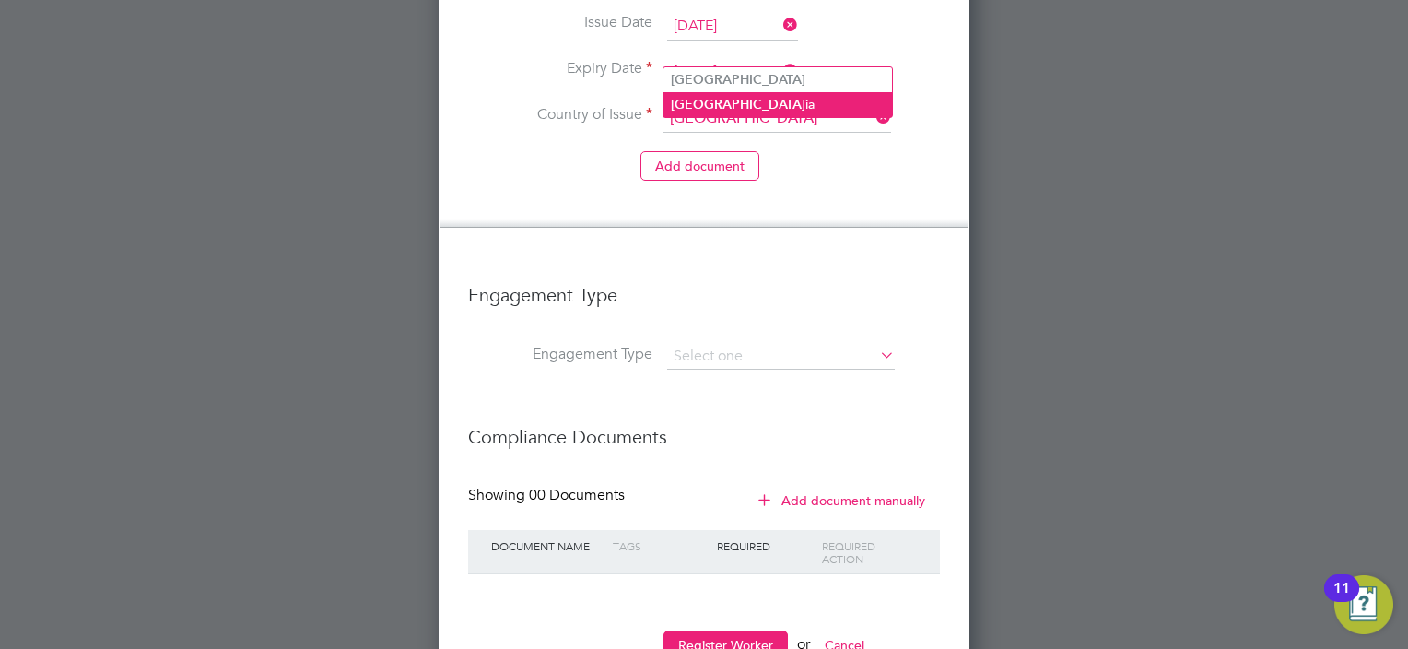
click at [715, 98] on li "Niger ia" at bounding box center [778, 104] width 229 height 25
type input "Nigeria"
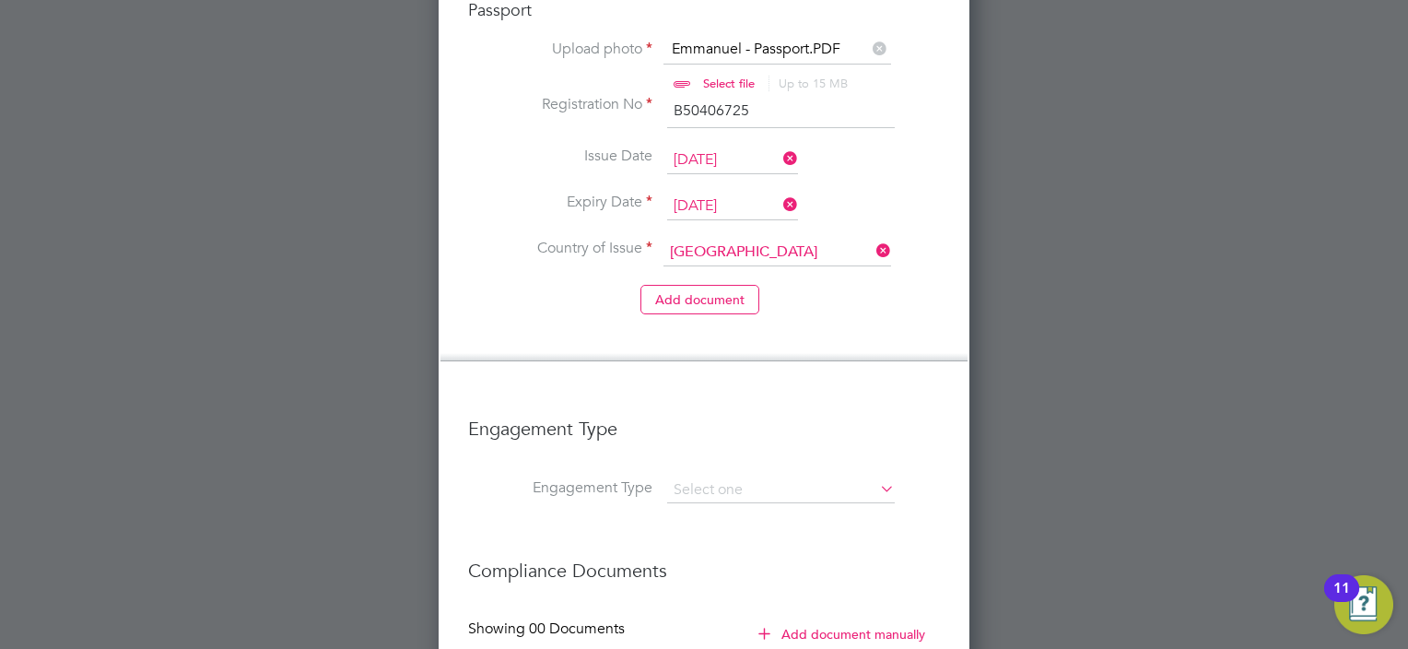
scroll to position [3152, 0]
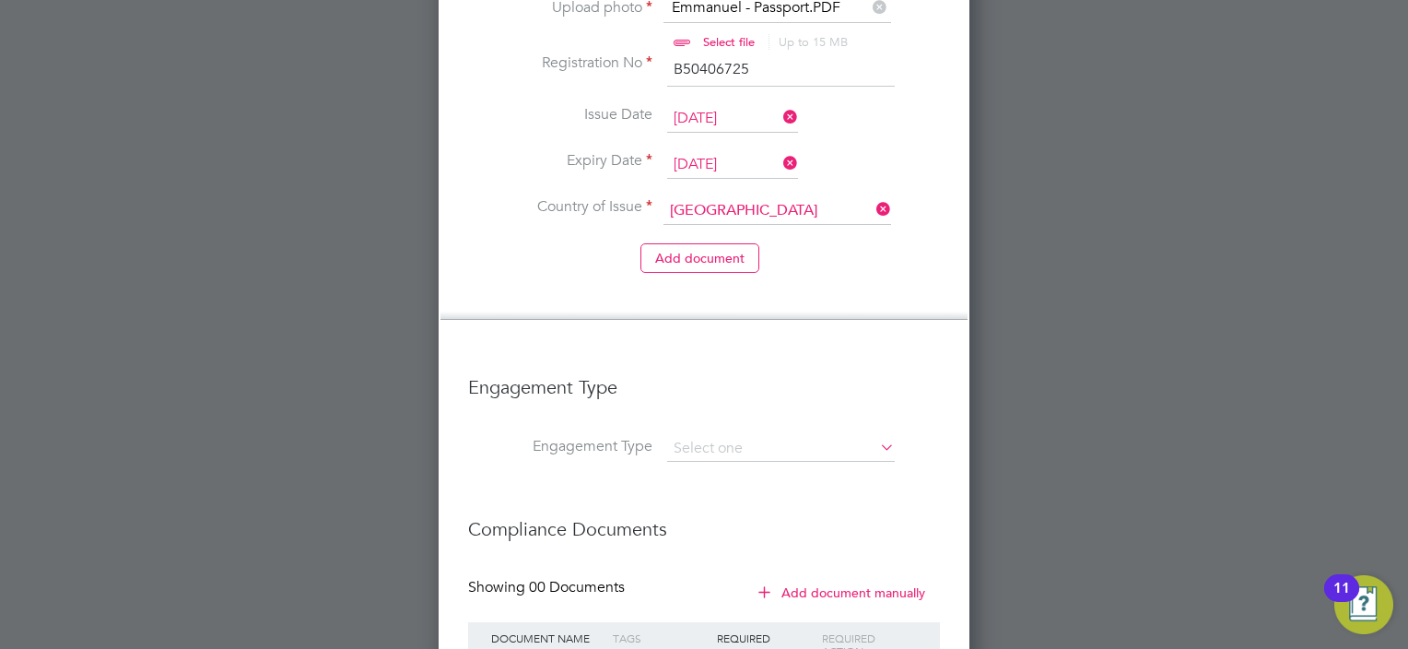
click at [876, 434] on icon at bounding box center [876, 447] width 0 height 26
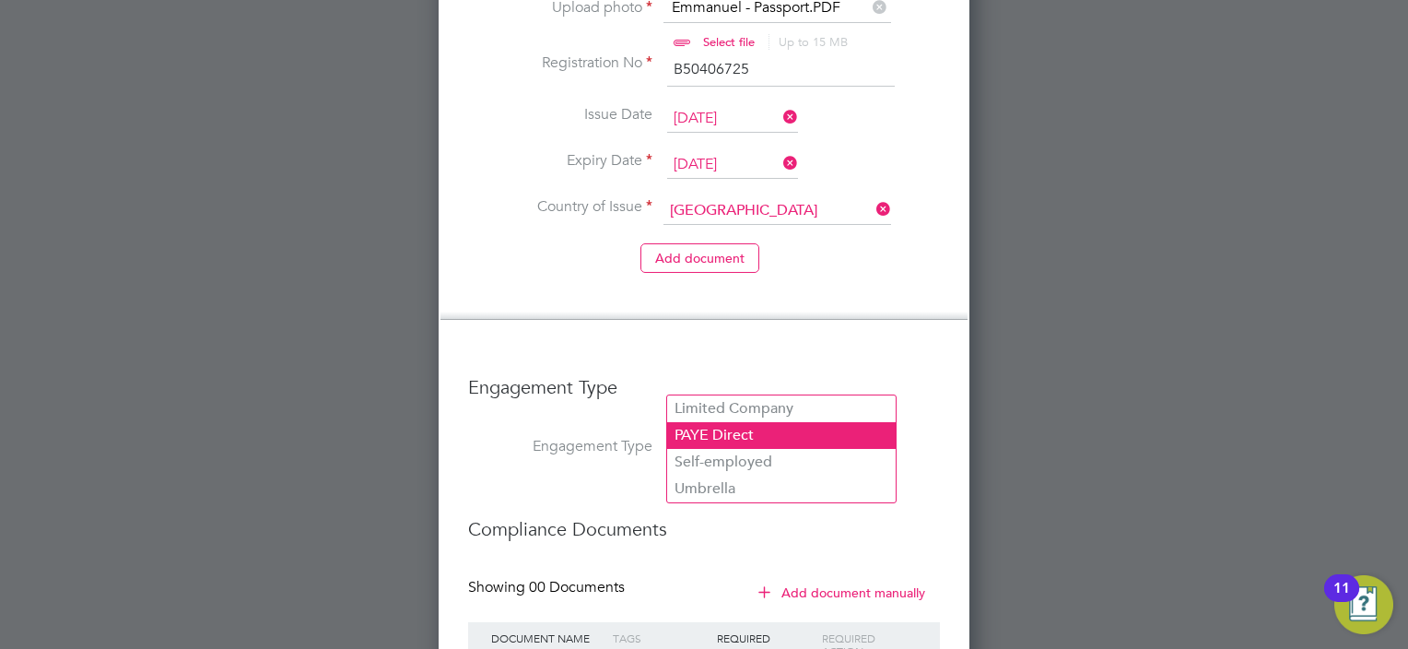
click at [725, 431] on li "PAYE Direct" at bounding box center [781, 435] width 229 height 27
type input "PAYE Direct"
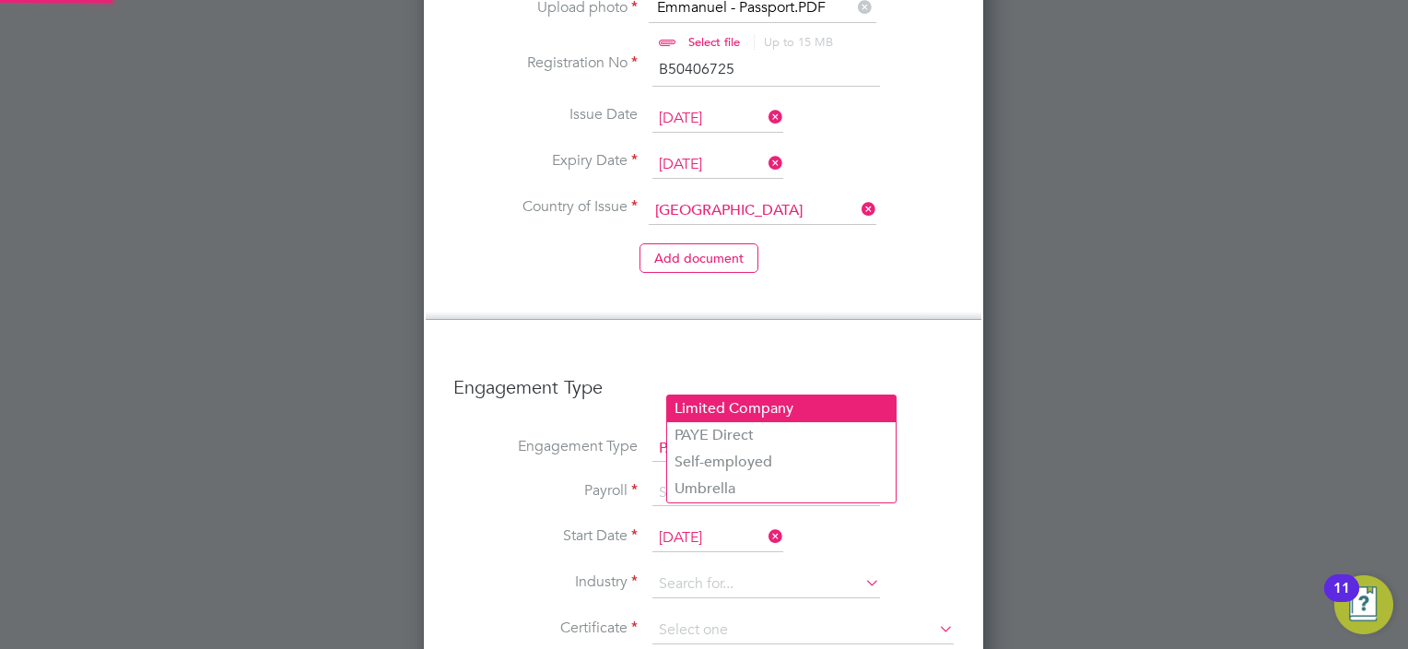
scroll to position [2864, 560]
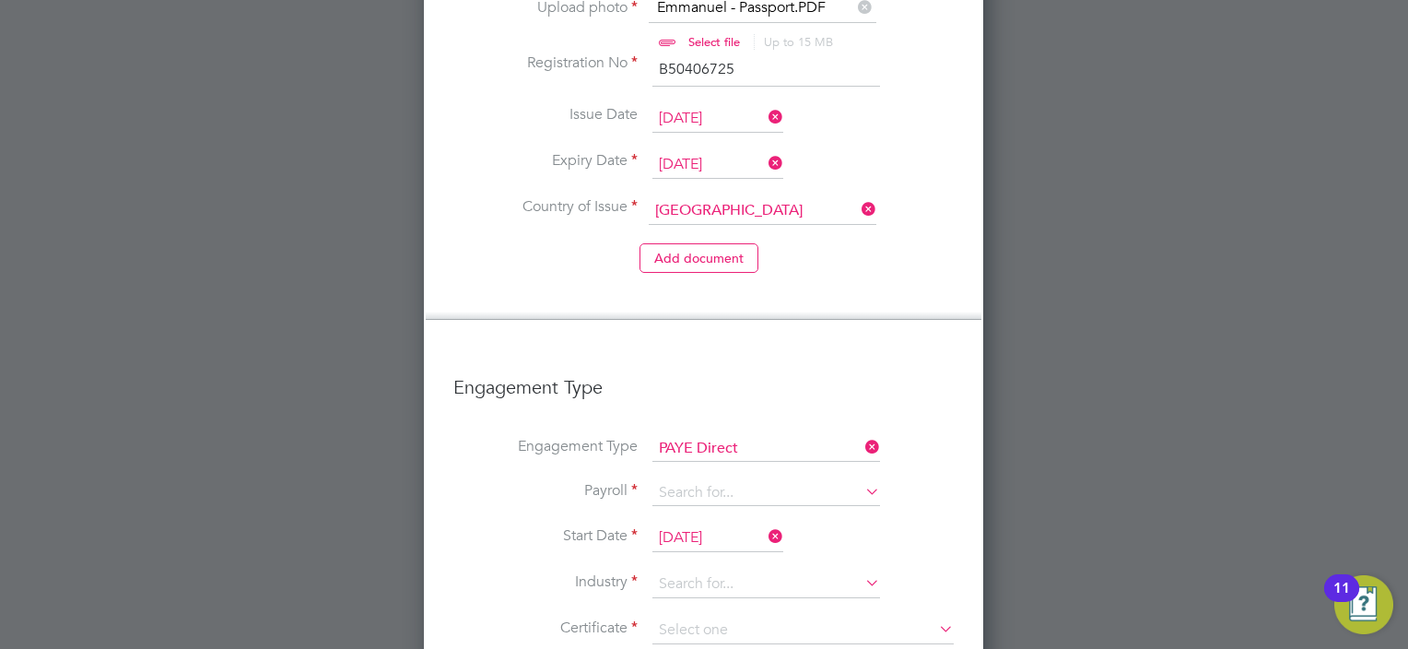
click at [883, 357] on h3 "Engagement Type" at bounding box center [703, 378] width 500 height 42
click at [728, 480] on input at bounding box center [767, 493] width 228 height 26
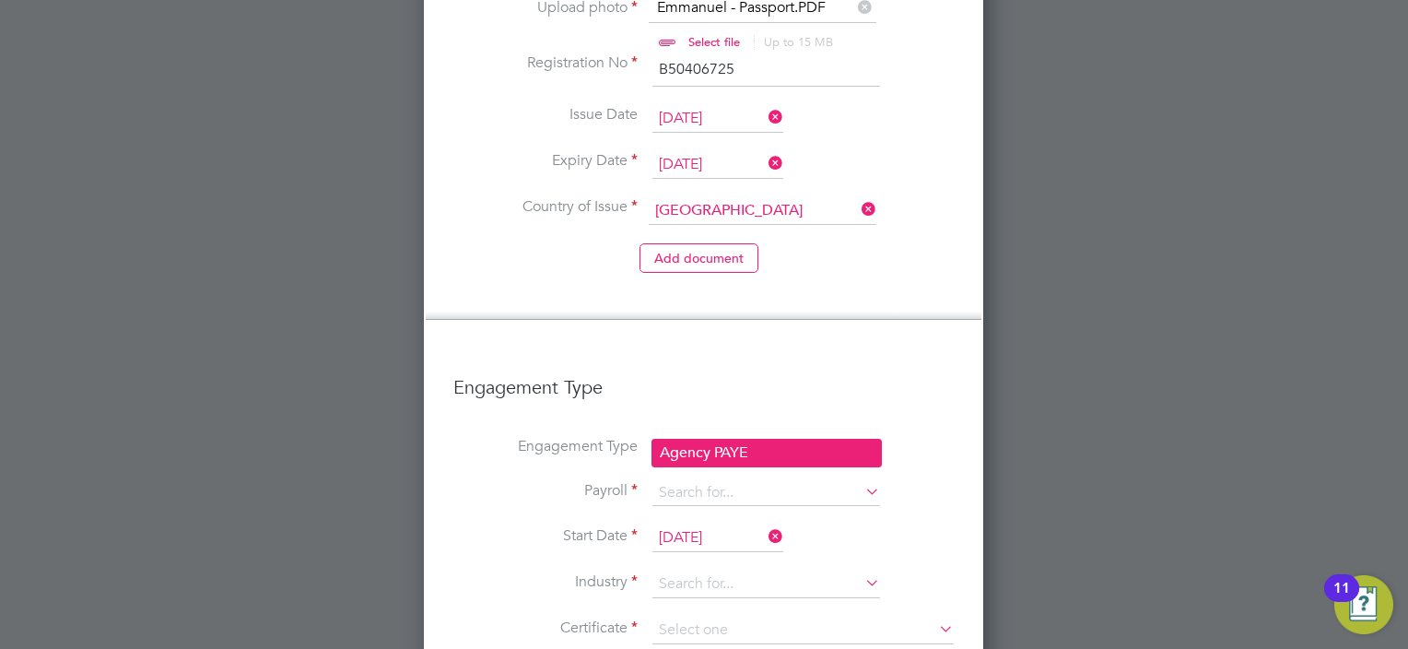
click at [738, 453] on li "Agency PAYE" at bounding box center [767, 453] width 229 height 27
type input "Agency PAYE"
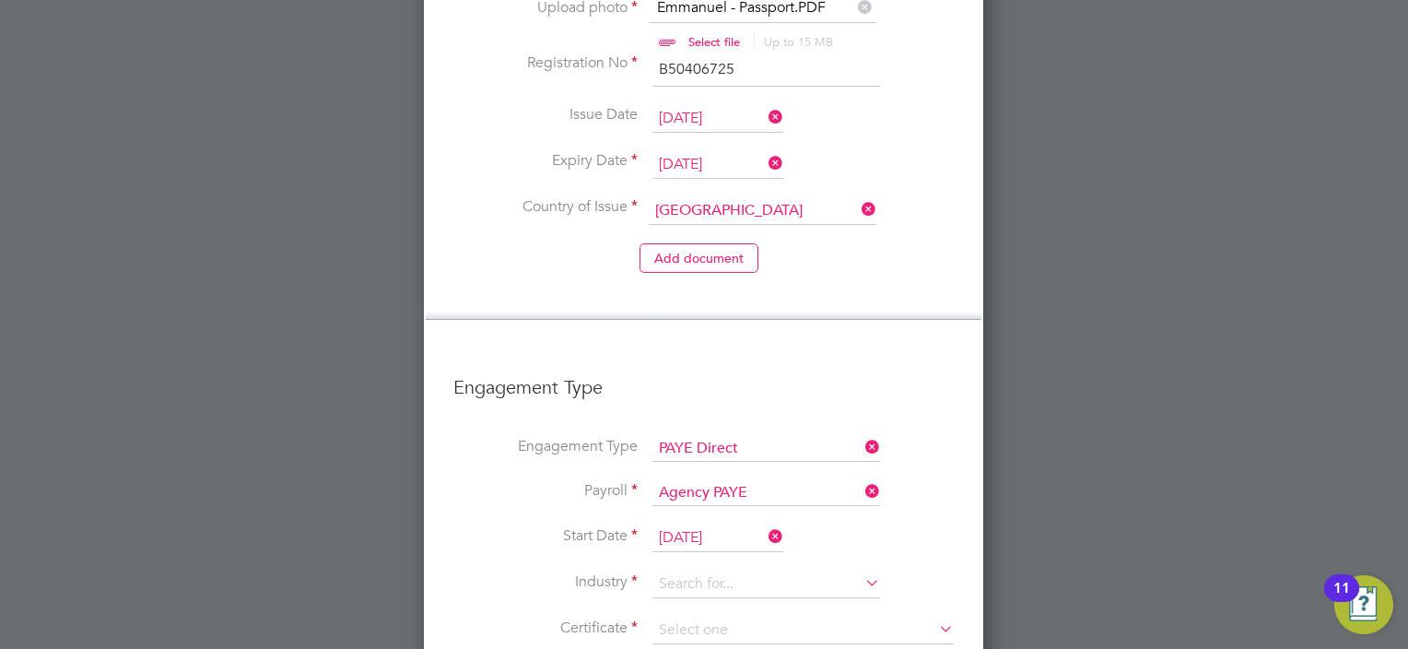
click at [765, 523] on icon at bounding box center [765, 536] width 0 height 26
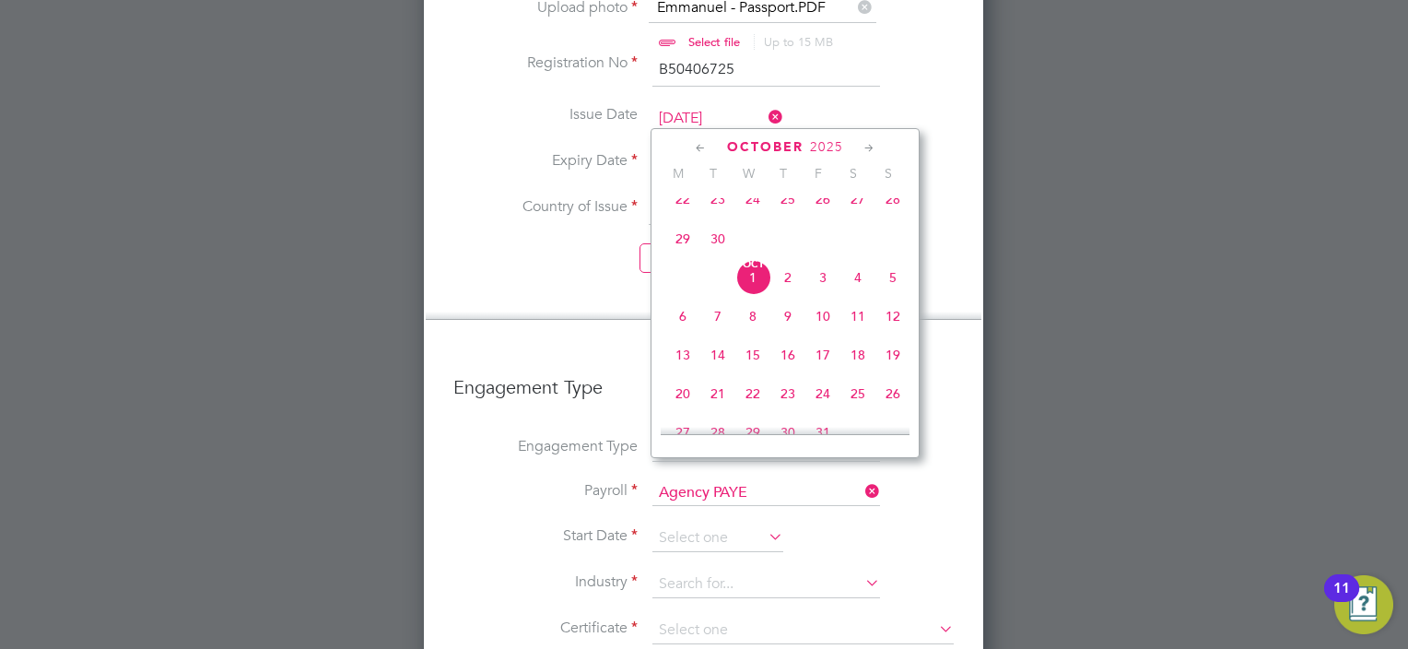
click at [864, 206] on span "27" at bounding box center [858, 199] width 35 height 35
type input "[DATE]"
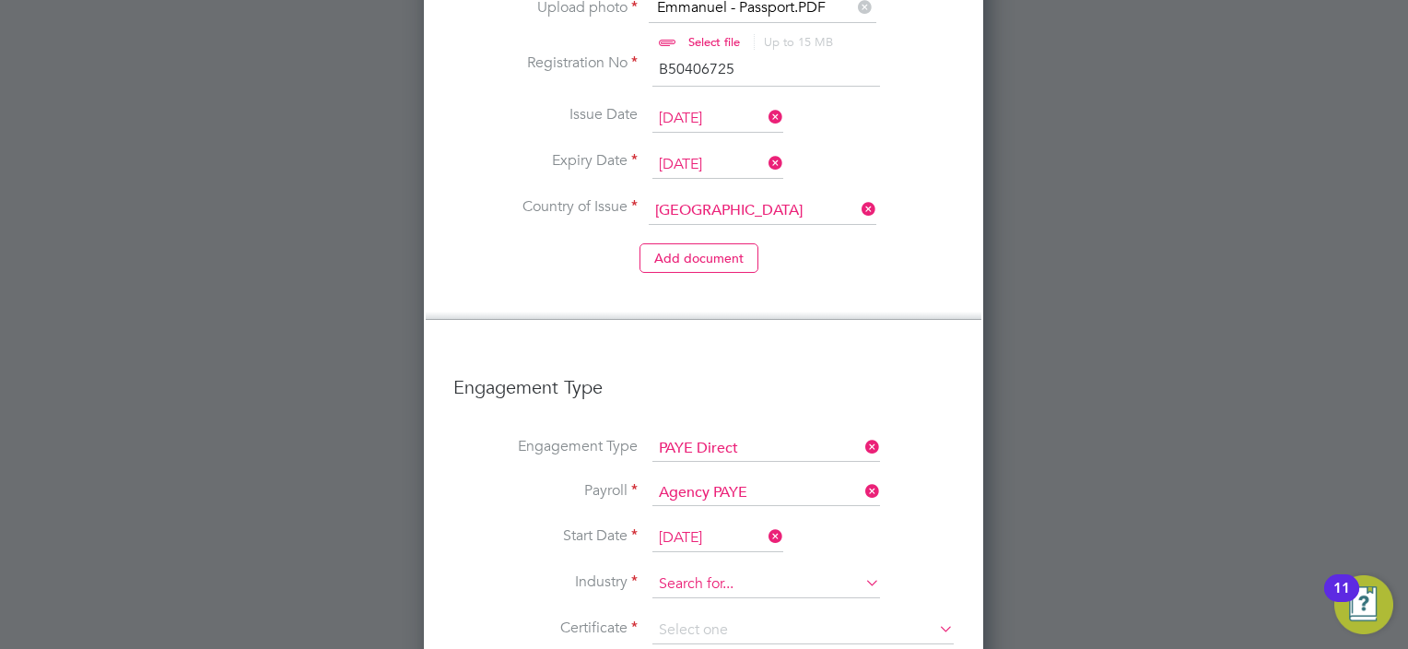
click at [727, 570] on input at bounding box center [767, 584] width 228 height 28
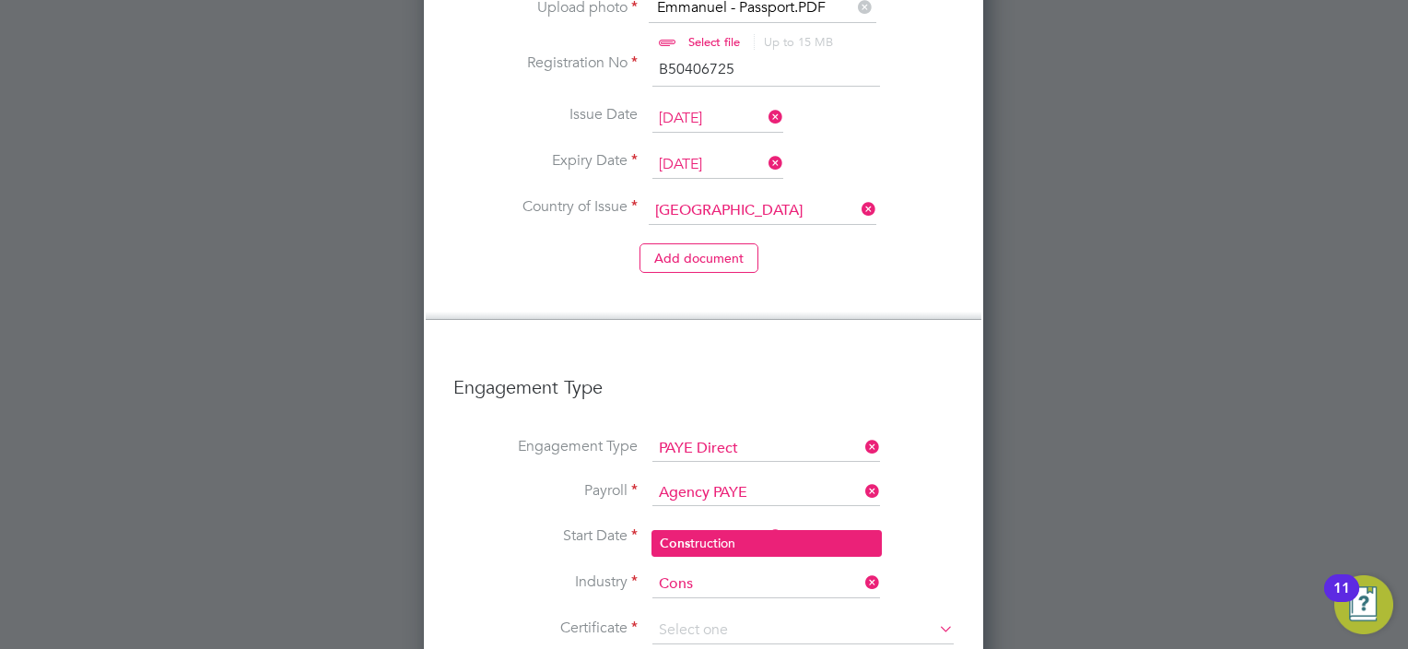
type input "Construction"
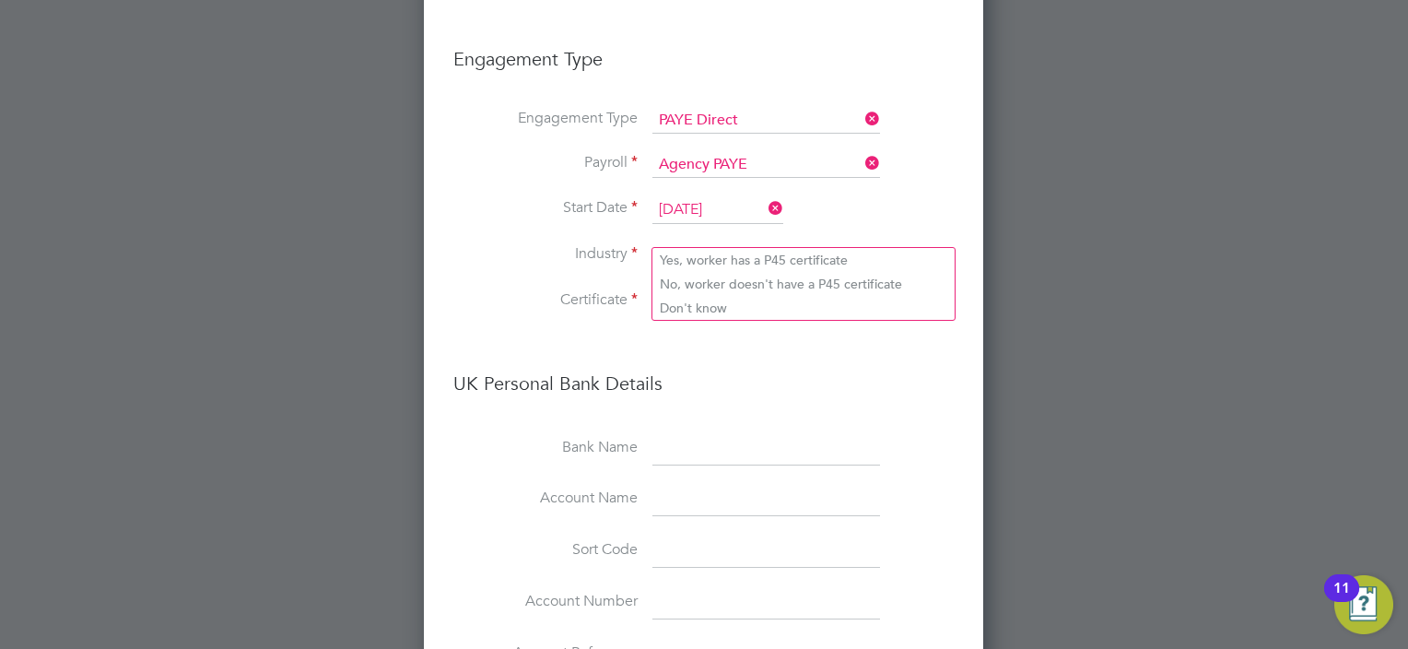
scroll to position [3485, 0]
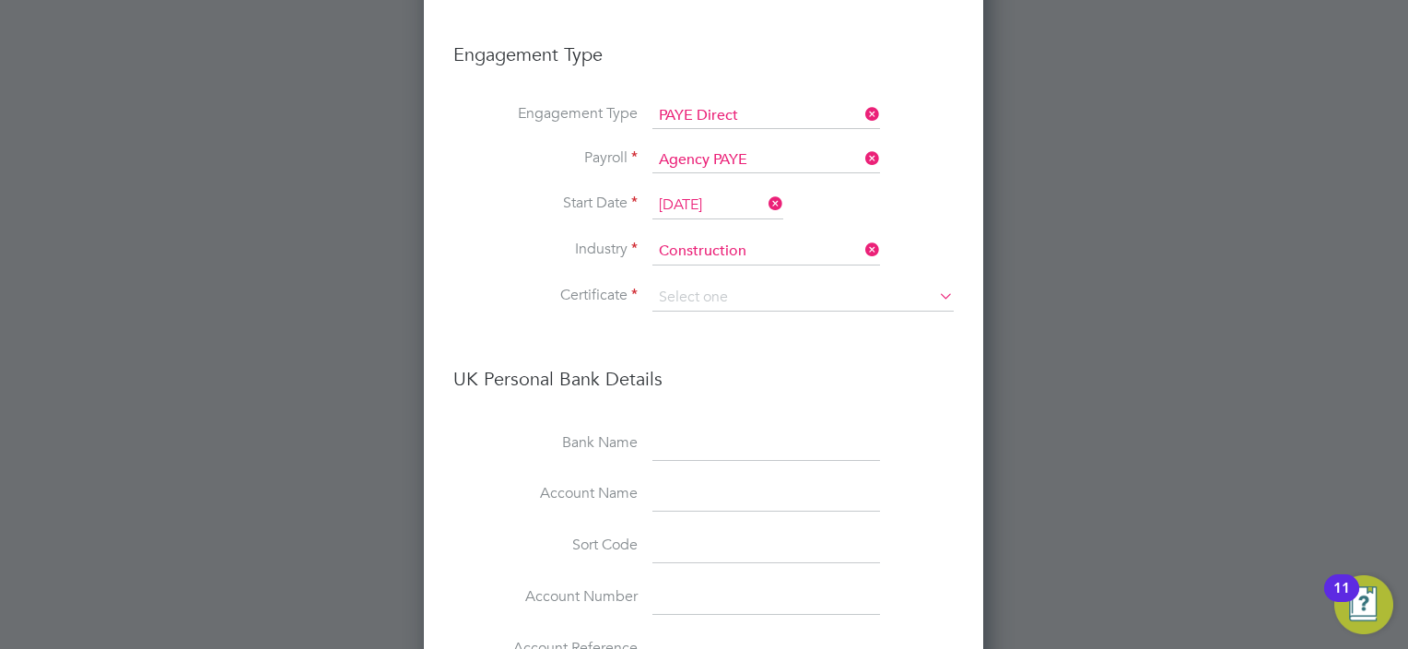
click at [723, 303] on li "Don't know" at bounding box center [804, 303] width 302 height 24
type input "Don't know"
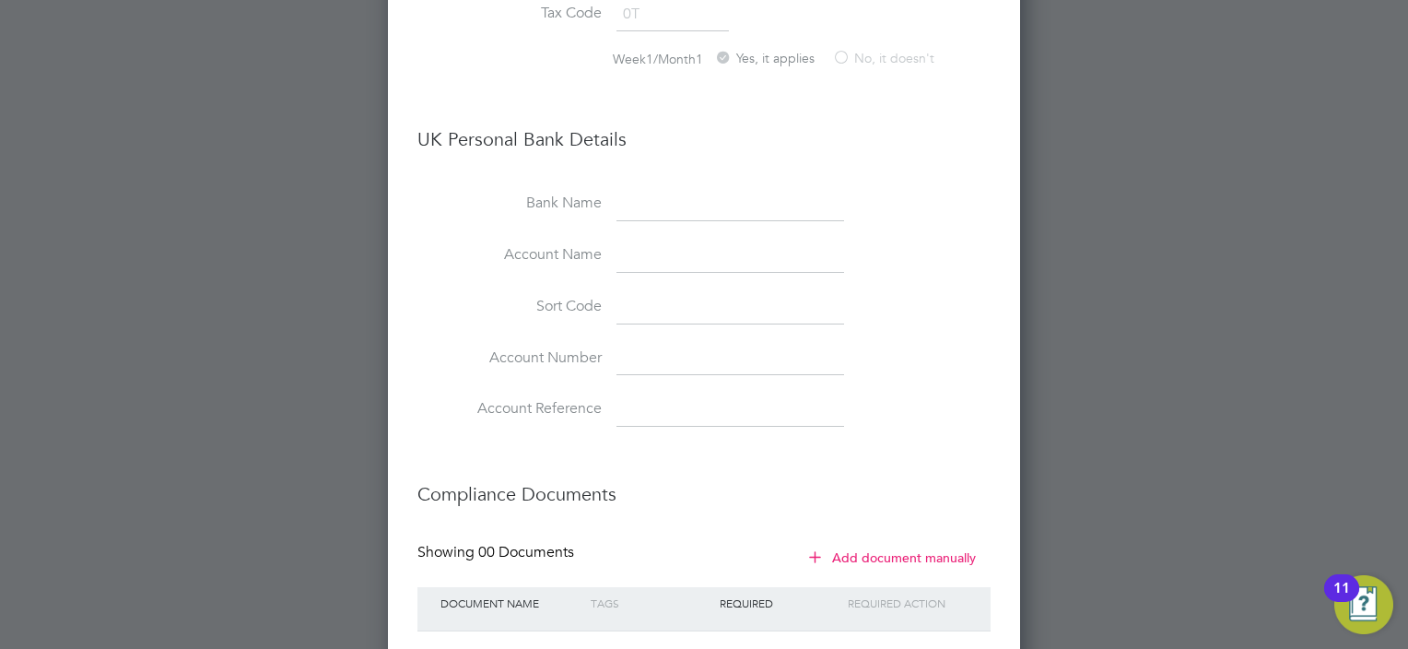
scroll to position [3869, 0]
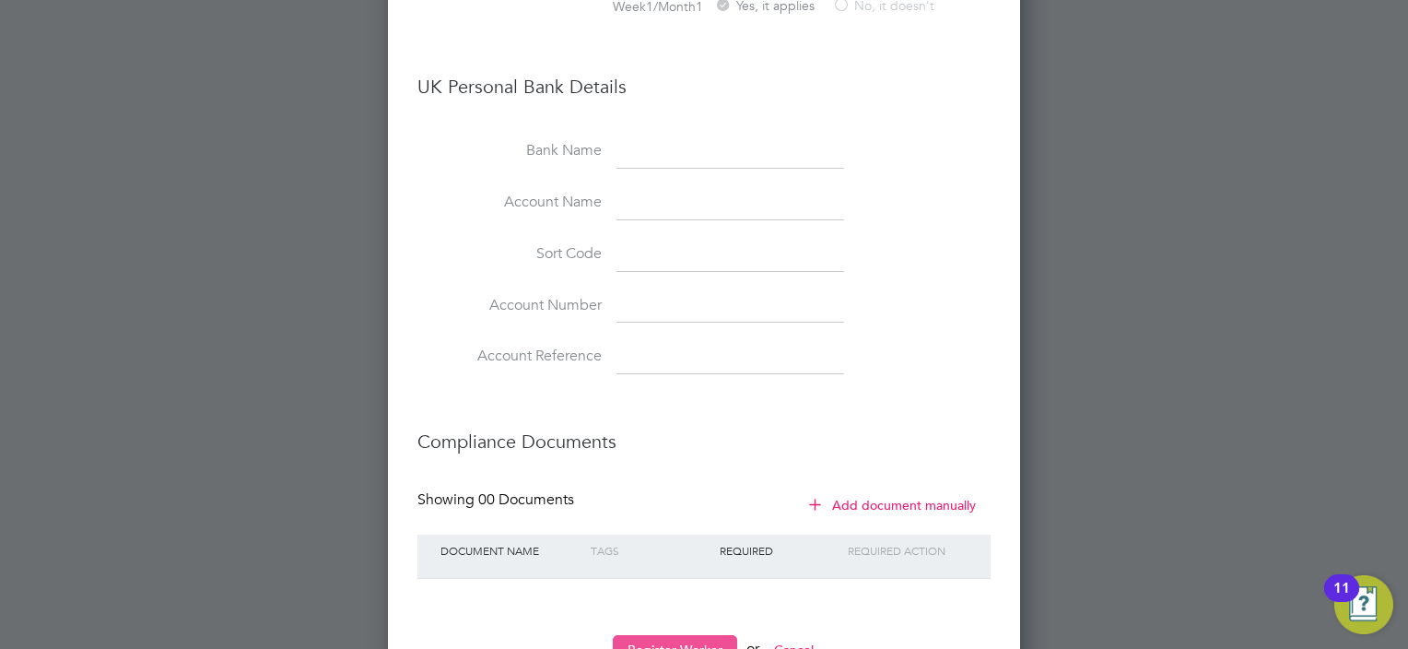
click at [667, 635] on button "Register Worker" at bounding box center [675, 649] width 124 height 29
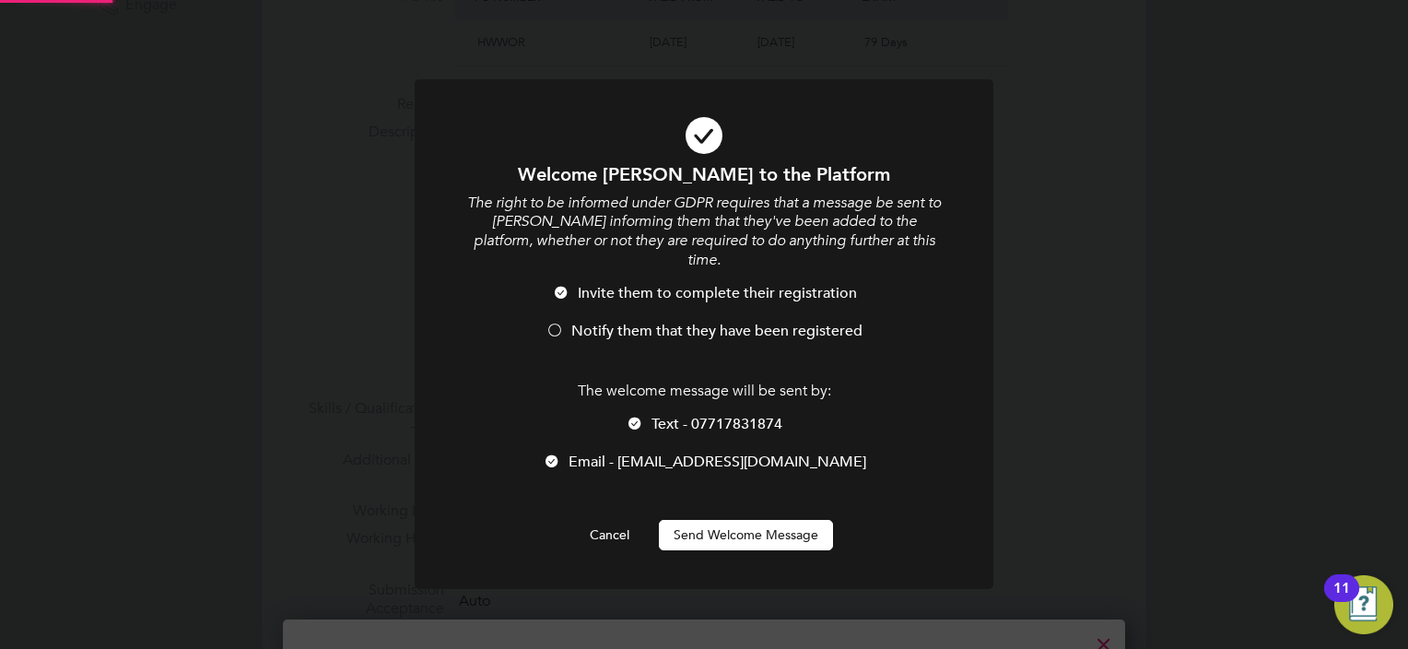
scroll to position [0, 0]
click at [722, 520] on button "Send Welcome Message" at bounding box center [746, 534] width 174 height 29
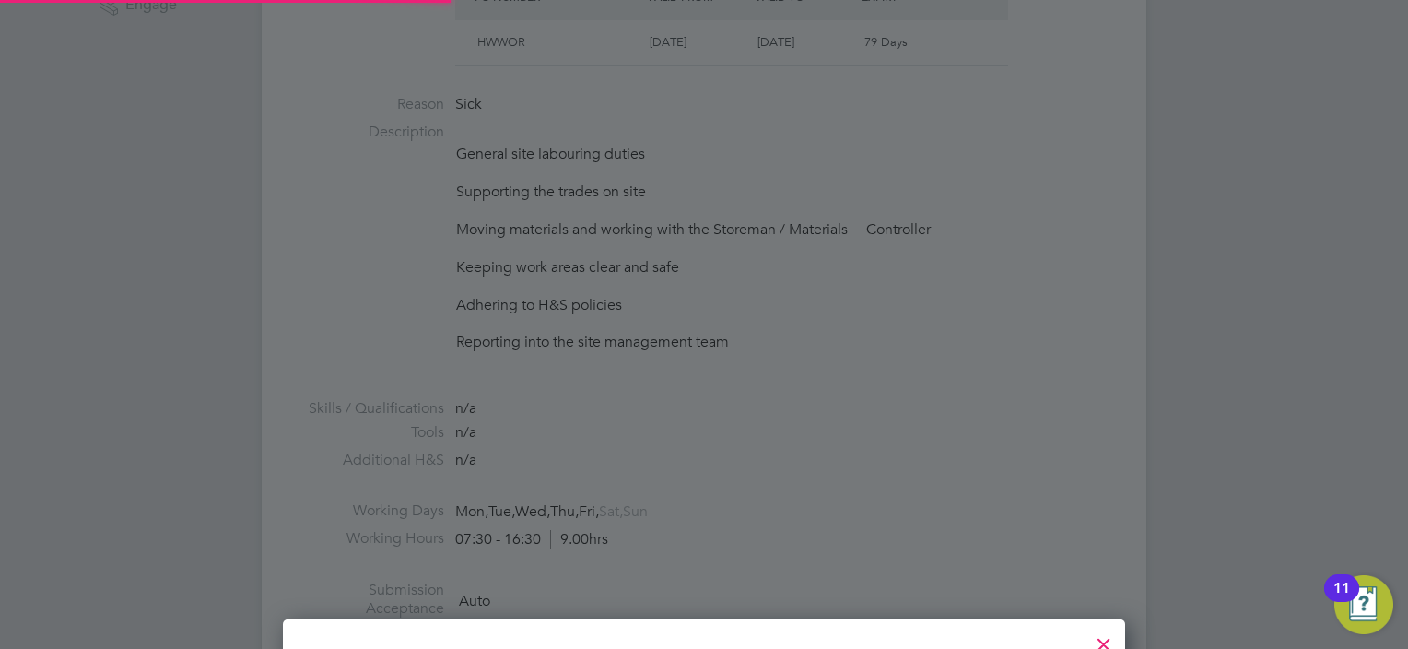
scroll to position [2360, 631]
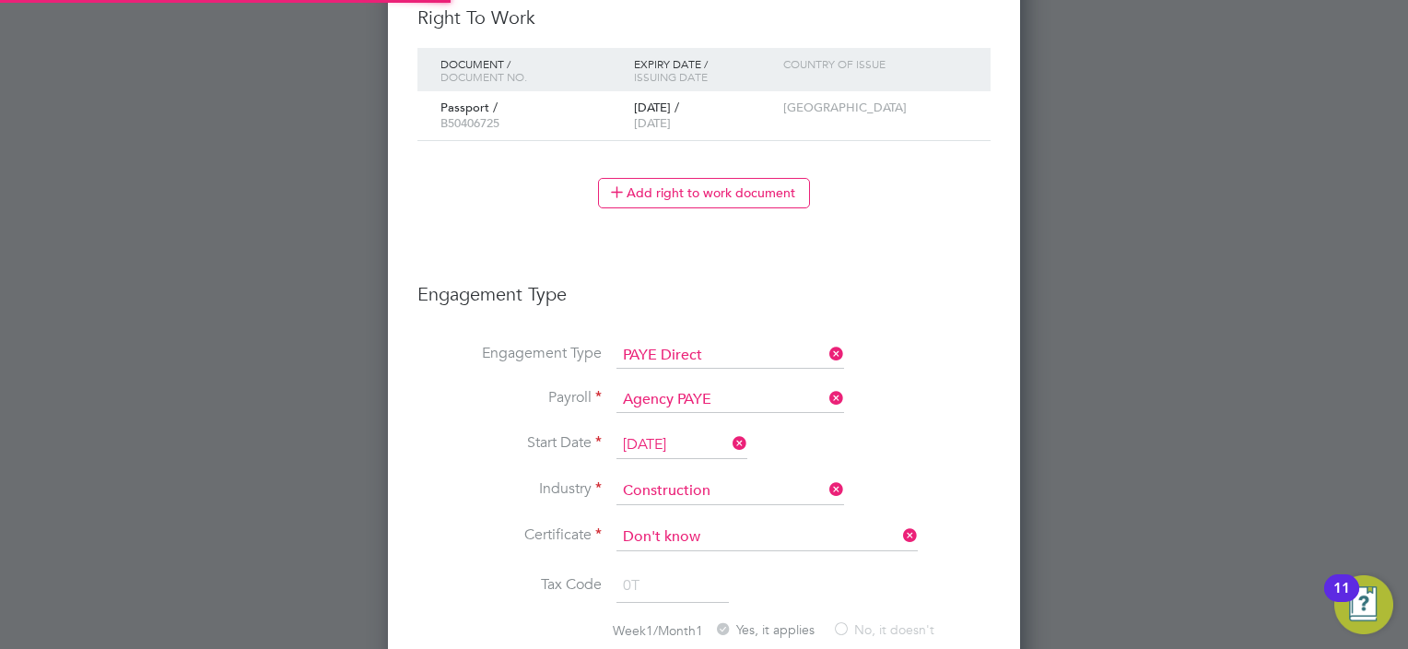
type input "Emmanuel Enechukwu (ITSEmmanuel)"
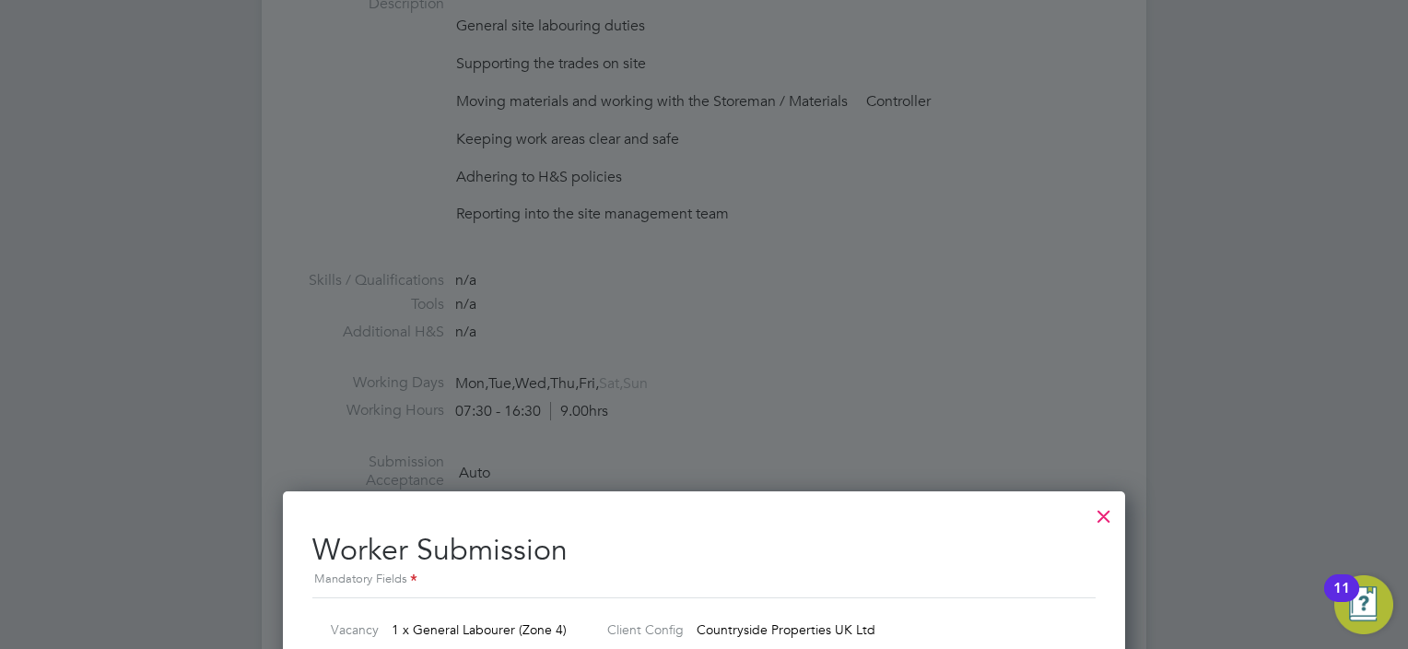
scroll to position [1053, 0]
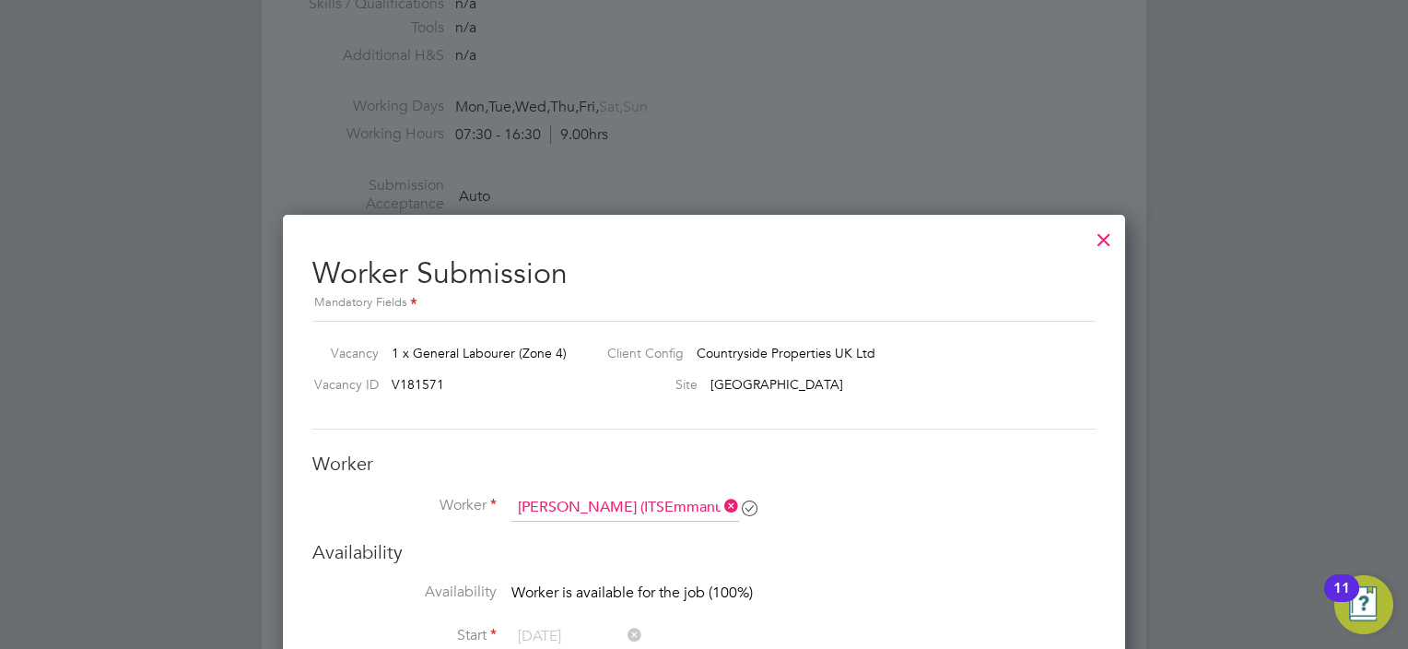
click at [1099, 240] on div at bounding box center [1104, 234] width 33 height 33
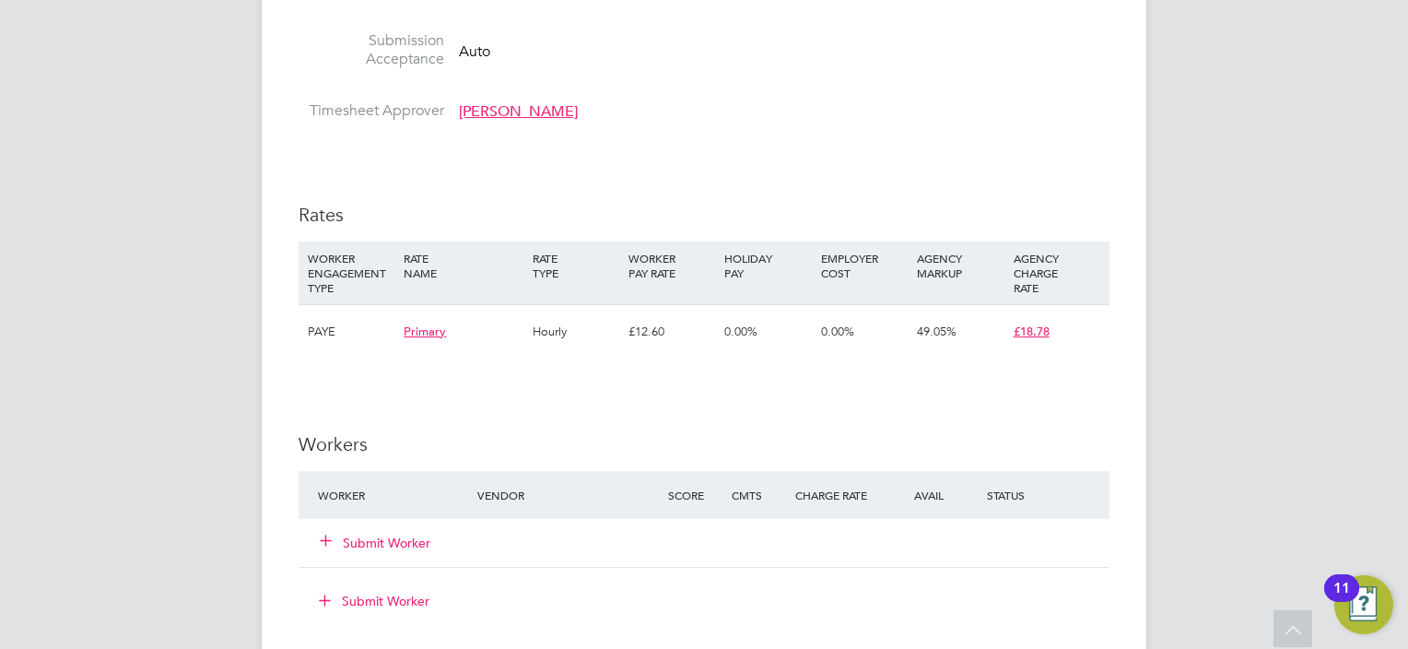
scroll to position [1290, 0]
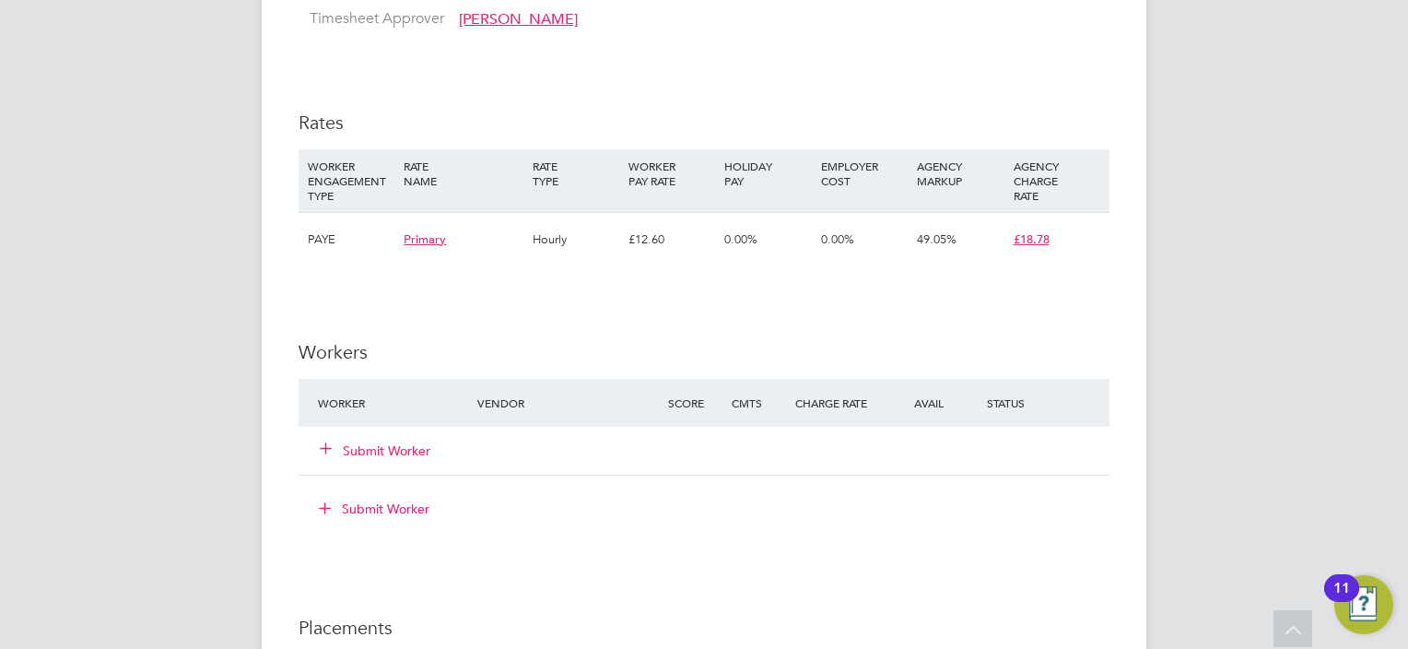
click at [405, 451] on button "Submit Worker" at bounding box center [376, 450] width 111 height 18
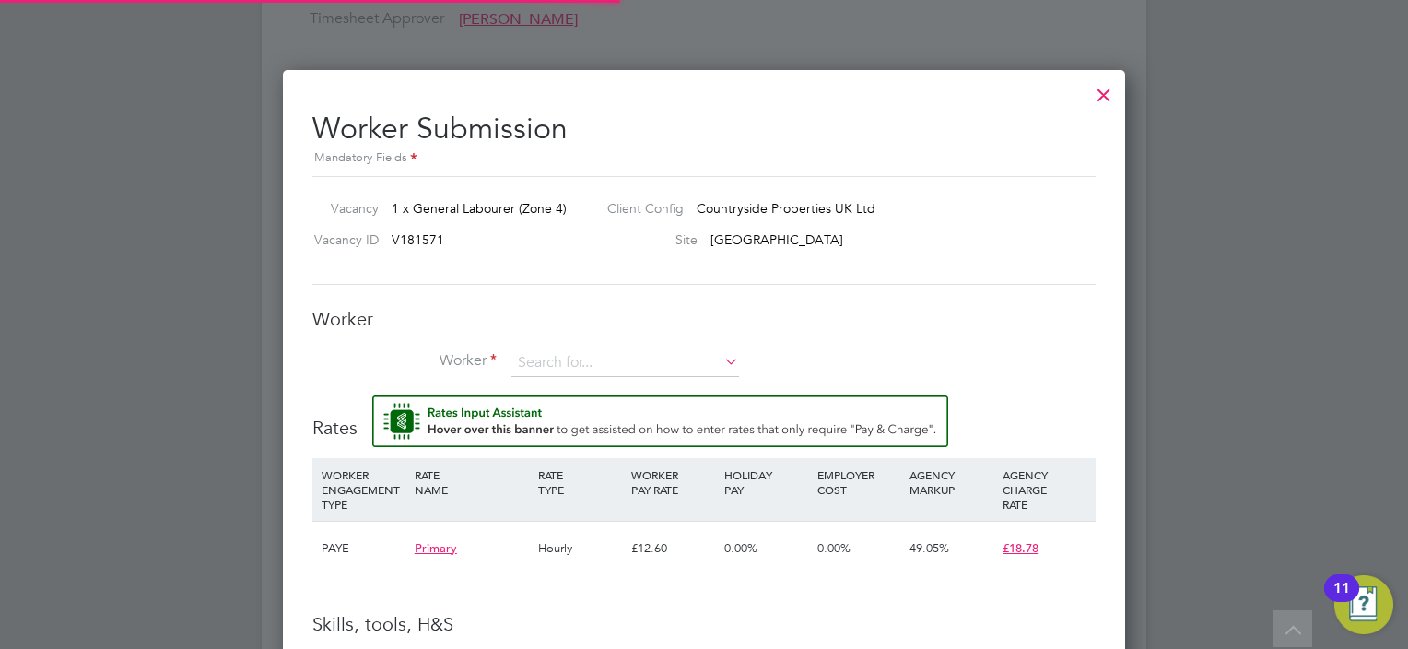
scroll to position [54, 125]
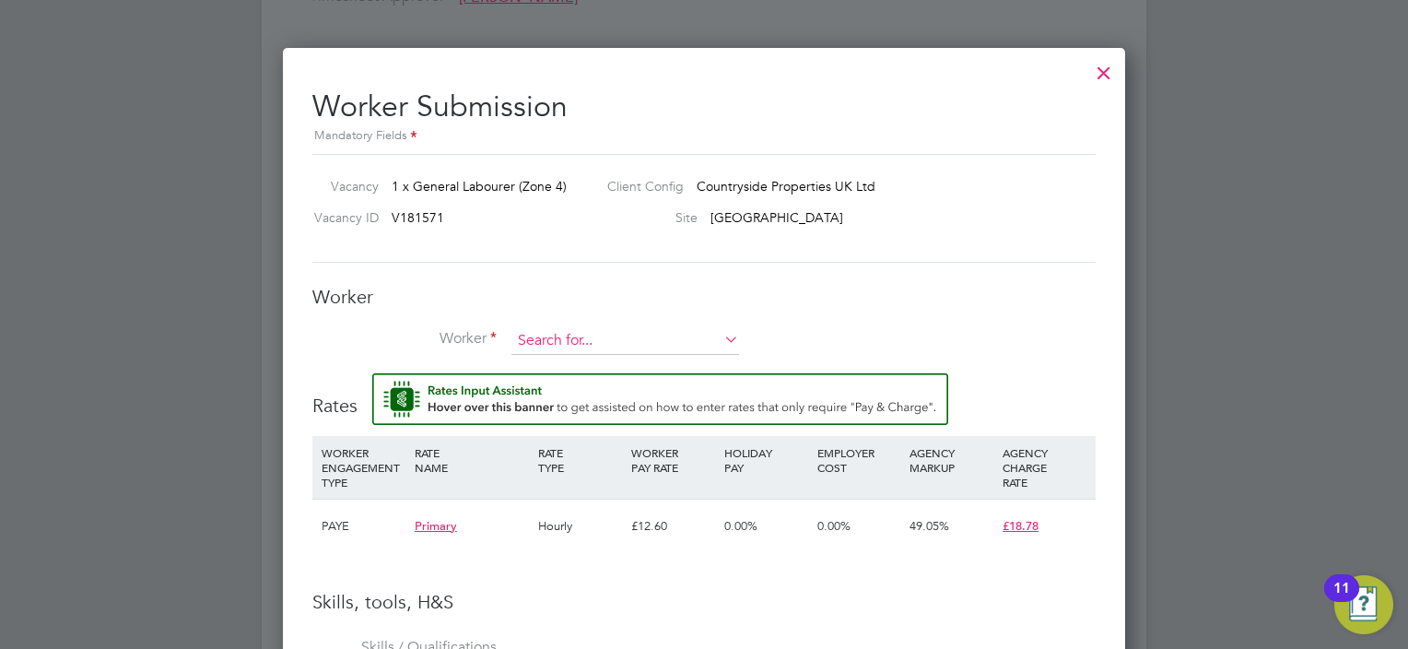
click at [568, 338] on input at bounding box center [626, 341] width 228 height 28
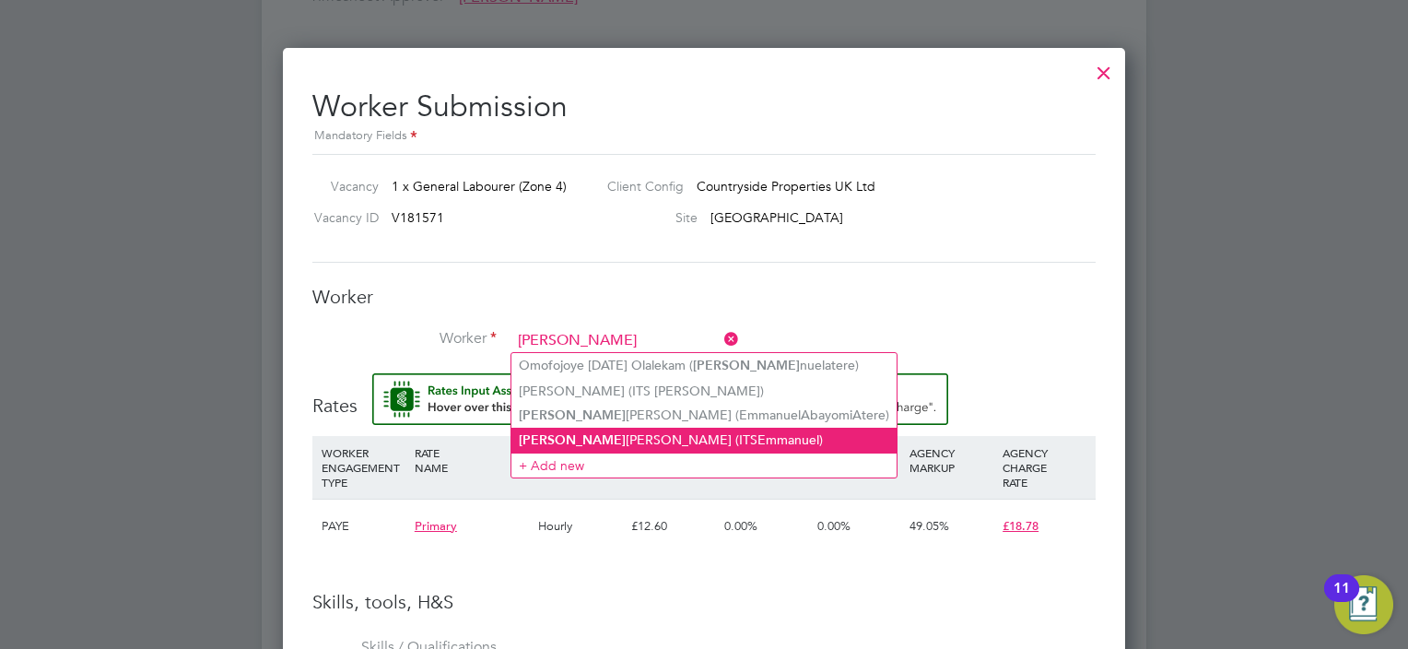
type input "Emmanuel Enechukwu (ITSEmmanuel)"
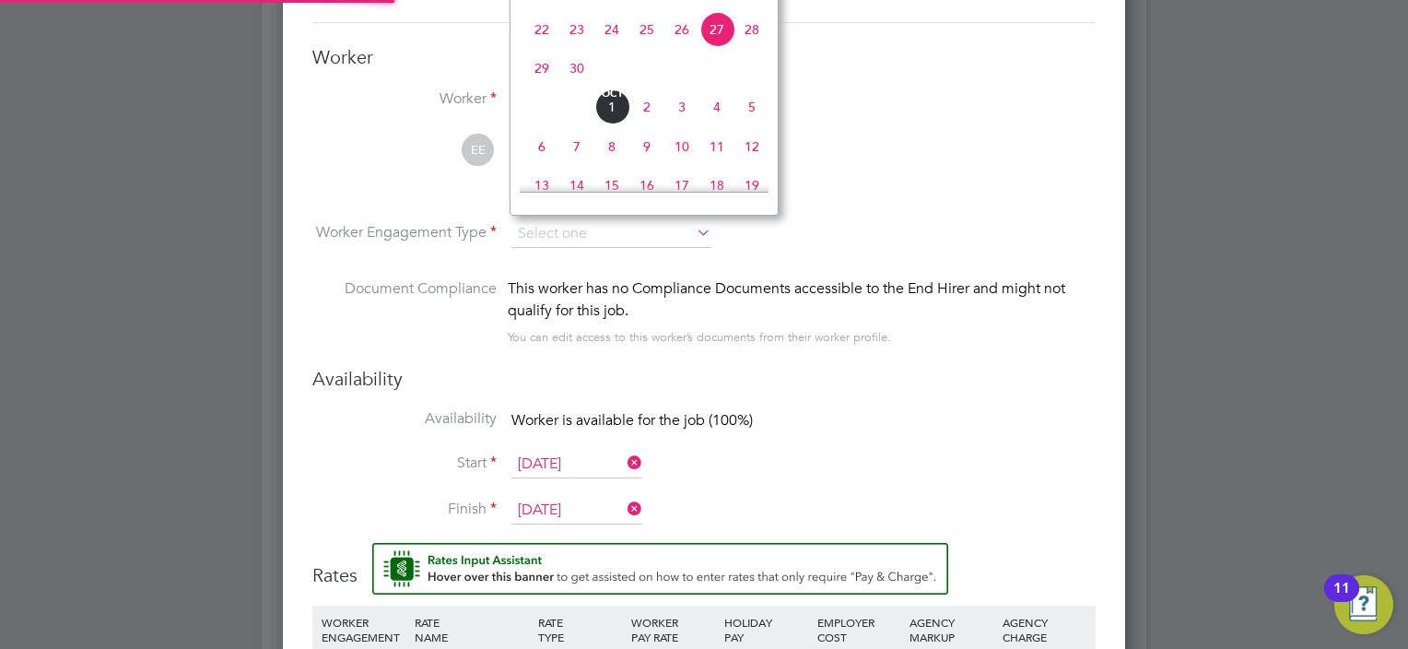
scroll to position [1588, 843]
click at [956, 183] on li "EE Emmanuel Enechukwu View details m: 07717831874 e.enechukwu1@gmail.com" at bounding box center [703, 178] width 783 height 88
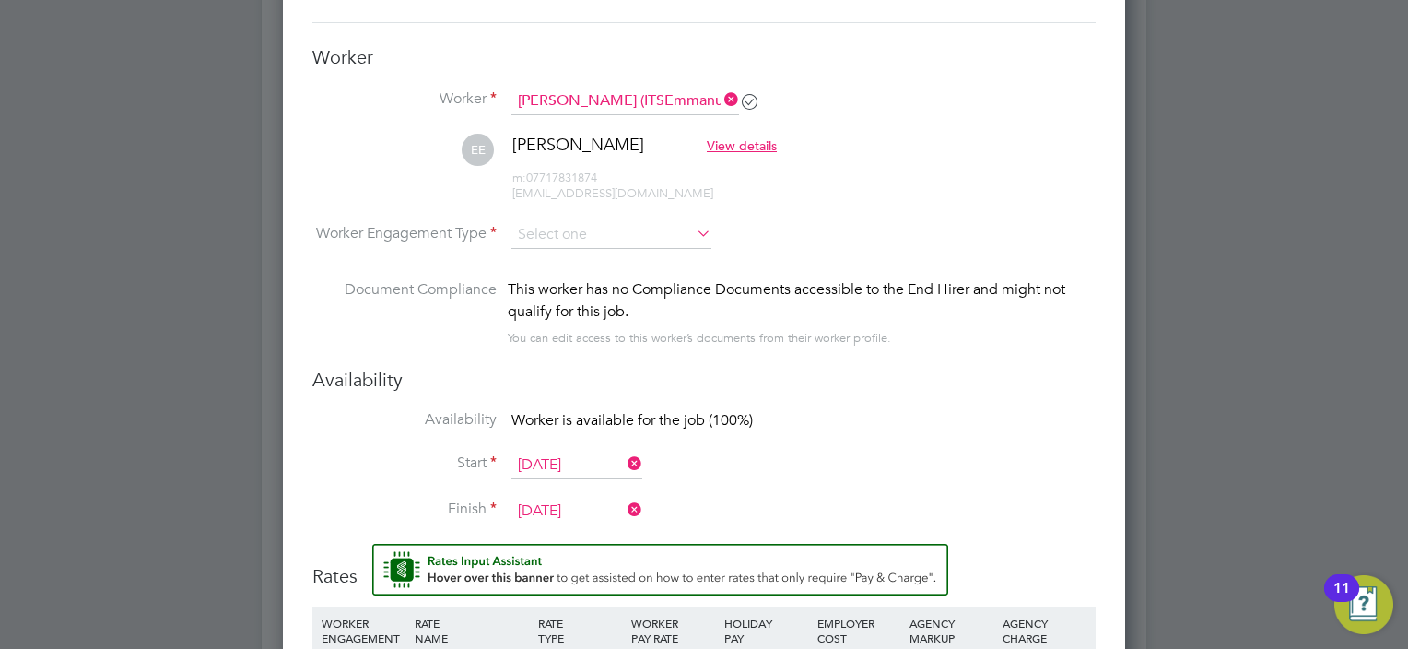
click at [693, 234] on icon at bounding box center [693, 233] width 0 height 26
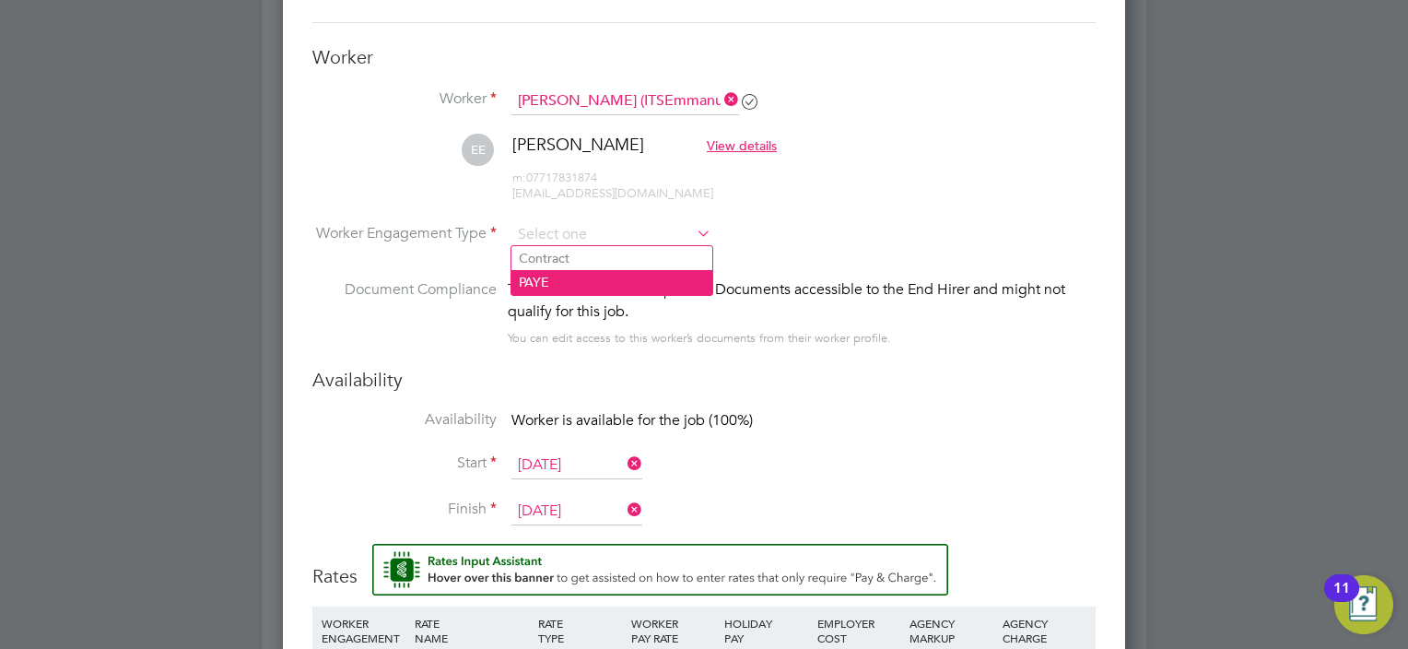
click at [566, 276] on li "PAYE" at bounding box center [612, 282] width 201 height 24
type input "PAYE"
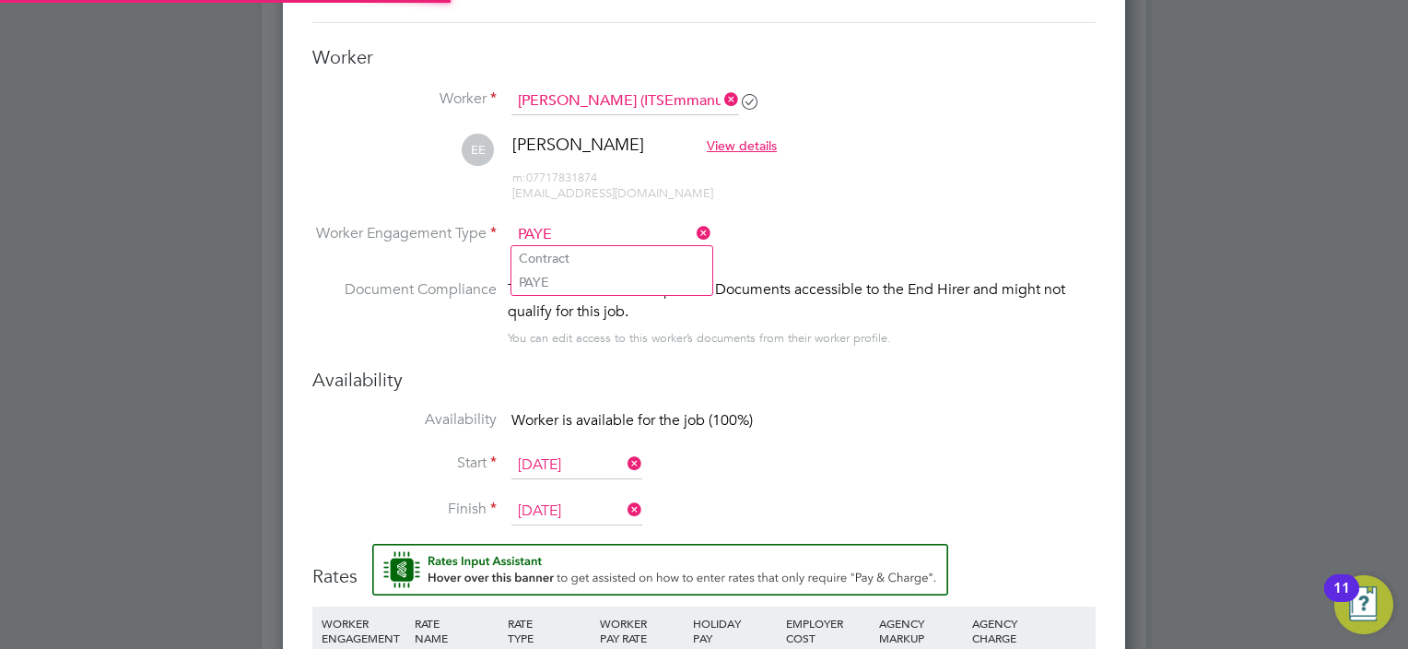
scroll to position [54, 94]
click at [928, 202] on li "EE Emmanuel Enechukwu View details m: 07717831874 e.enechukwu1@gmail.com" at bounding box center [703, 178] width 783 height 88
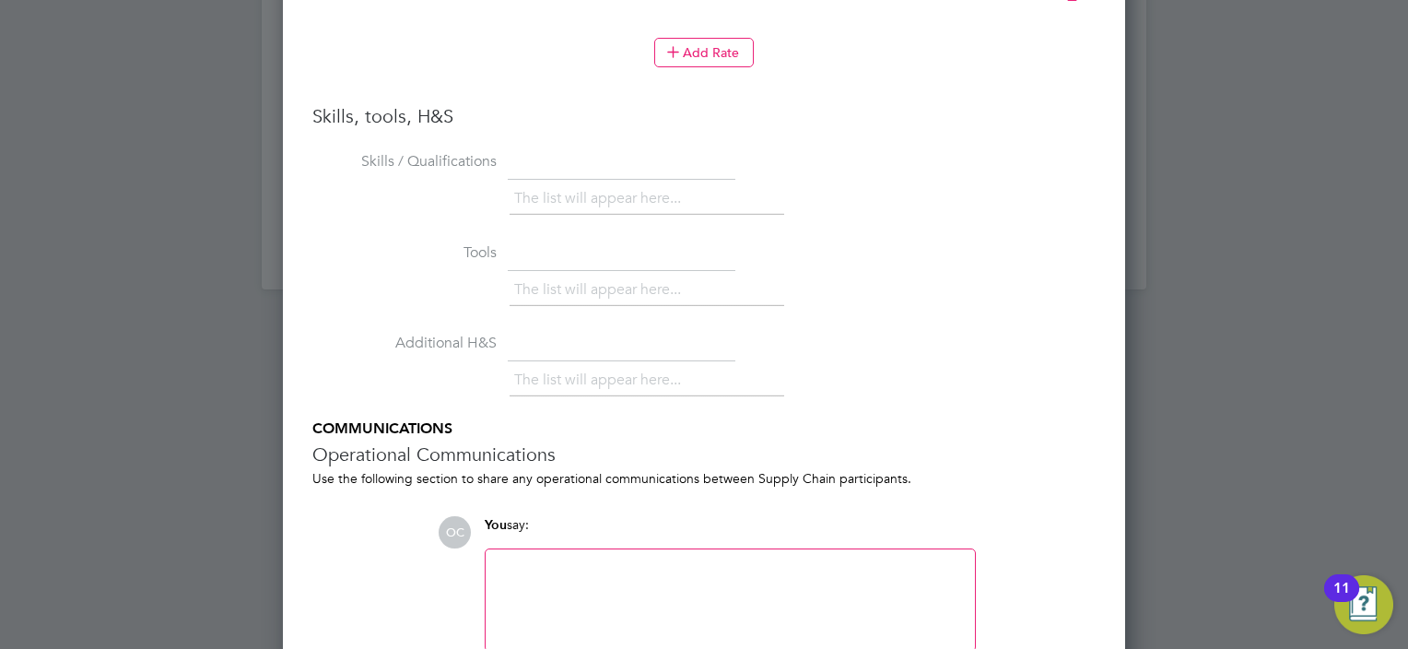
scroll to position [2348, 0]
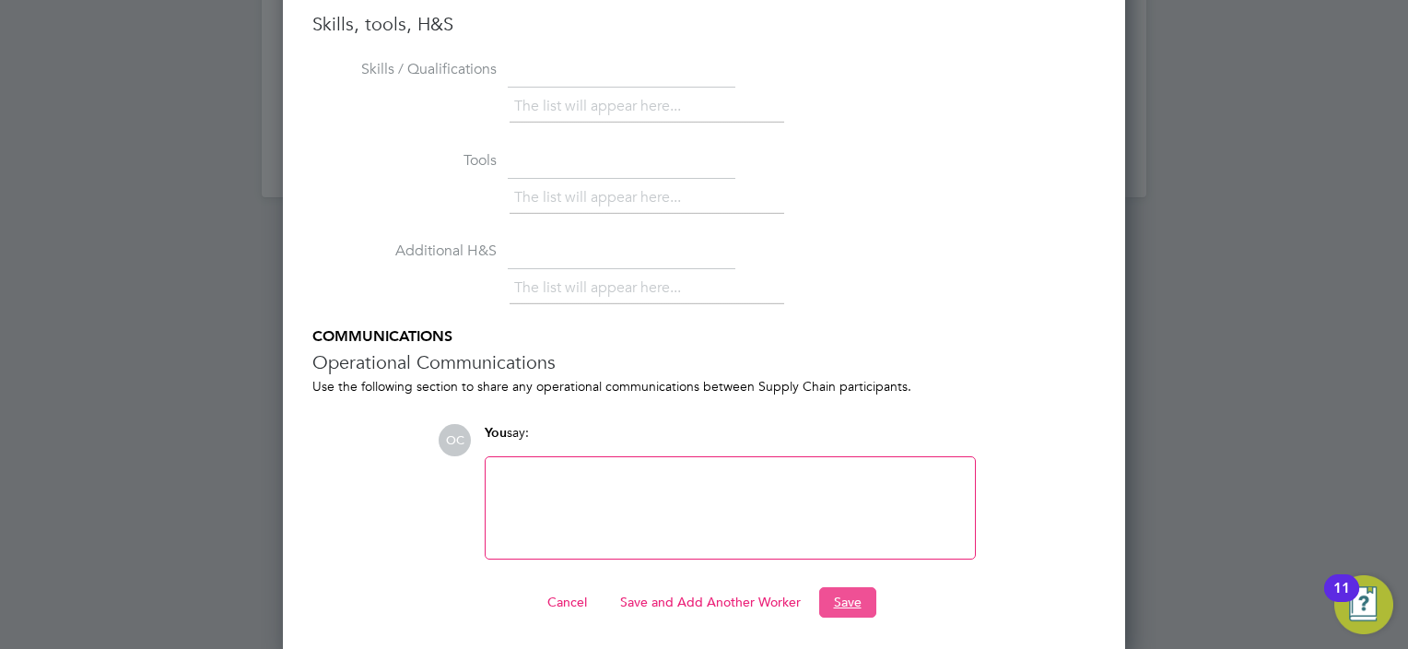
click at [849, 599] on button "Save" at bounding box center [847, 601] width 57 height 29
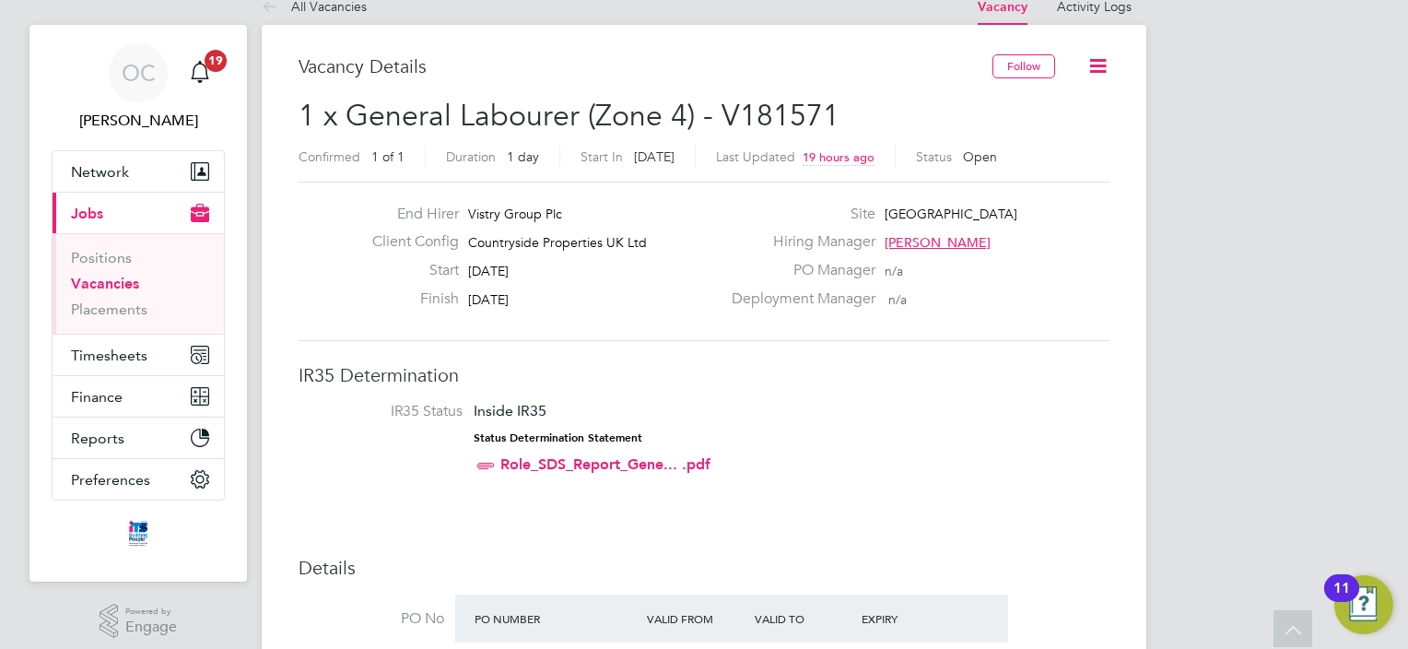
scroll to position [0, 0]
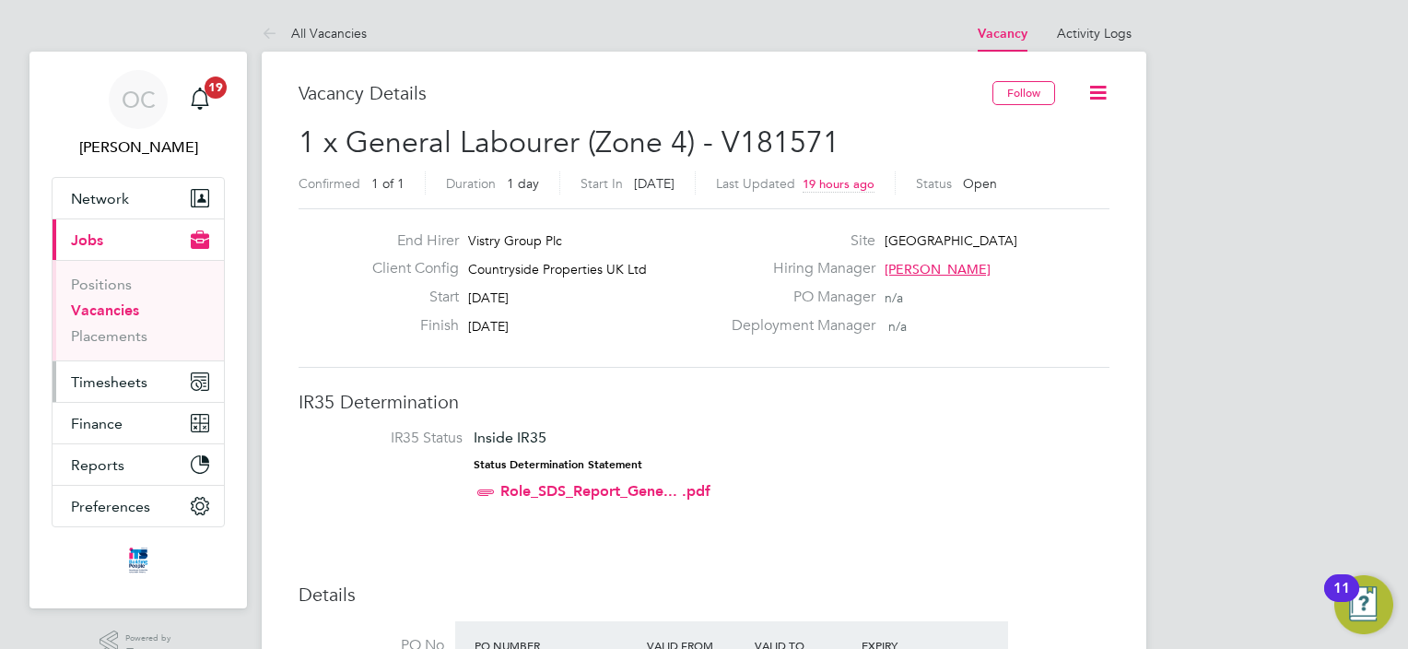
click at [88, 380] on span "Timesheets" at bounding box center [109, 382] width 76 height 18
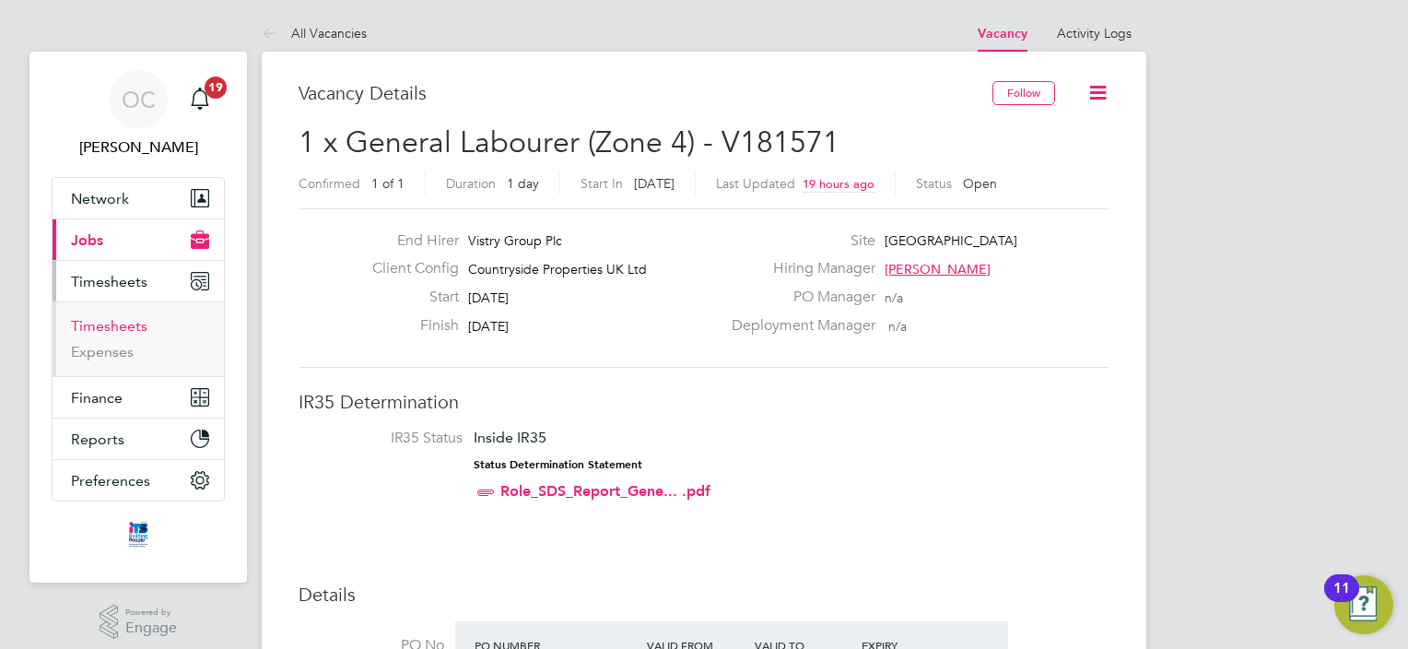
click at [118, 328] on link "Timesheets" at bounding box center [109, 326] width 76 height 18
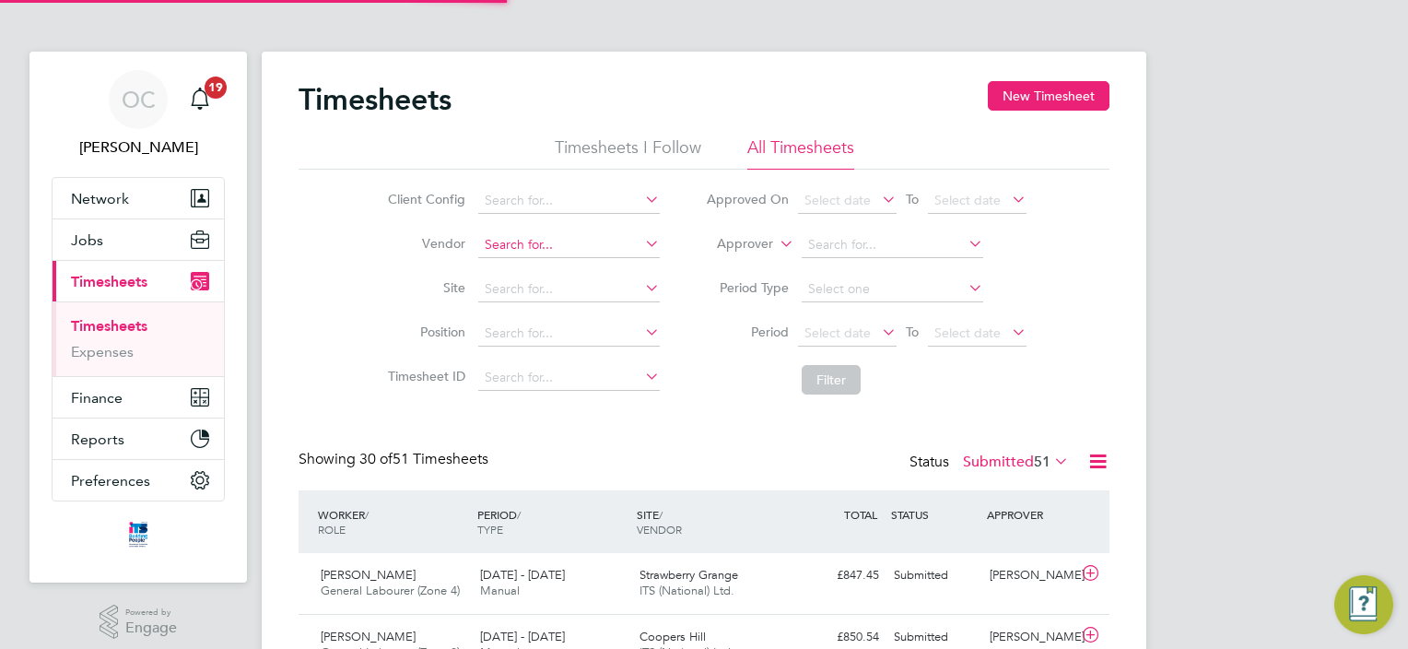
scroll to position [62, 160]
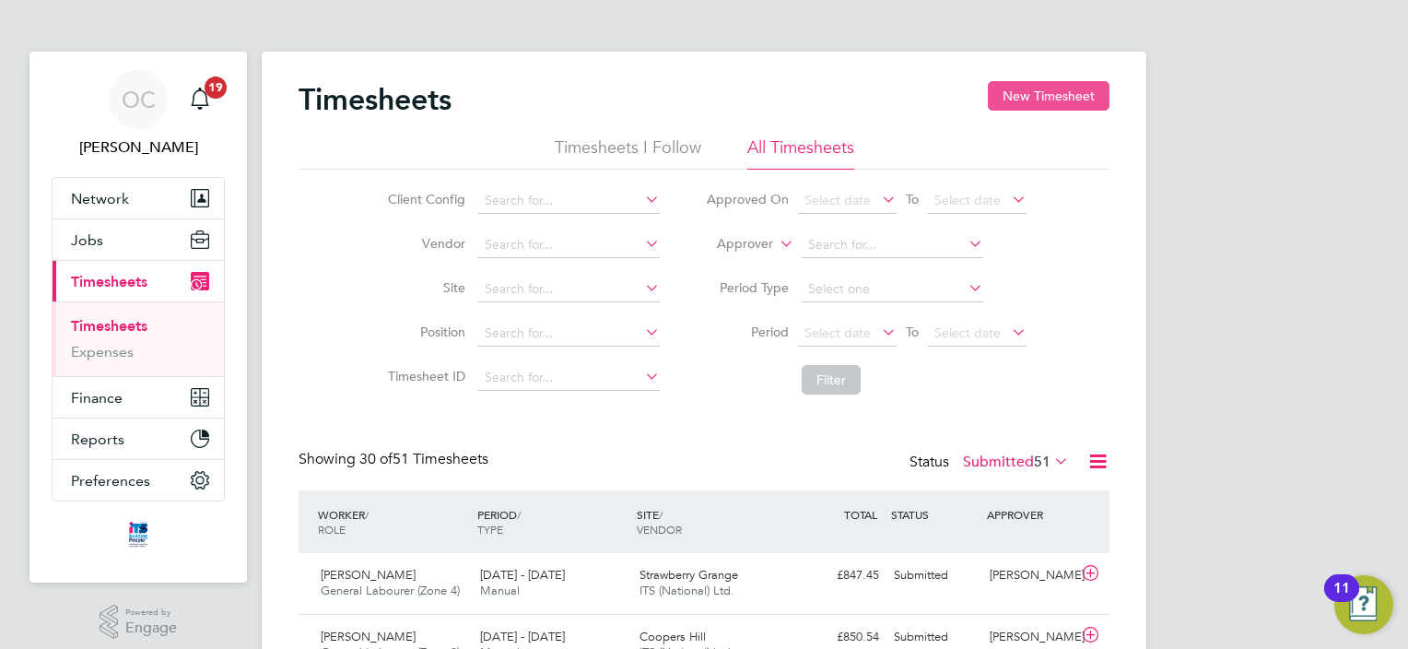
click at [1064, 99] on button "New Timesheet" at bounding box center [1049, 95] width 122 height 29
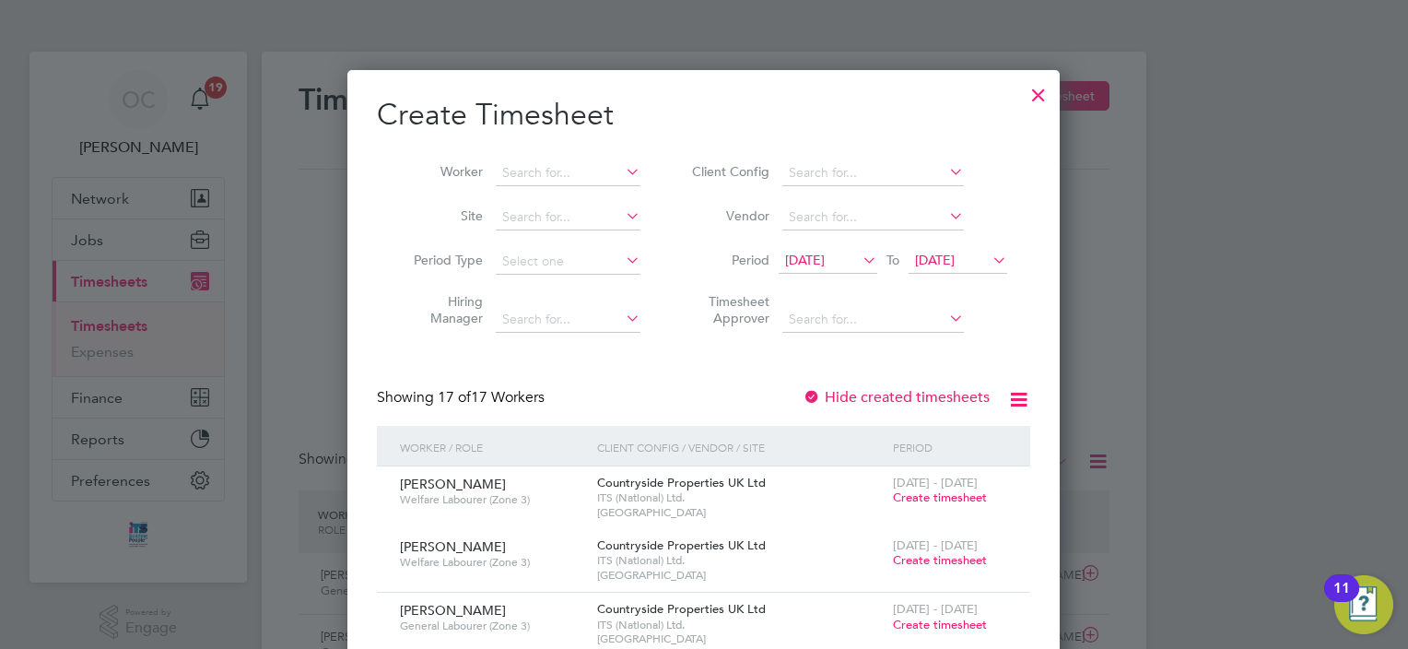
click at [859, 254] on icon at bounding box center [859, 260] width 0 height 26
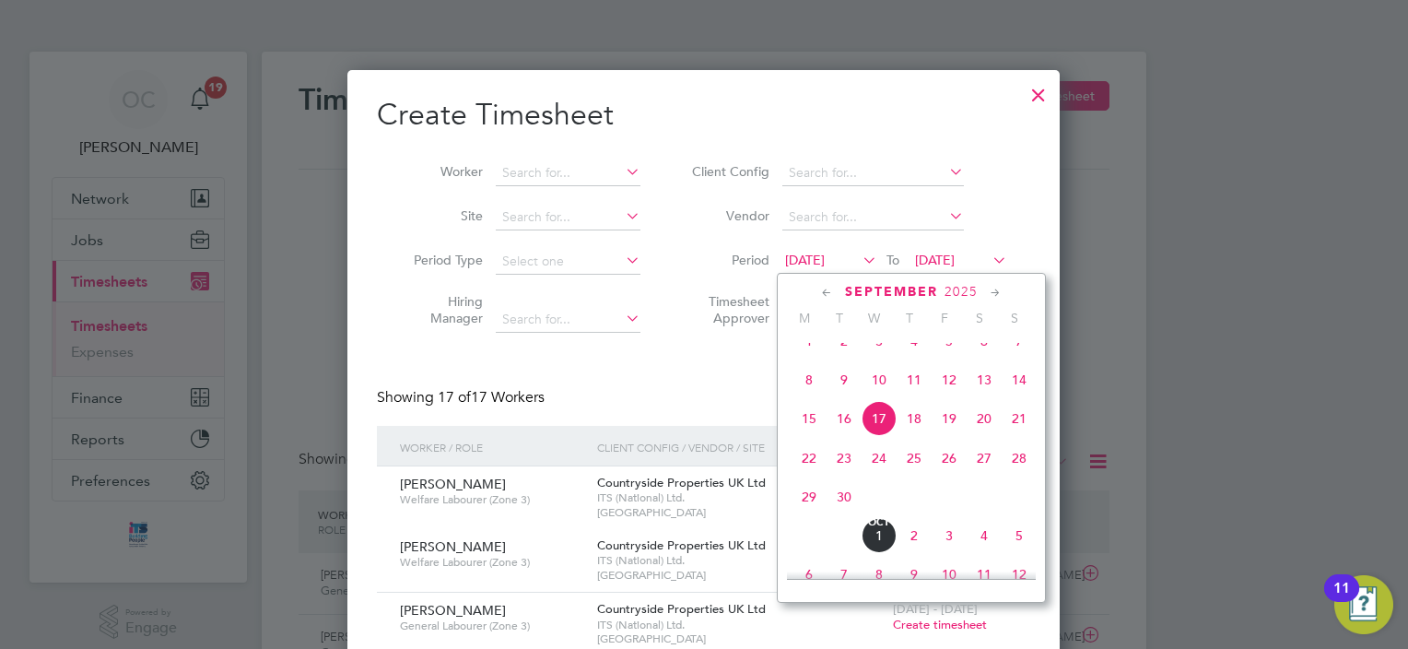
click at [805, 476] on span "22" at bounding box center [809, 458] width 35 height 35
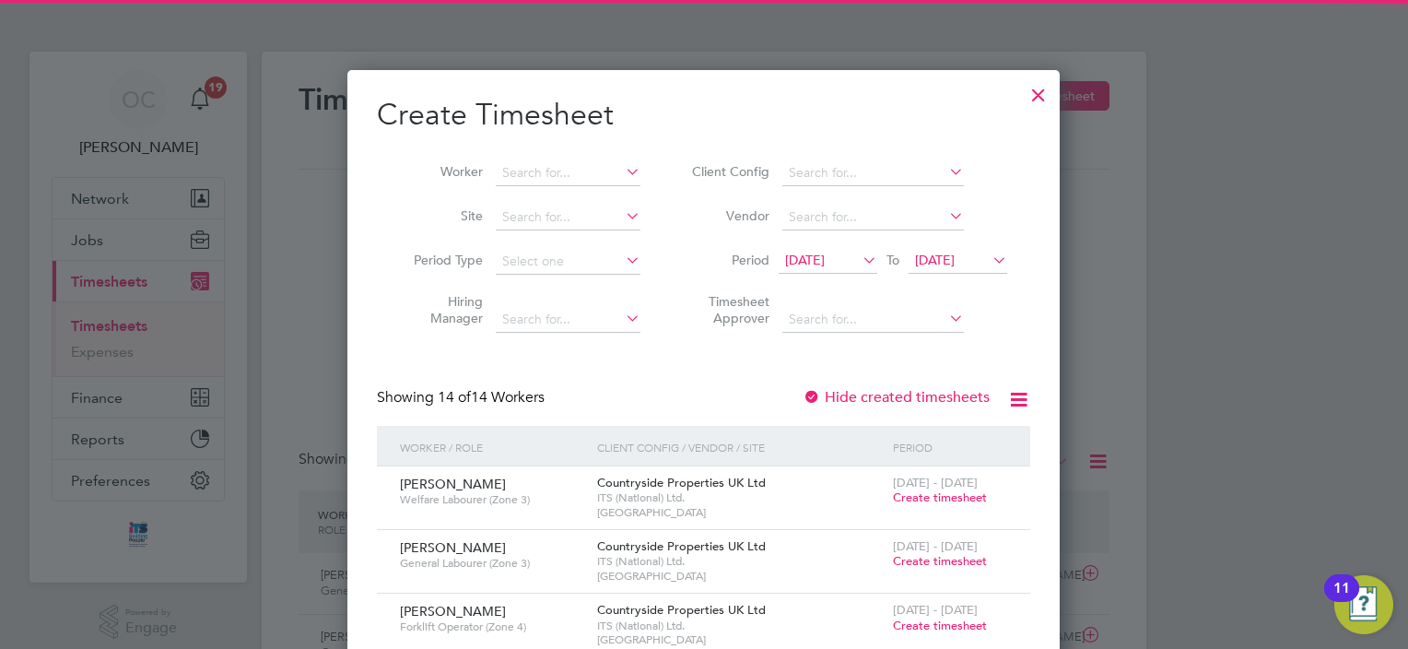
click at [955, 254] on span "24 Sep 2025" at bounding box center [935, 260] width 40 height 17
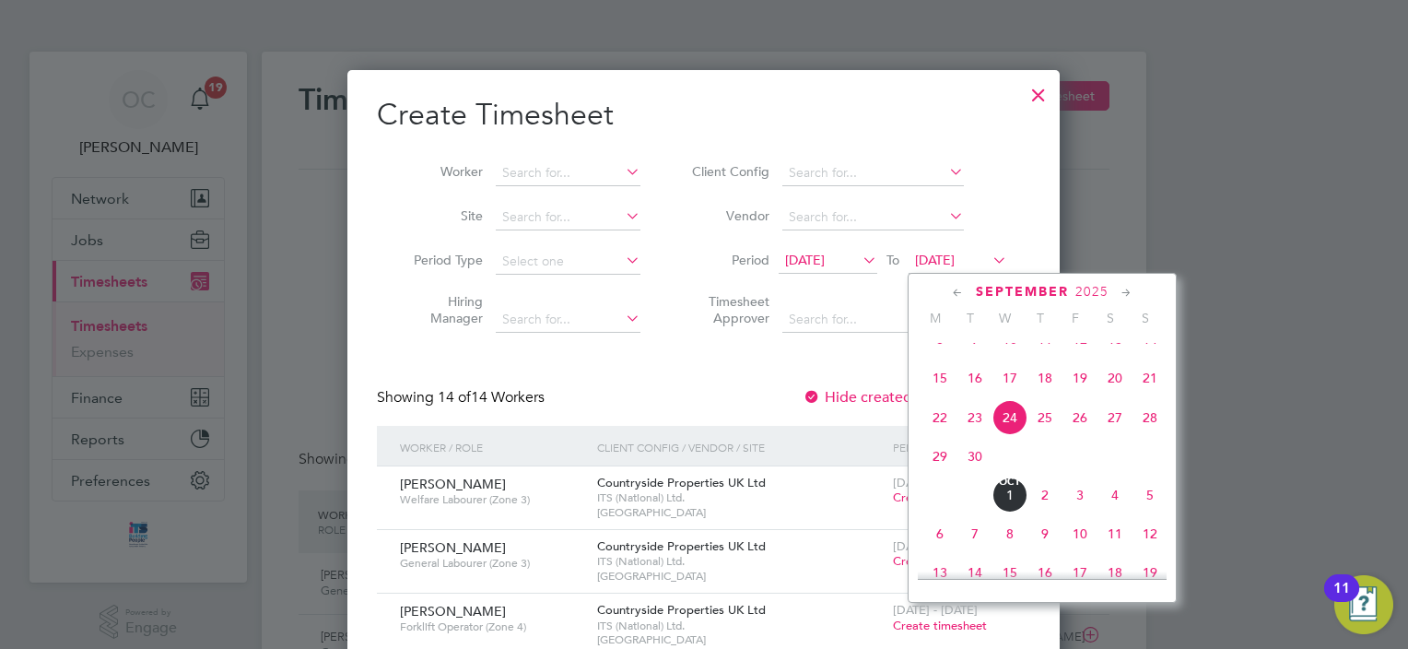
click at [1156, 435] on span "28" at bounding box center [1150, 417] width 35 height 35
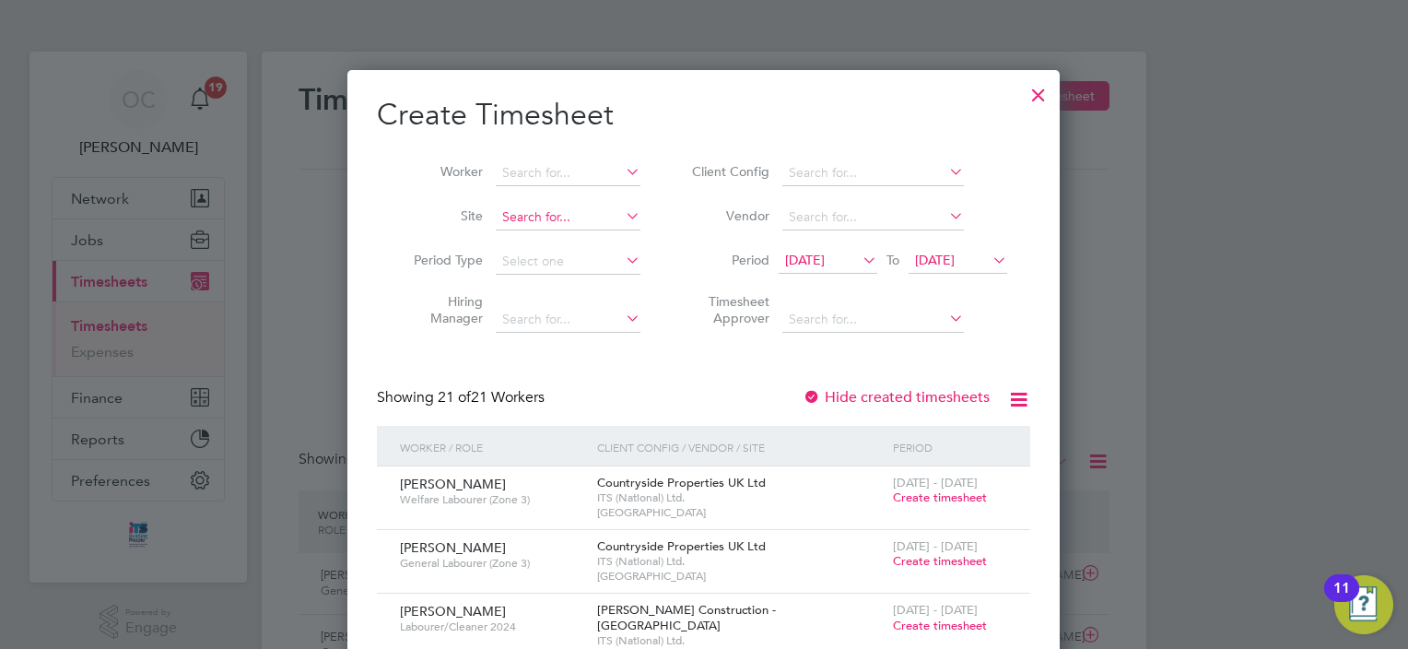
click at [575, 222] on input at bounding box center [568, 218] width 145 height 26
type input "[GEOGRAPHIC_DATA]"
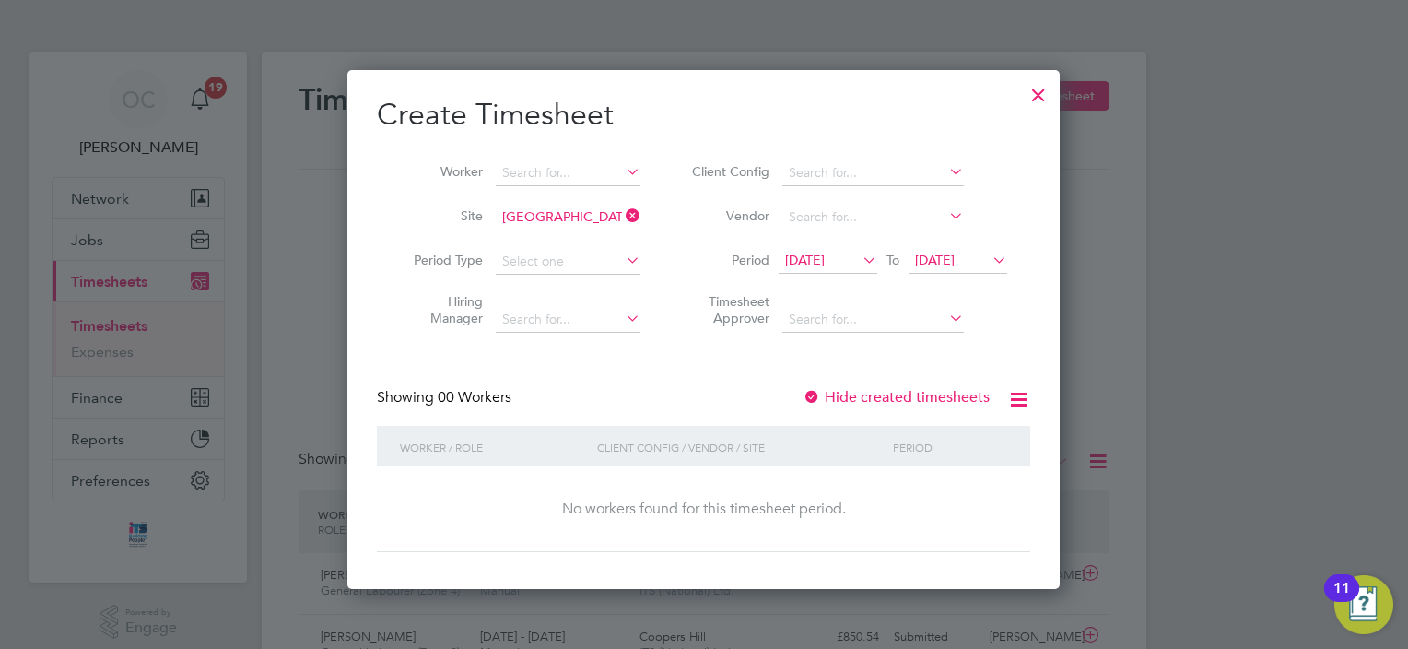
click at [885, 402] on label "Hide created timesheets" at bounding box center [896, 397] width 187 height 18
click at [859, 256] on icon at bounding box center [859, 260] width 0 height 26
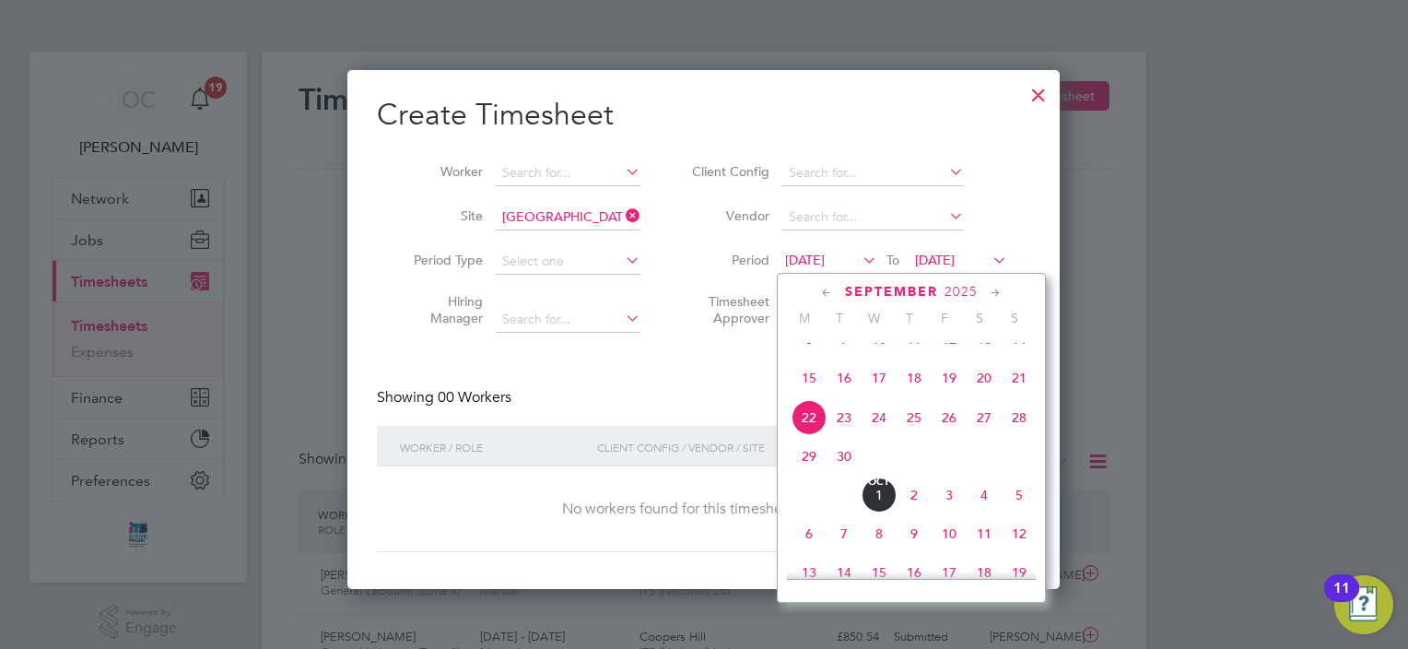
click at [1025, 435] on span "28" at bounding box center [1019, 417] width 35 height 35
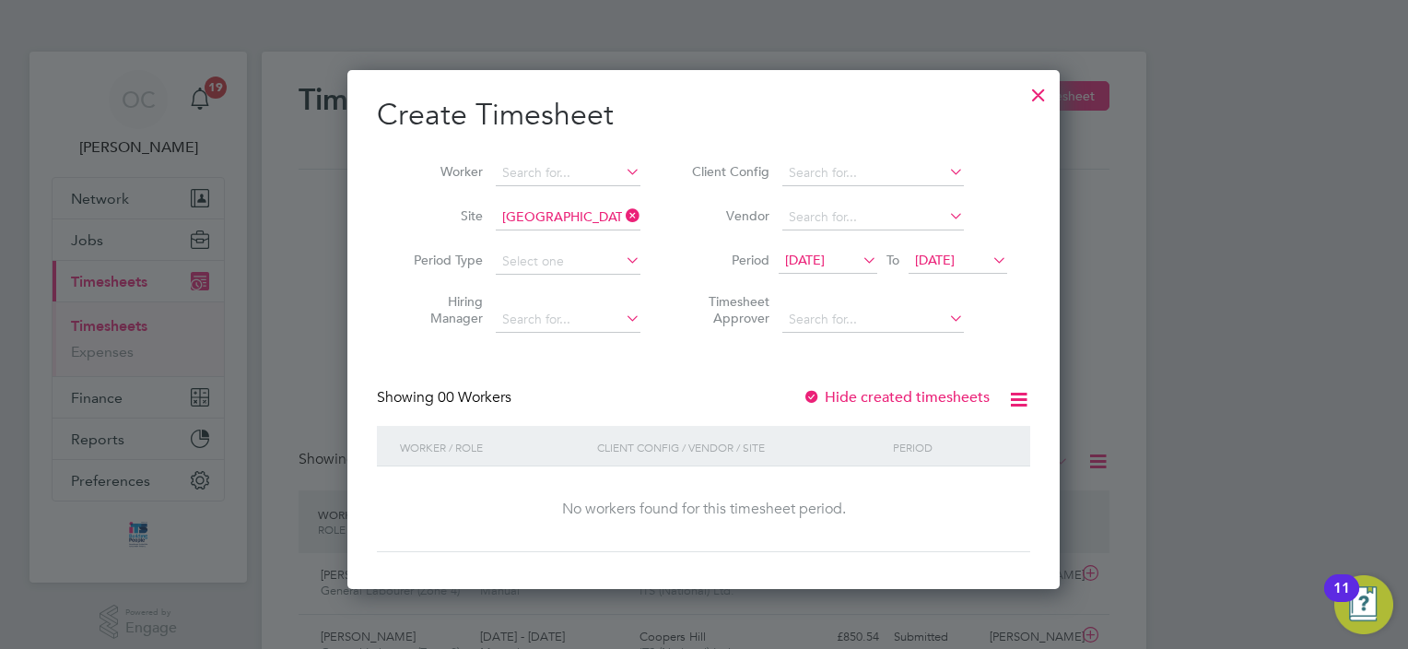
click at [859, 264] on icon at bounding box center [859, 260] width 0 height 26
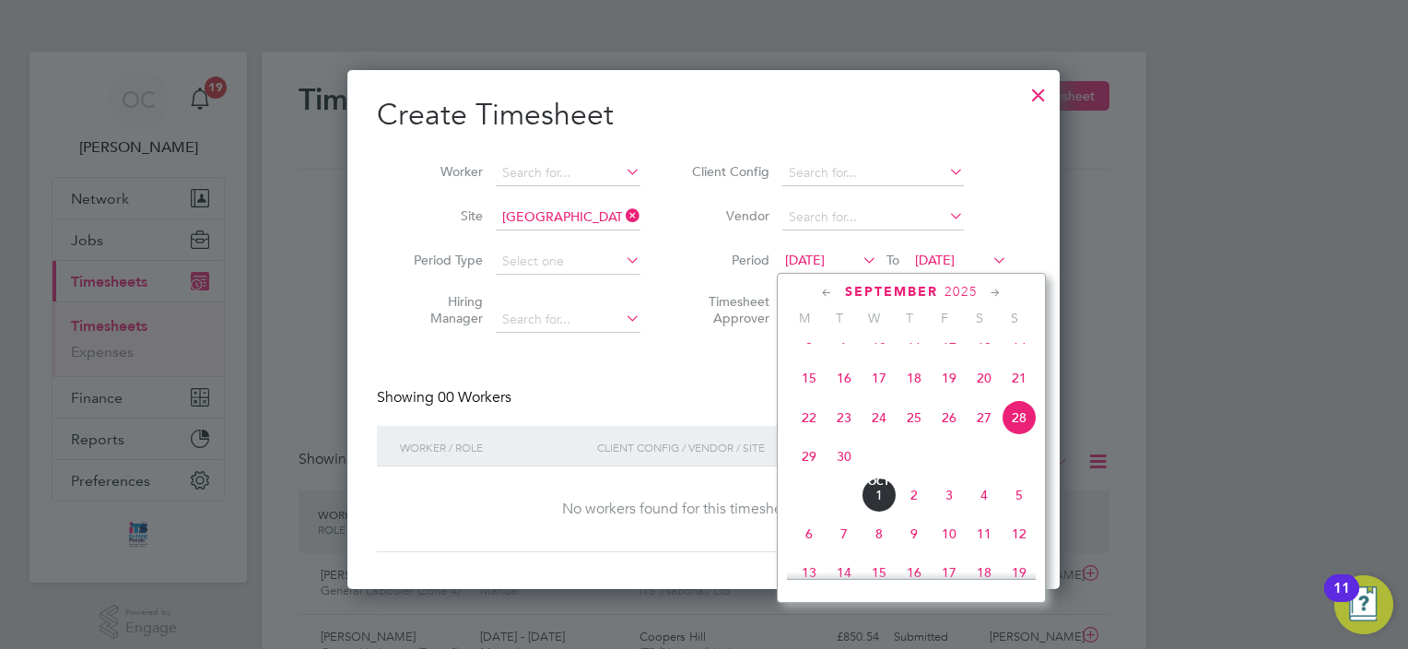
click at [811, 435] on span "22" at bounding box center [809, 417] width 35 height 35
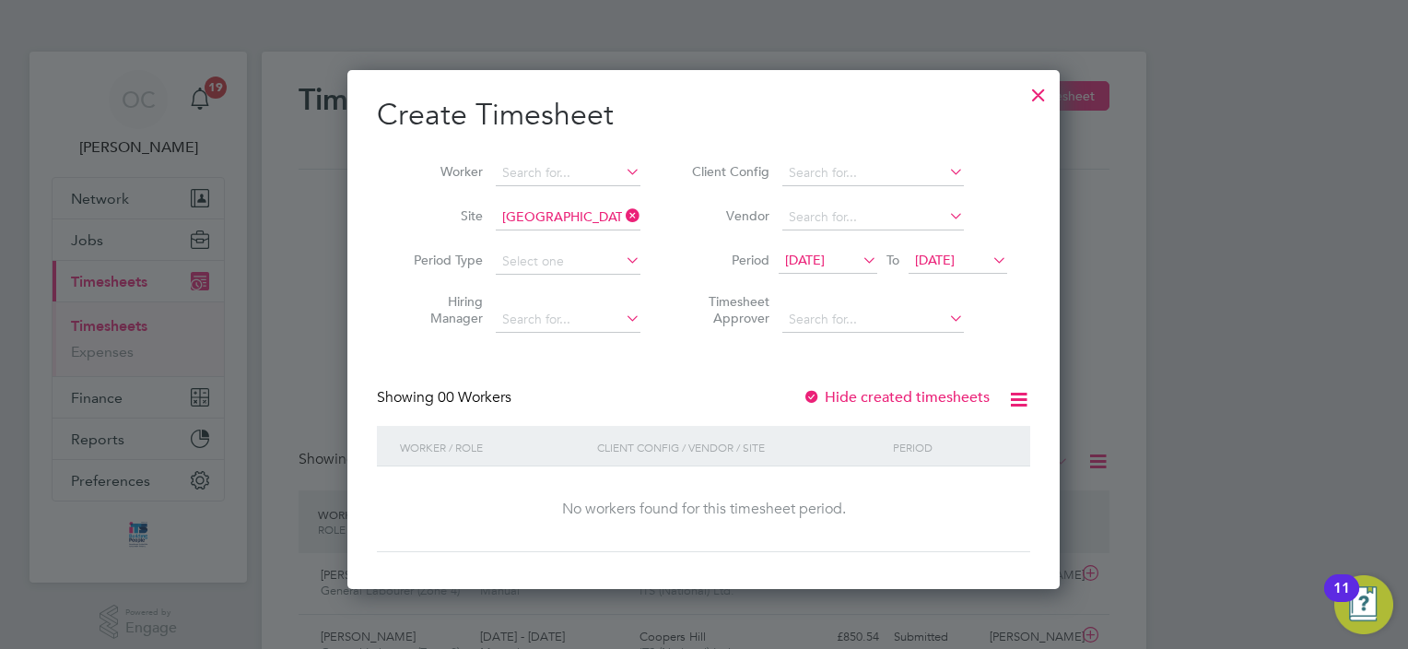
click at [814, 398] on div at bounding box center [812, 398] width 18 height 18
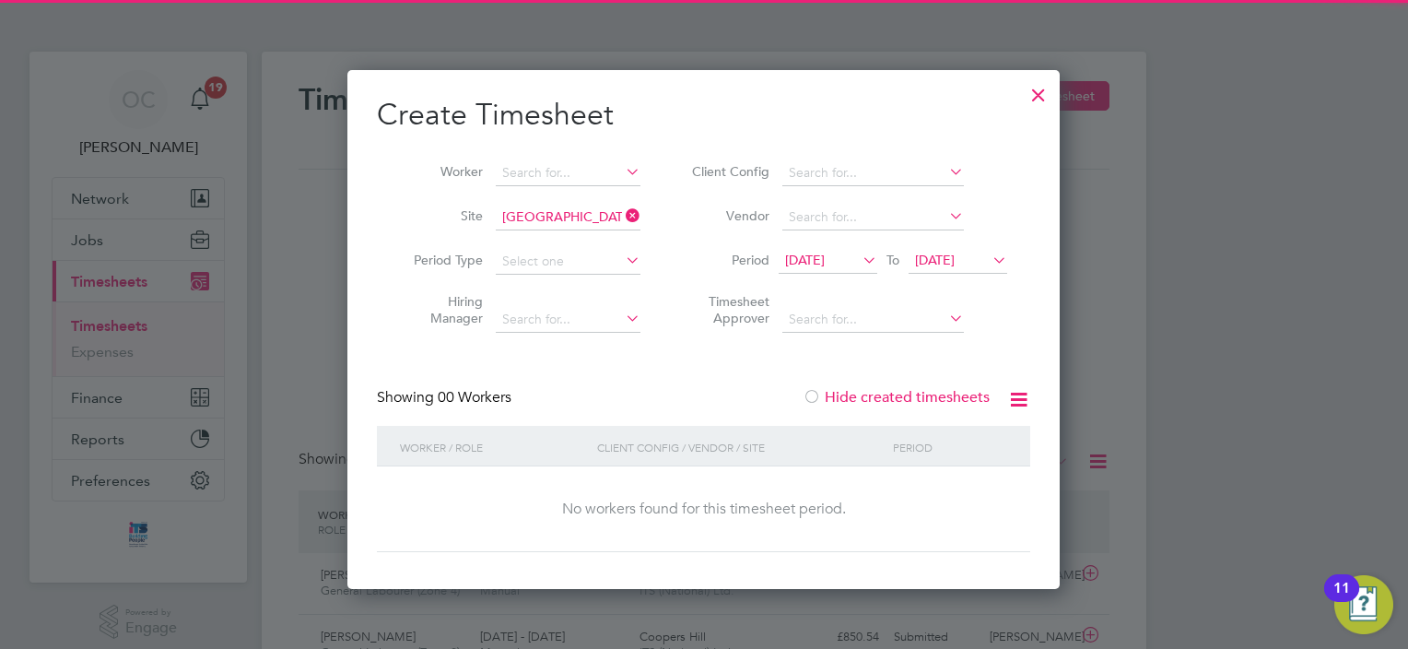
click at [817, 398] on div at bounding box center [812, 398] width 18 height 18
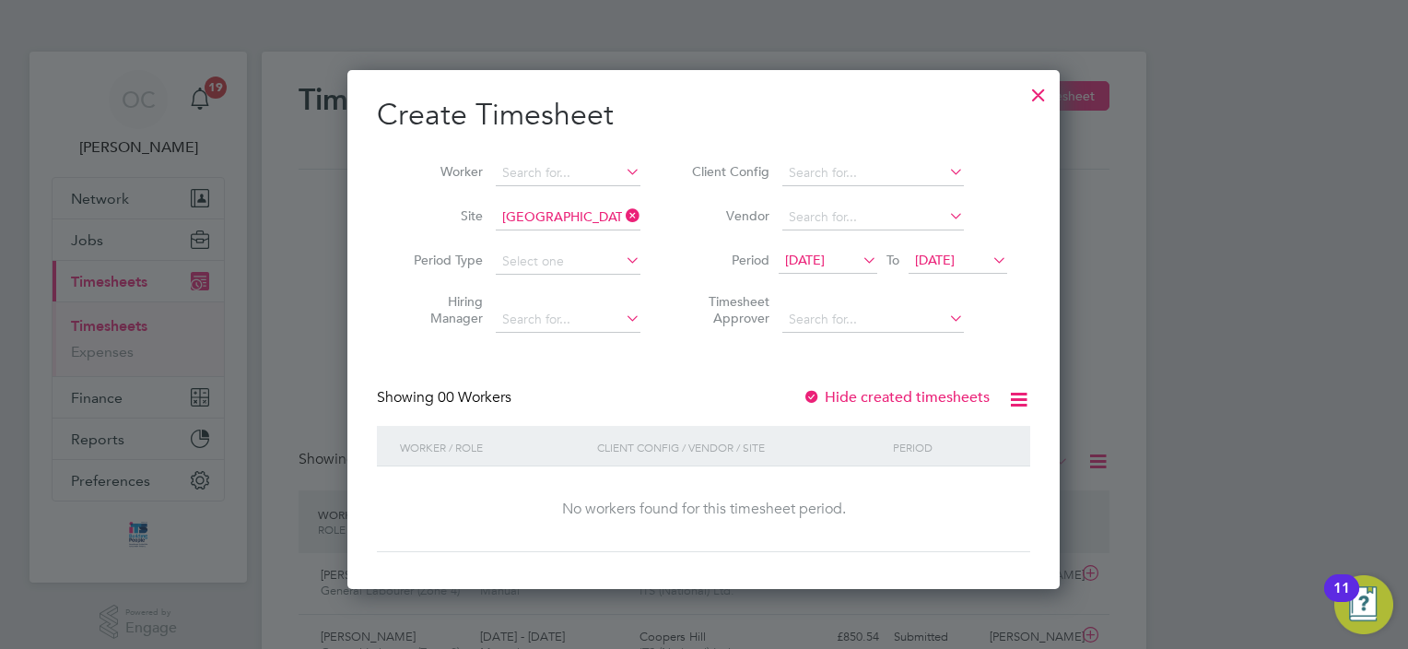
click at [1028, 398] on icon at bounding box center [1018, 399] width 23 height 23
click at [911, 440] on li "Download missing timesheets" at bounding box center [927, 442] width 200 height 26
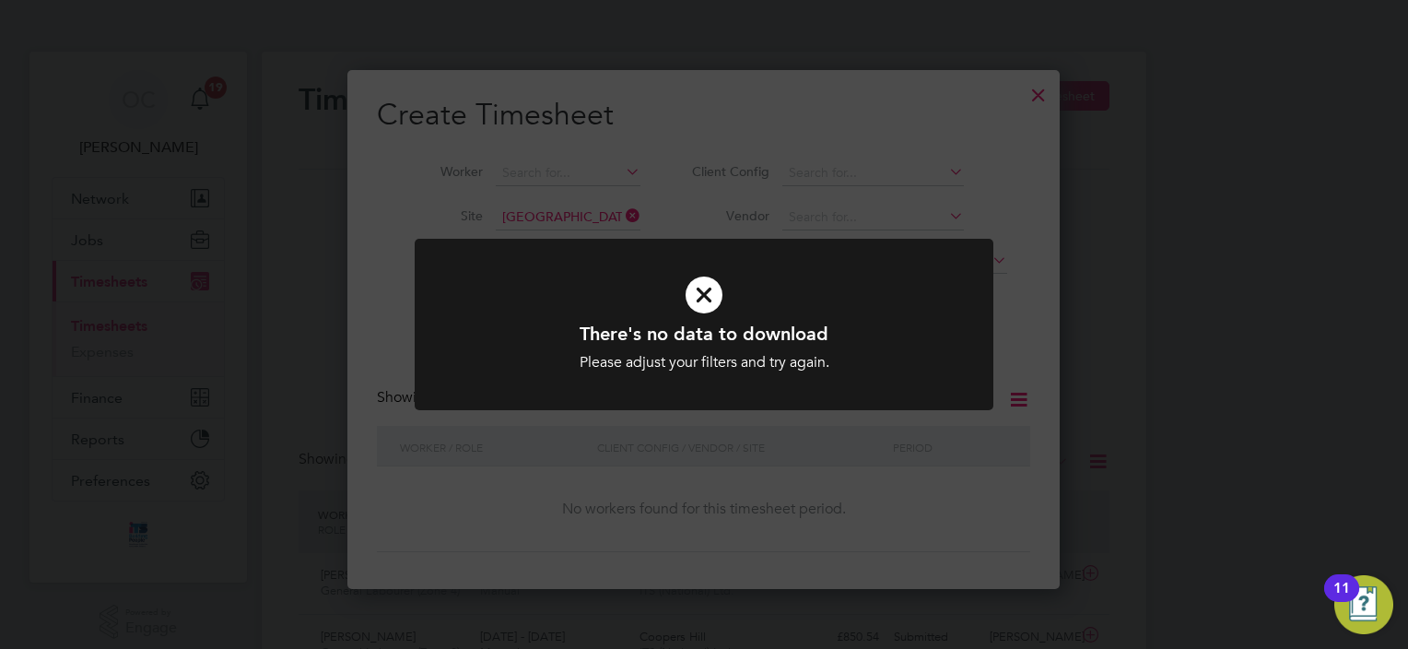
click at [701, 295] on icon at bounding box center [704, 295] width 479 height 72
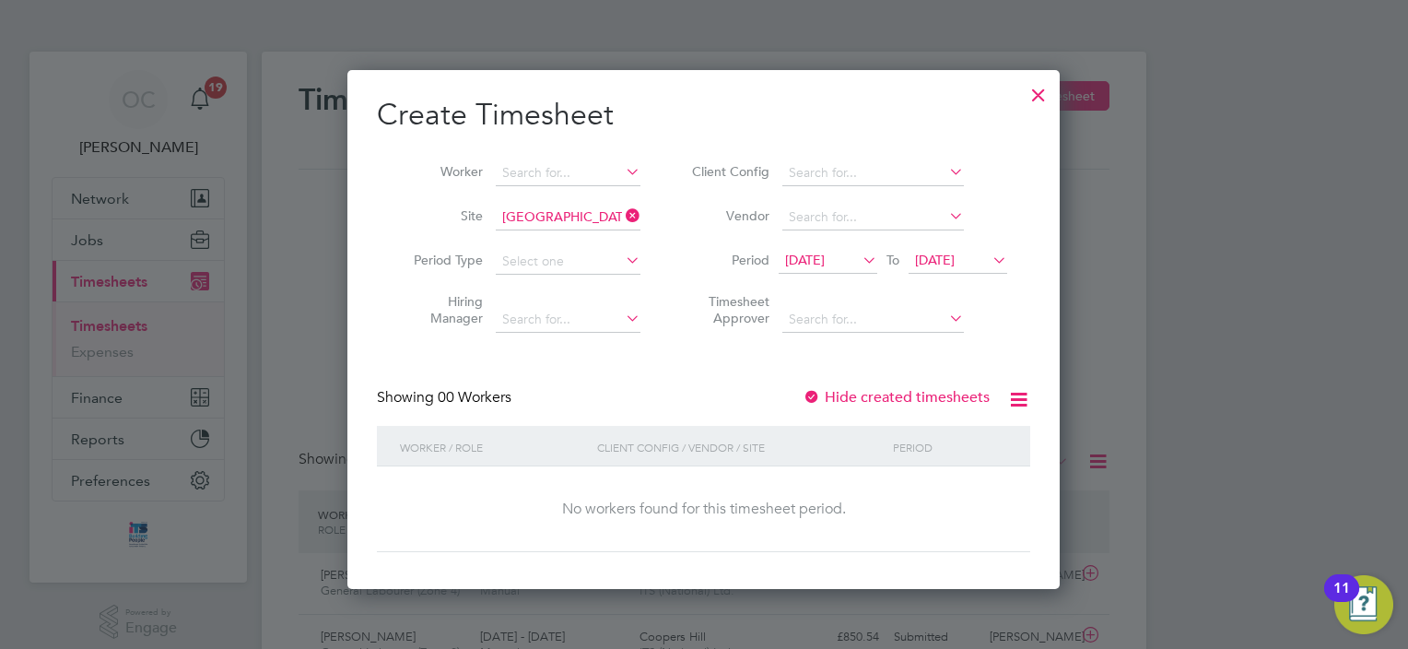
click at [1040, 99] on div at bounding box center [1038, 90] width 33 height 33
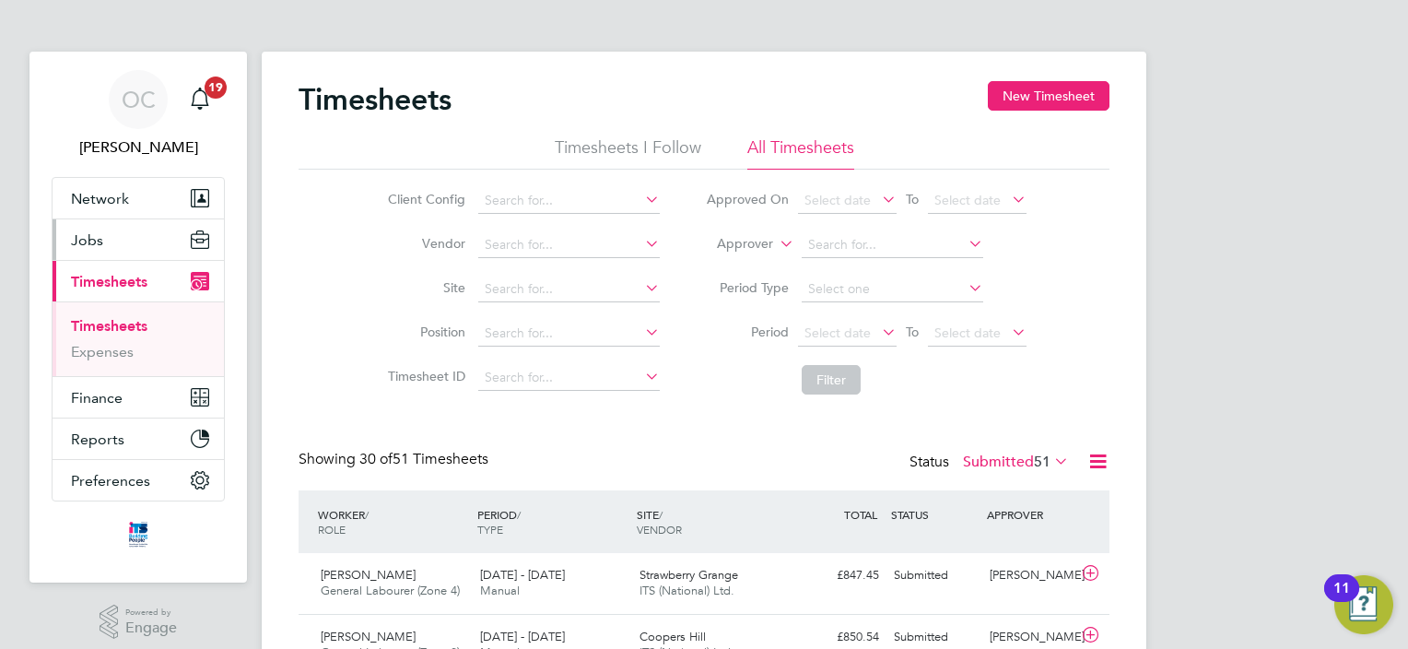
click at [100, 243] on span "Jobs" at bounding box center [87, 240] width 32 height 18
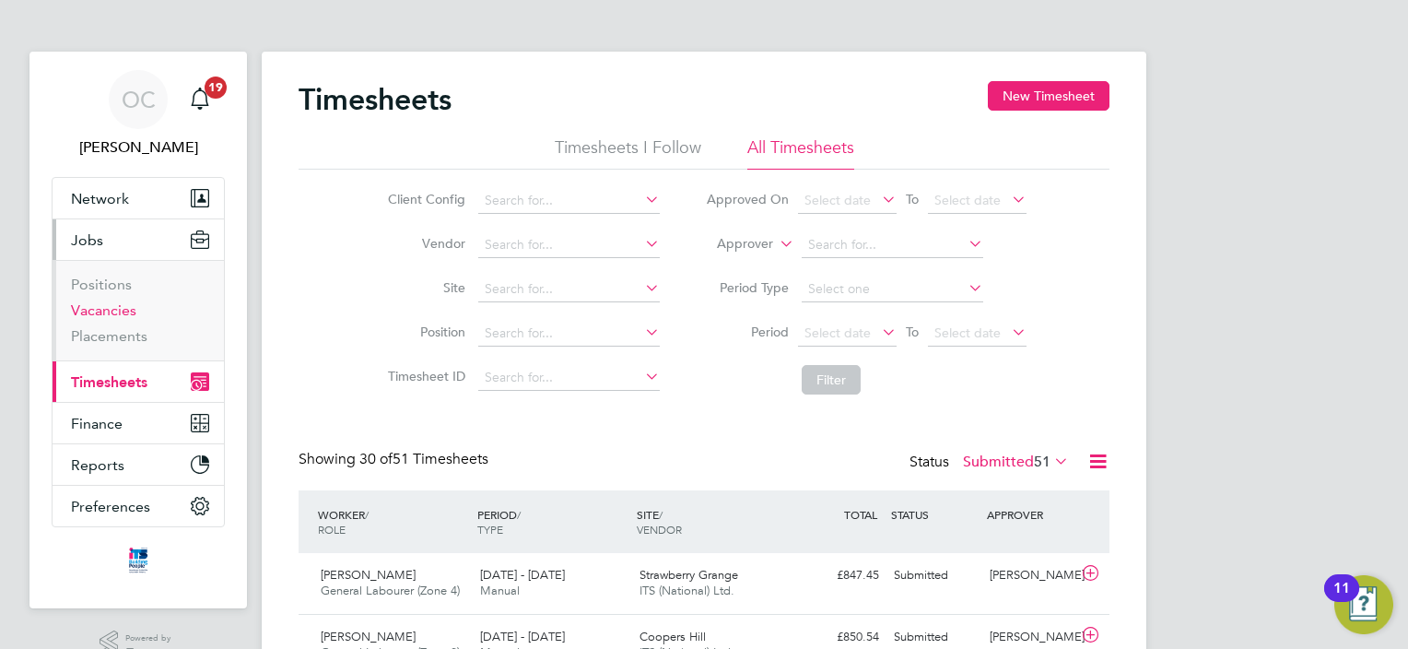
click at [96, 317] on link "Vacancies" at bounding box center [103, 310] width 65 height 18
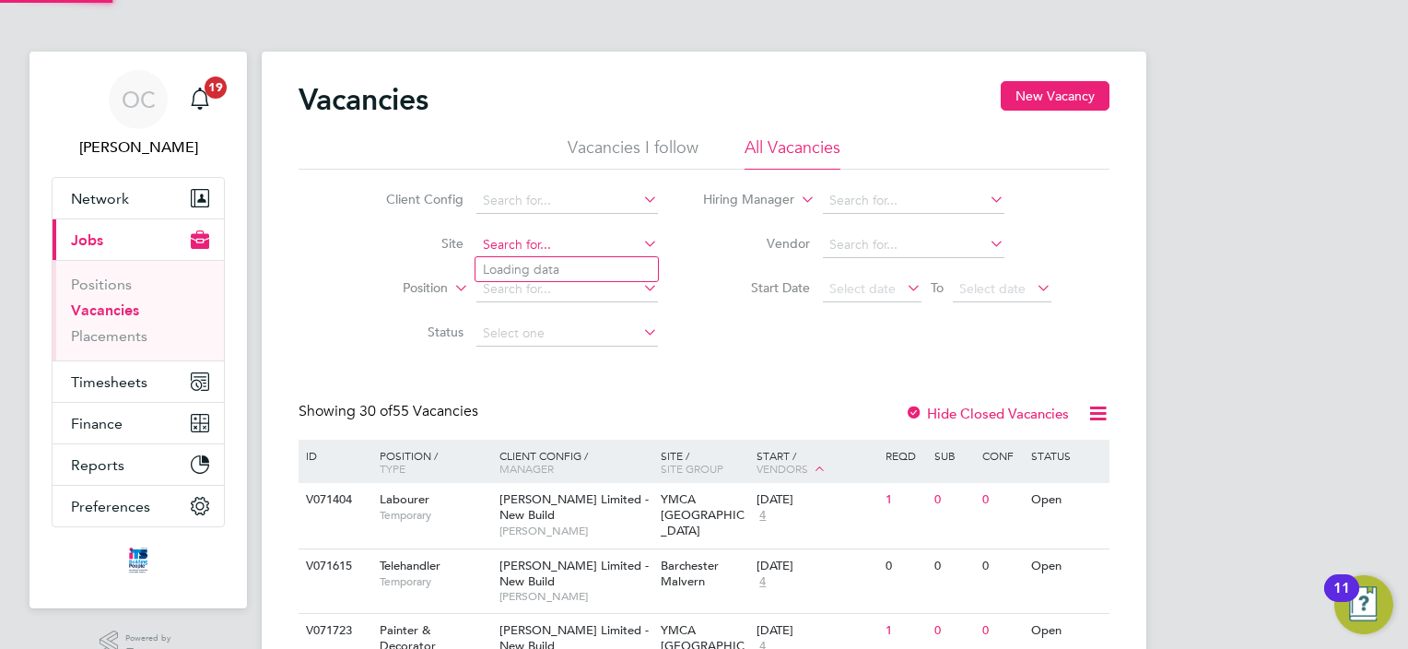
click at [551, 234] on input at bounding box center [567, 245] width 182 height 26
click at [553, 264] on b "Worces" at bounding box center [539, 270] width 45 height 16
type input "[GEOGRAPHIC_DATA]"
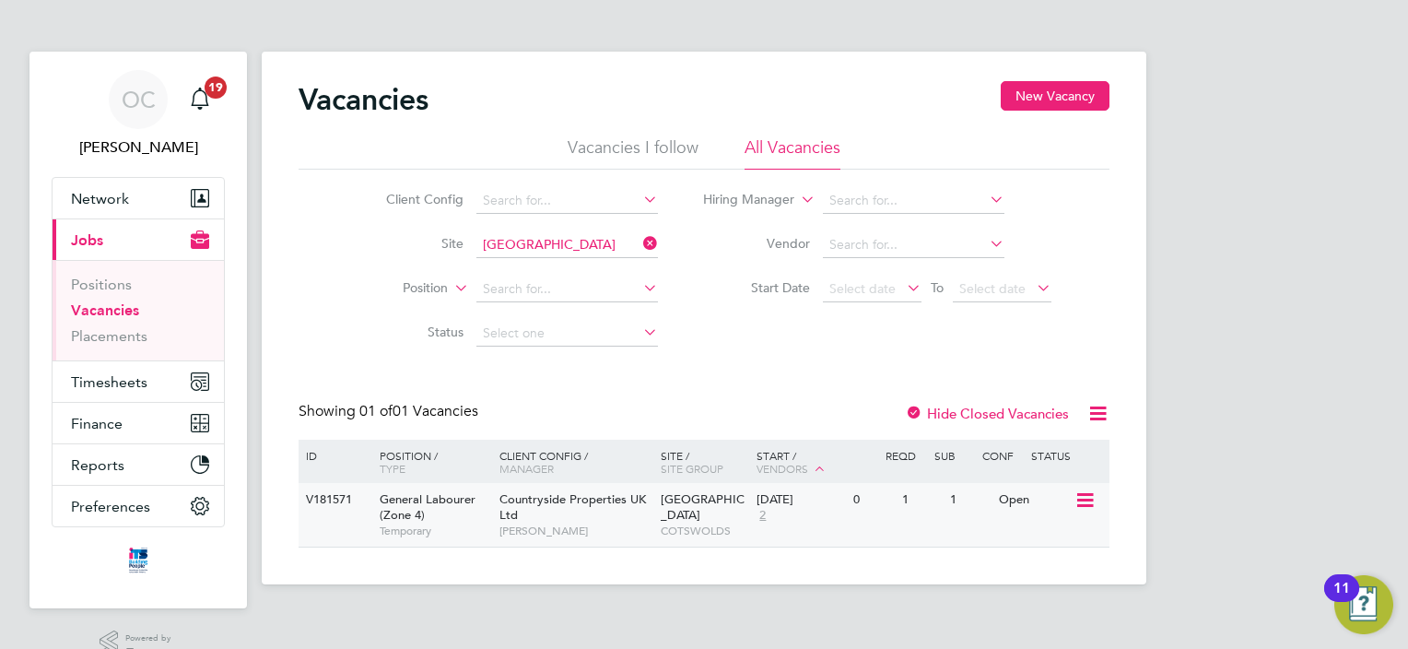
click at [1081, 498] on icon at bounding box center [1084, 500] width 18 height 22
click at [1034, 540] on li "View Details" at bounding box center [1041, 543] width 107 height 26
drag, startPoint x: 429, startPoint y: 100, endPoint x: 300, endPoint y: 100, distance: 129.0
click at [300, 100] on h2 "Vacancies" at bounding box center [364, 99] width 130 height 37
click at [340, 63] on div "Vacancies New Vacancy Vacancies I follow All Vacancies Client Config Site West …" at bounding box center [704, 318] width 885 height 533
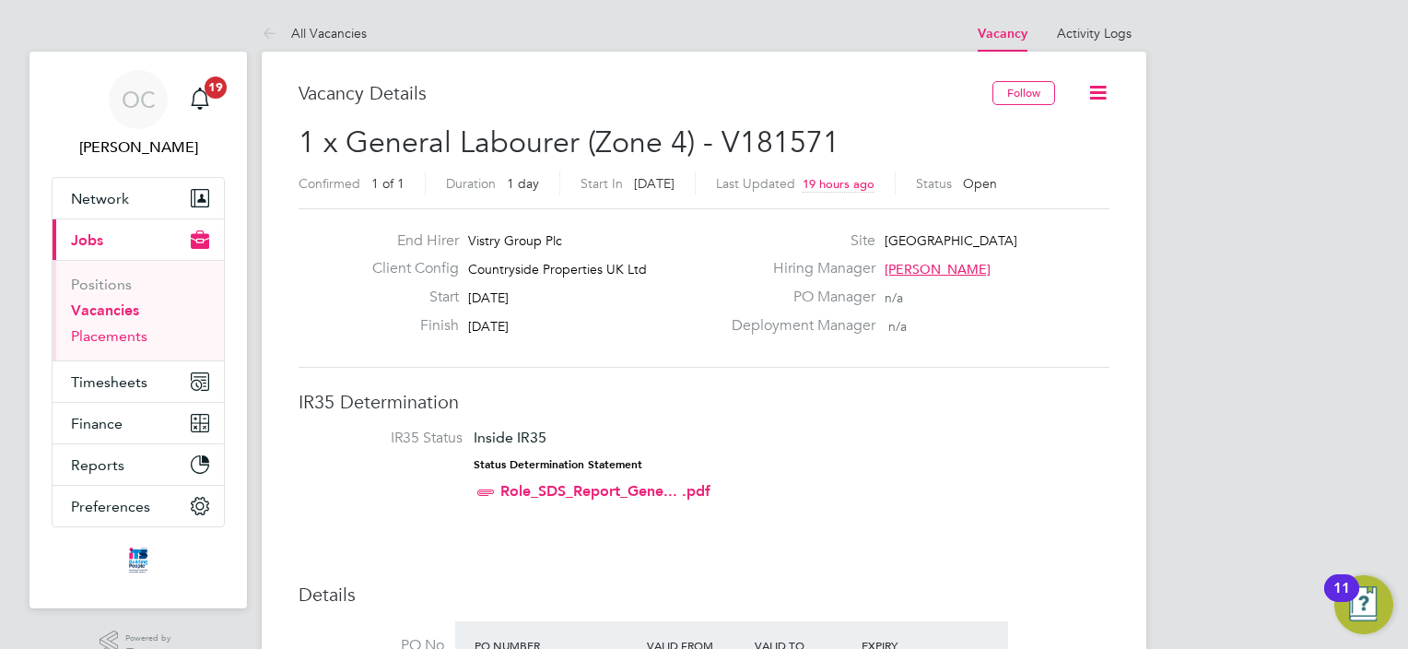
click at [116, 331] on link "Placements" at bounding box center [109, 336] width 76 height 18
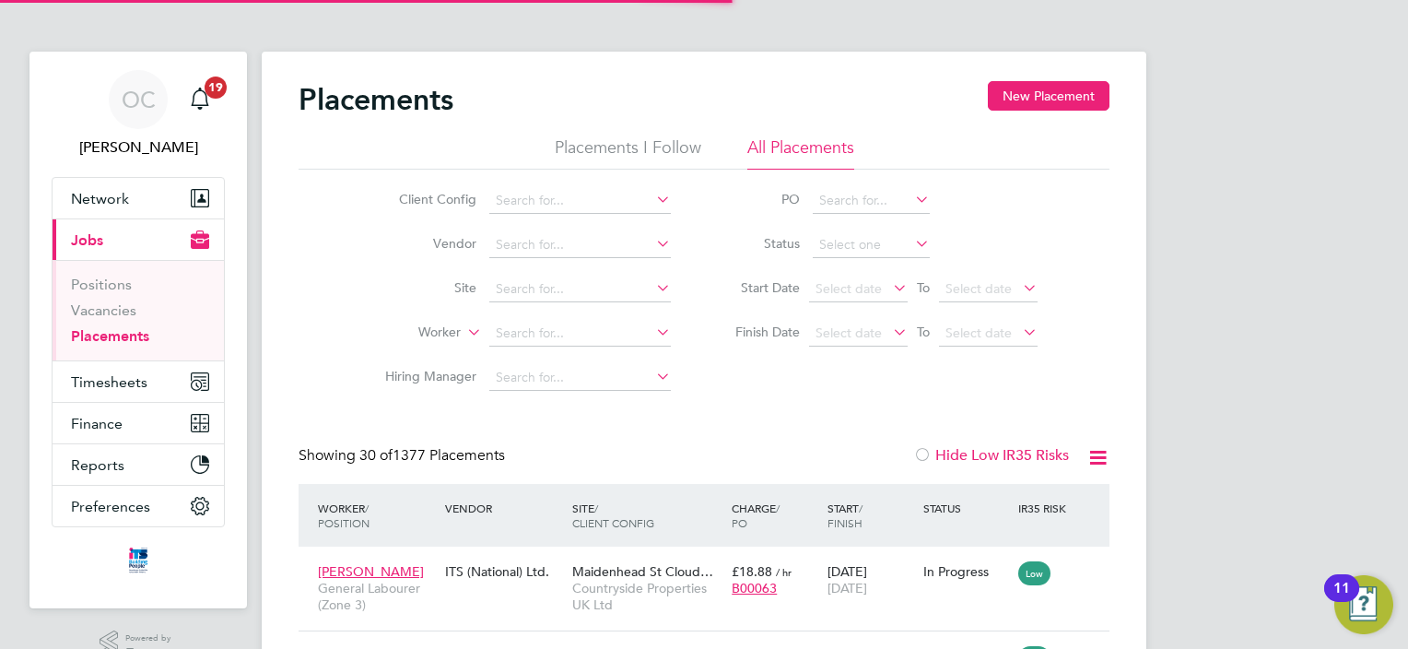
scroll to position [18, 88]
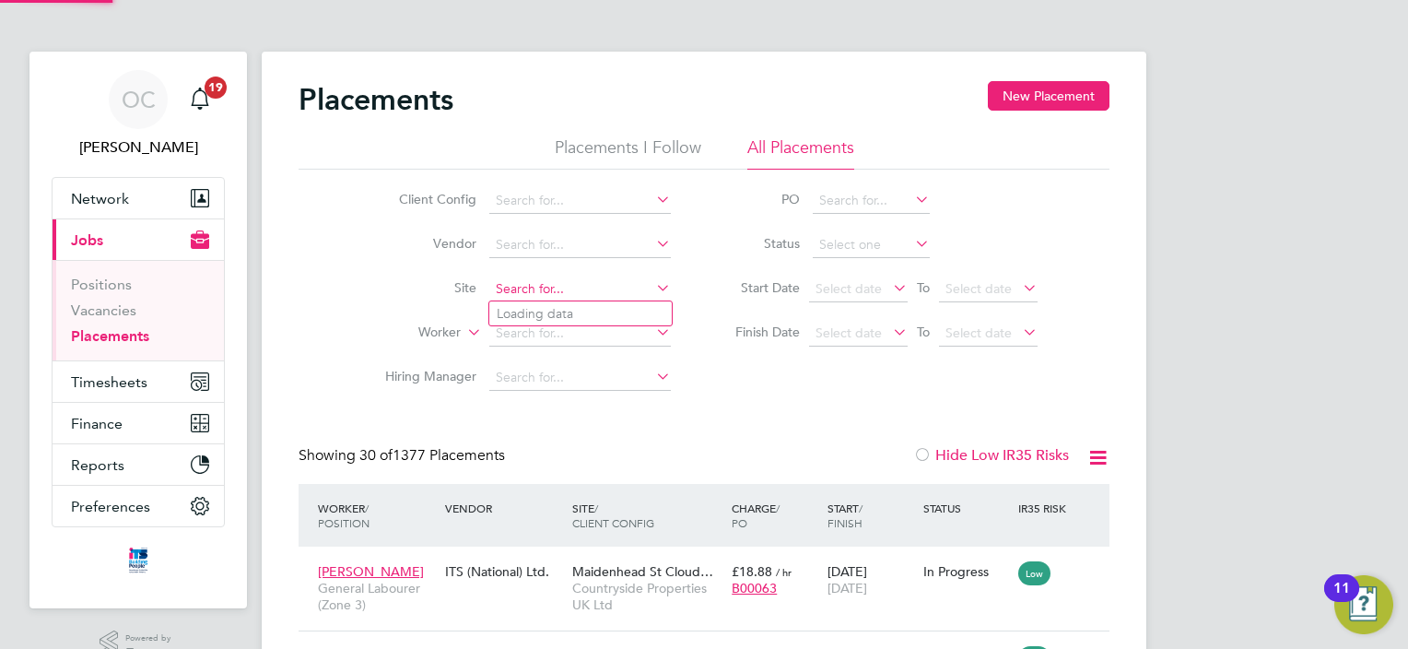
click at [577, 289] on input at bounding box center [580, 289] width 182 height 26
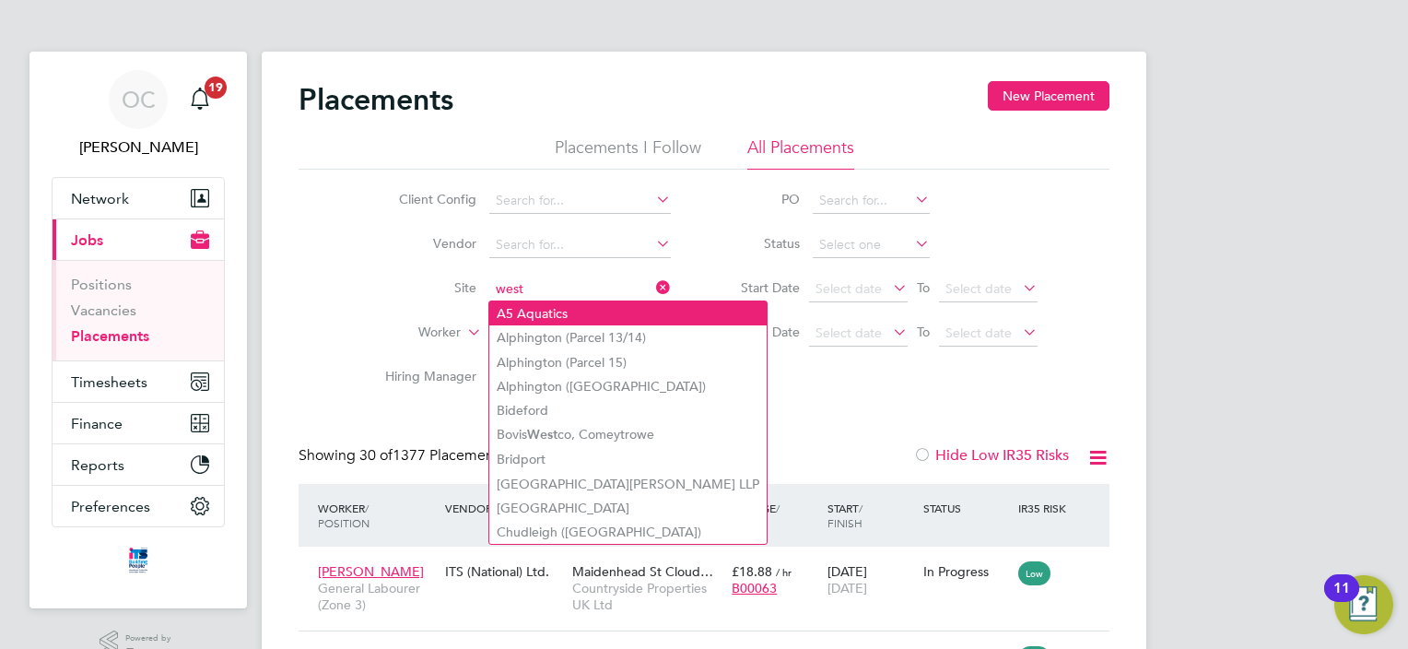
click at [577, 288] on input "west" at bounding box center [580, 289] width 182 height 26
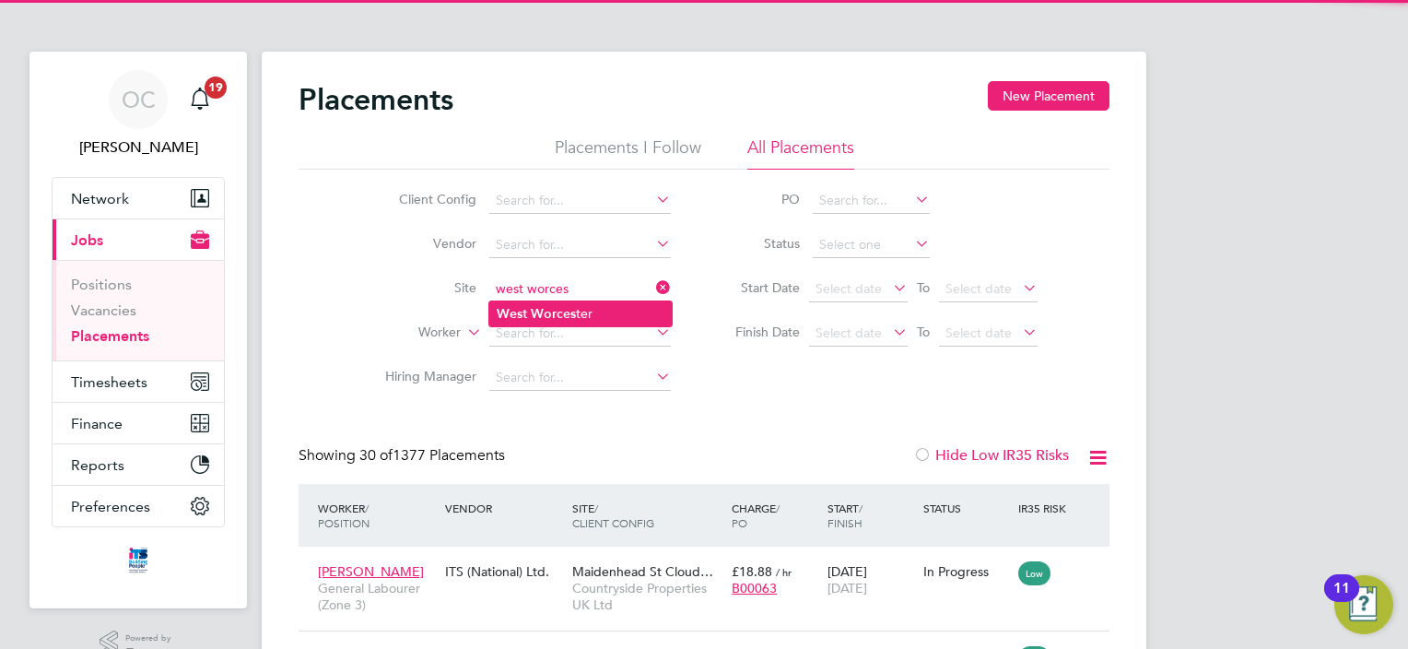
type input "[GEOGRAPHIC_DATA]"
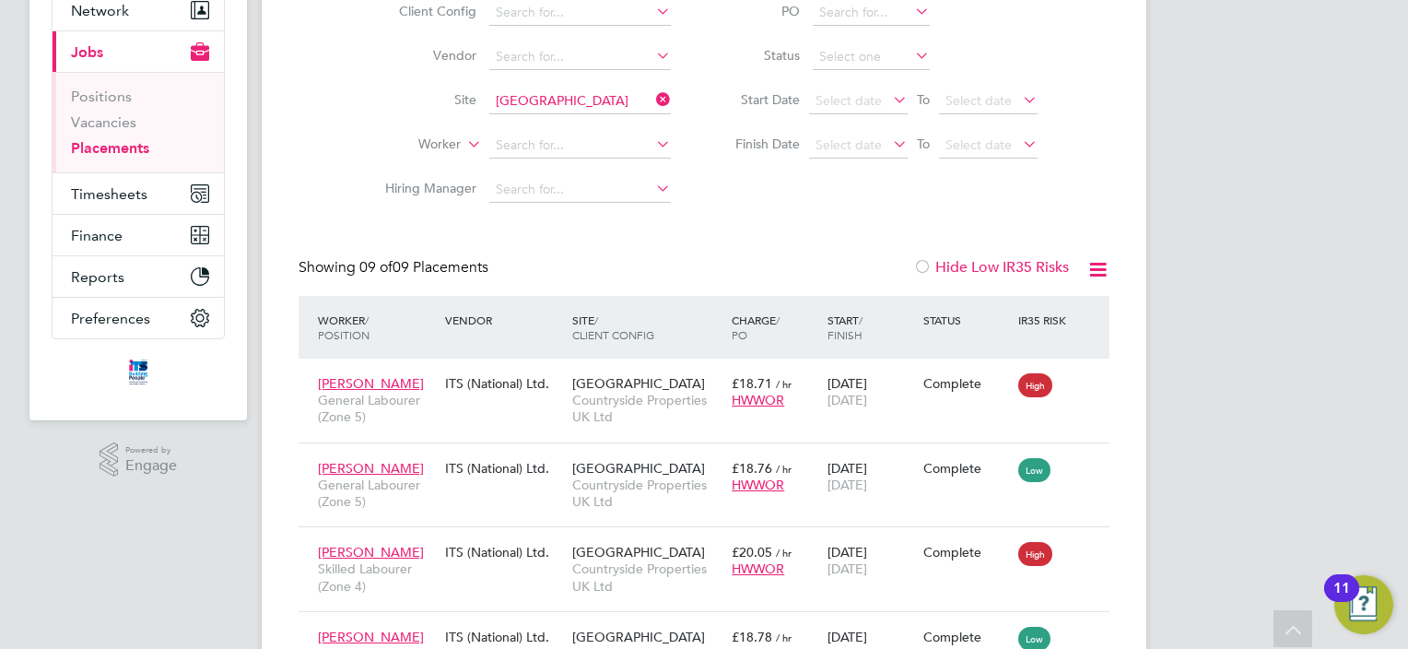
drag, startPoint x: 298, startPoint y: 266, endPoint x: 479, endPoint y: 263, distance: 181.6
click at [479, 263] on div "Placements New Placement Placements I Follow All Placements Client Config Vendo…" at bounding box center [704, 519] width 885 height 1310
click at [484, 264] on span "09 of 09 Placements" at bounding box center [423, 267] width 129 height 18
drag, startPoint x: 494, startPoint y: 269, endPoint x: 358, endPoint y: 265, distance: 136.5
click at [294, 280] on div "Placements New Placement Placements I Follow All Placements Client Config Vendo…" at bounding box center [704, 519] width 885 height 1310
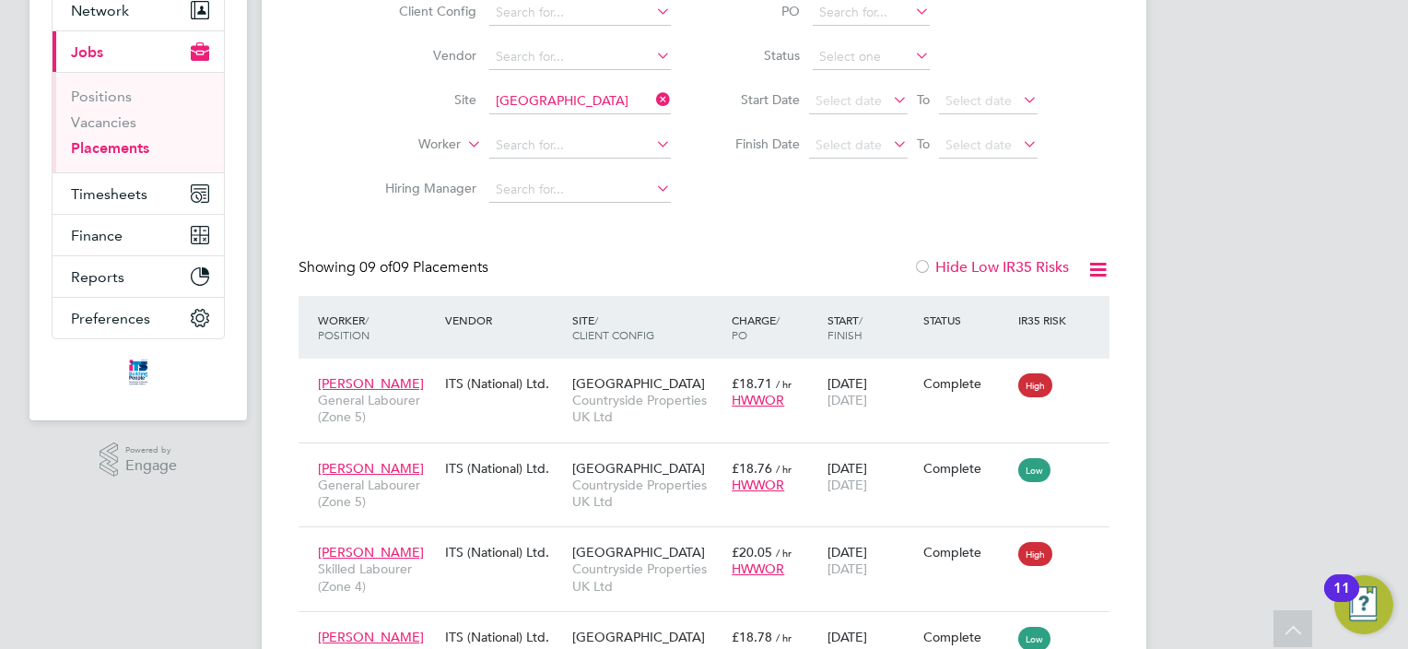
click at [379, 256] on div "Placements New Placement Placements I Follow All Placements Client Config Vendo…" at bounding box center [704, 505] width 811 height 1225
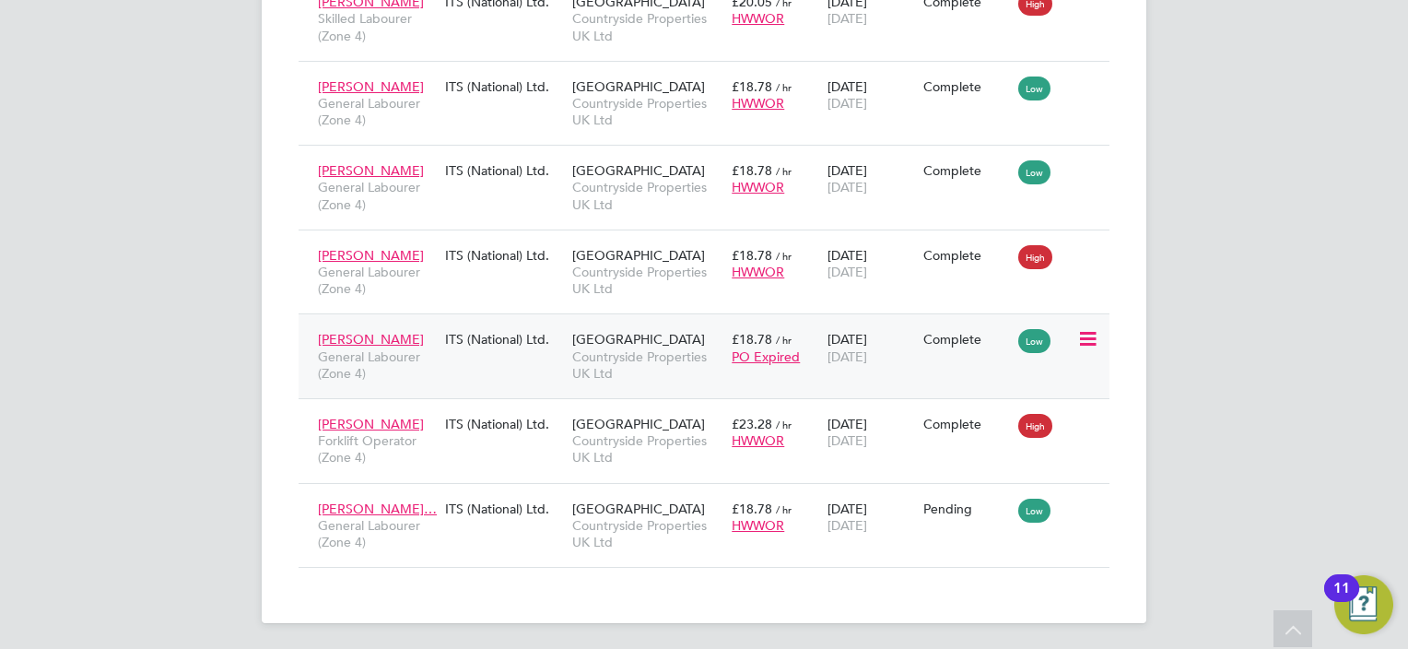
scroll to position [741, 0]
